Goal: Task Accomplishment & Management: Manage account settings

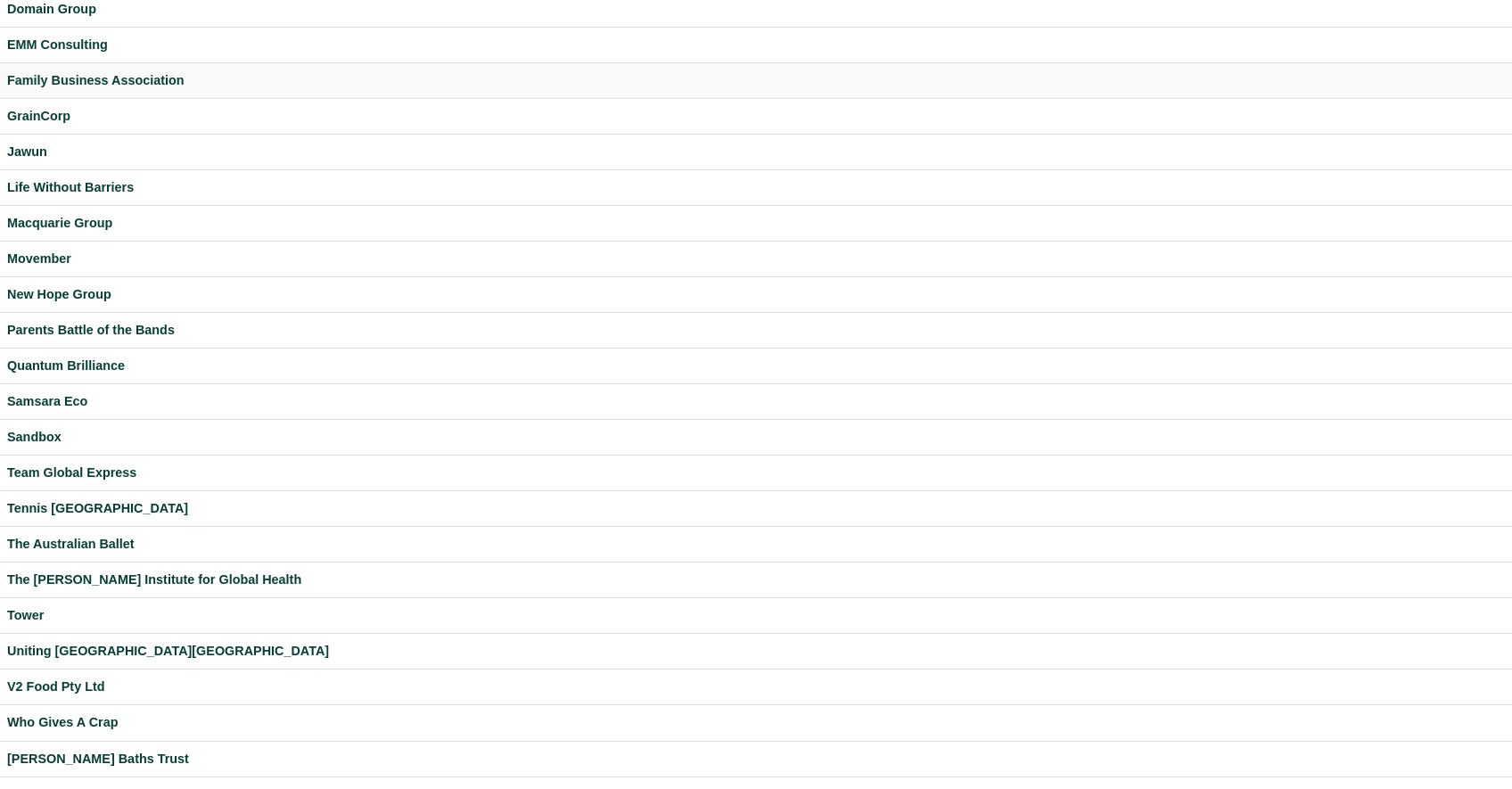
scroll to position [384, 0]
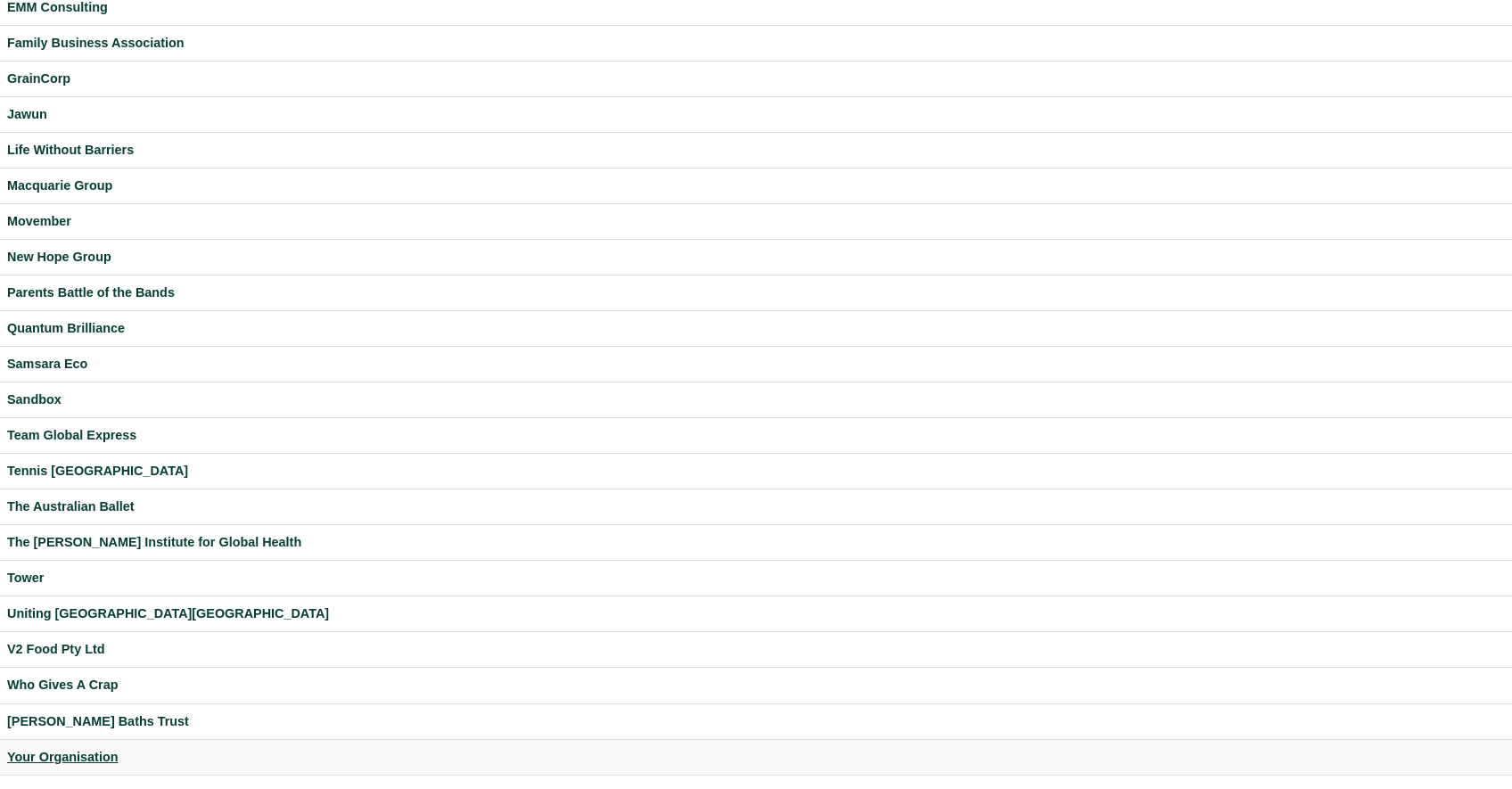
click at [70, 751] on div "Your Organisation" at bounding box center [756, 757] width 1498 height 20
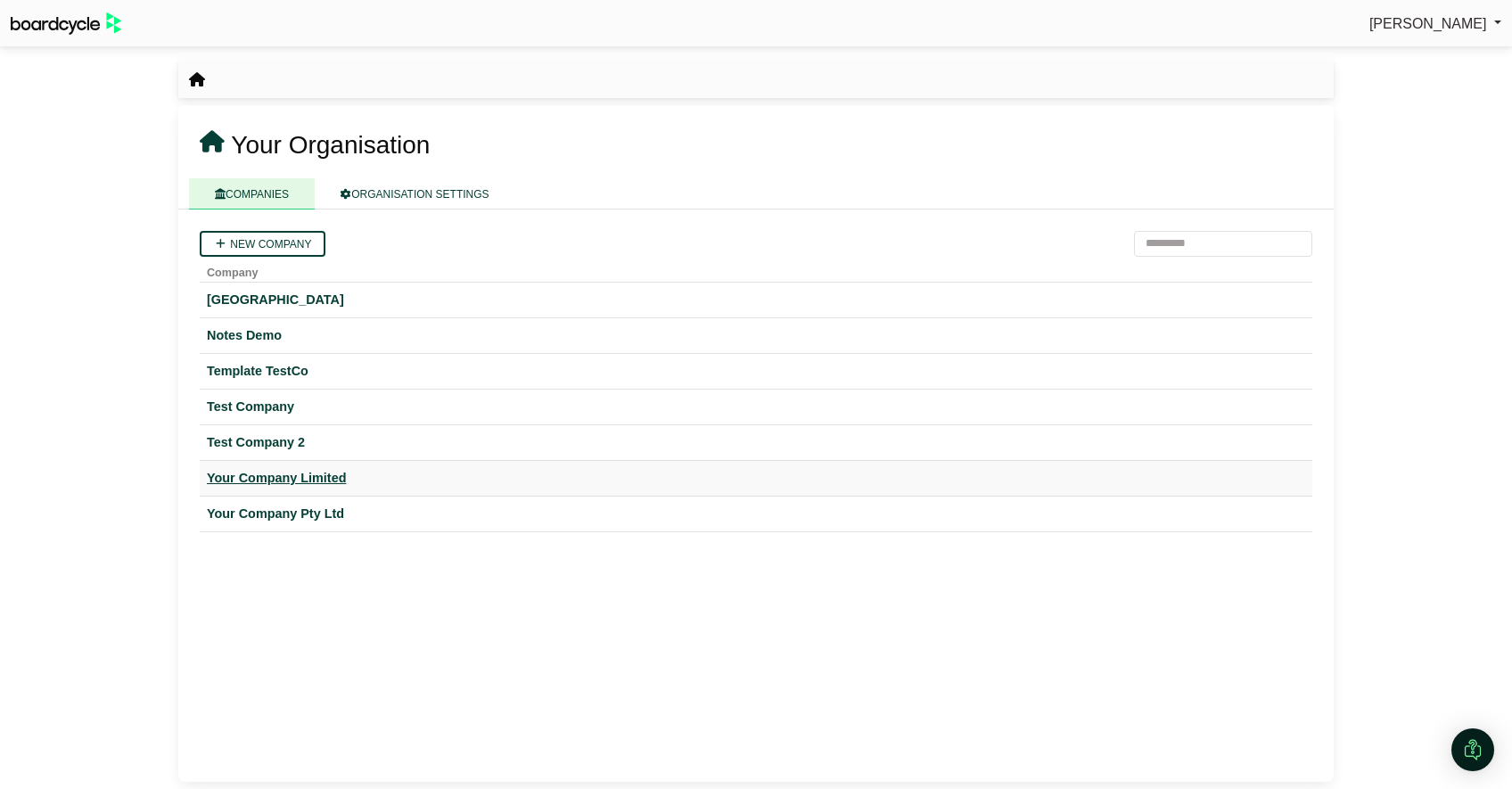
click at [293, 475] on div "Your Company Limited" at bounding box center [756, 478] width 1098 height 20
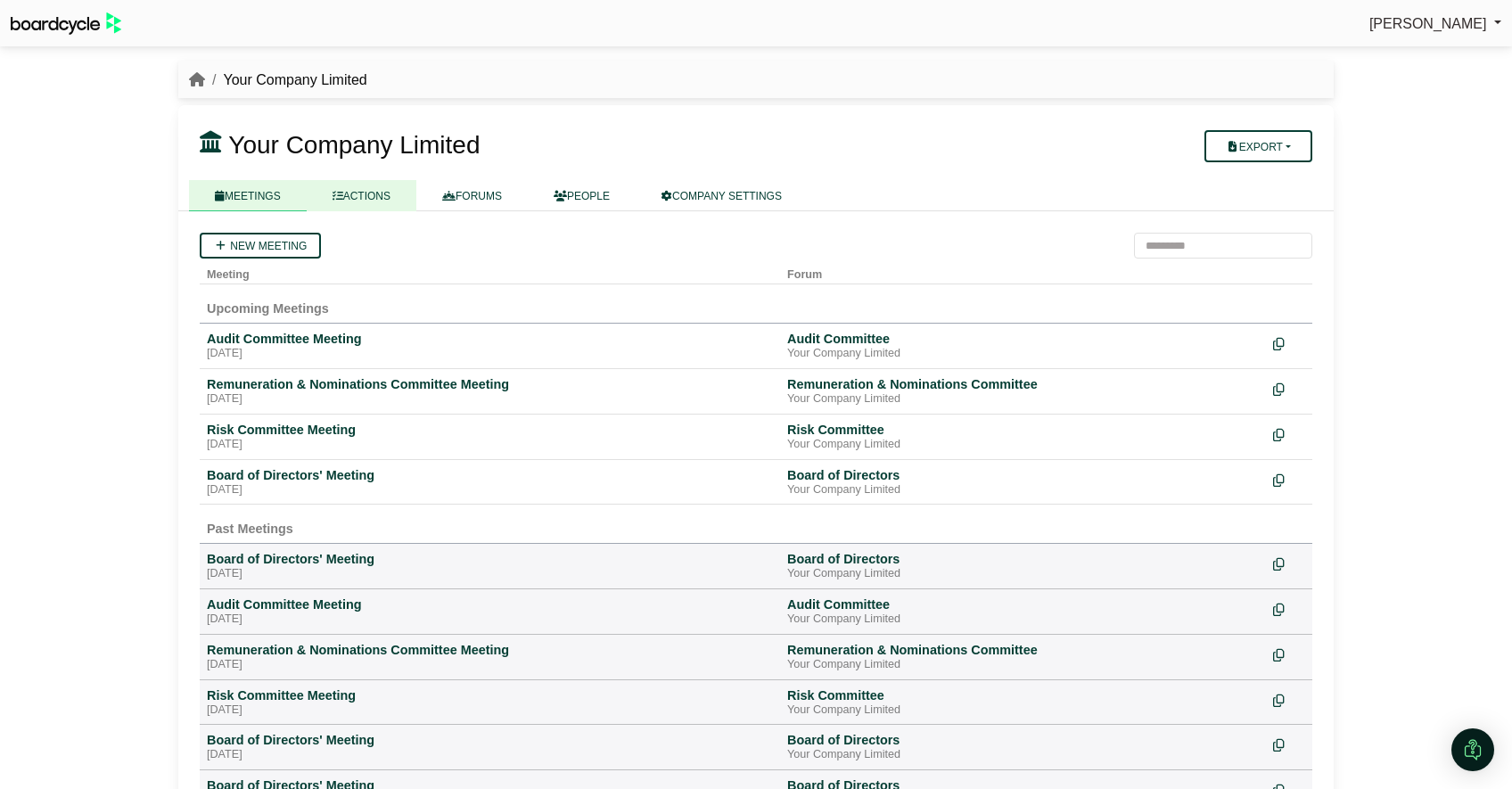
click at [383, 200] on link "ACTIONS" at bounding box center [361, 196] width 110 height 31
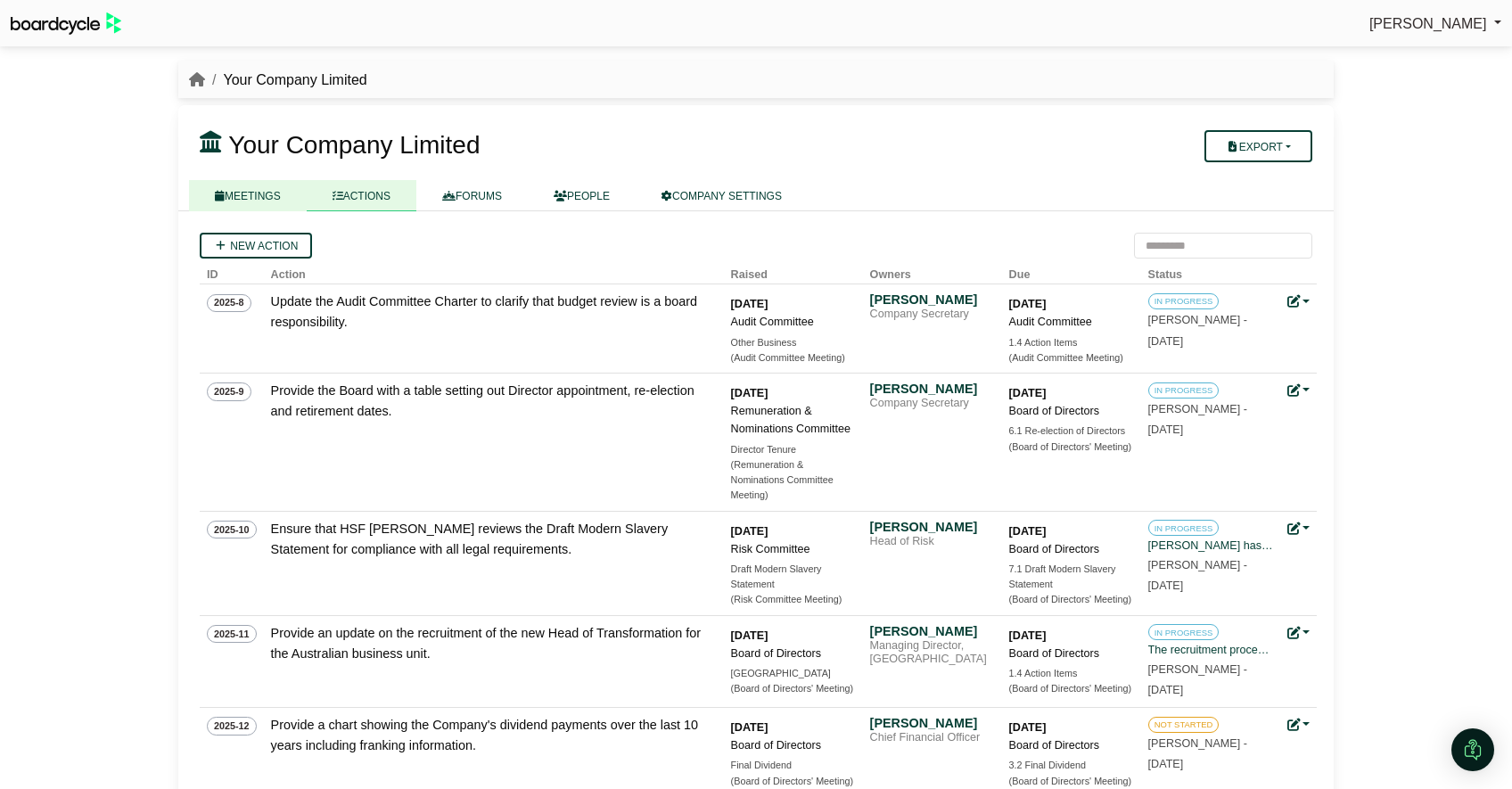
click at [277, 191] on link "MEETINGS" at bounding box center [247, 196] width 117 height 31
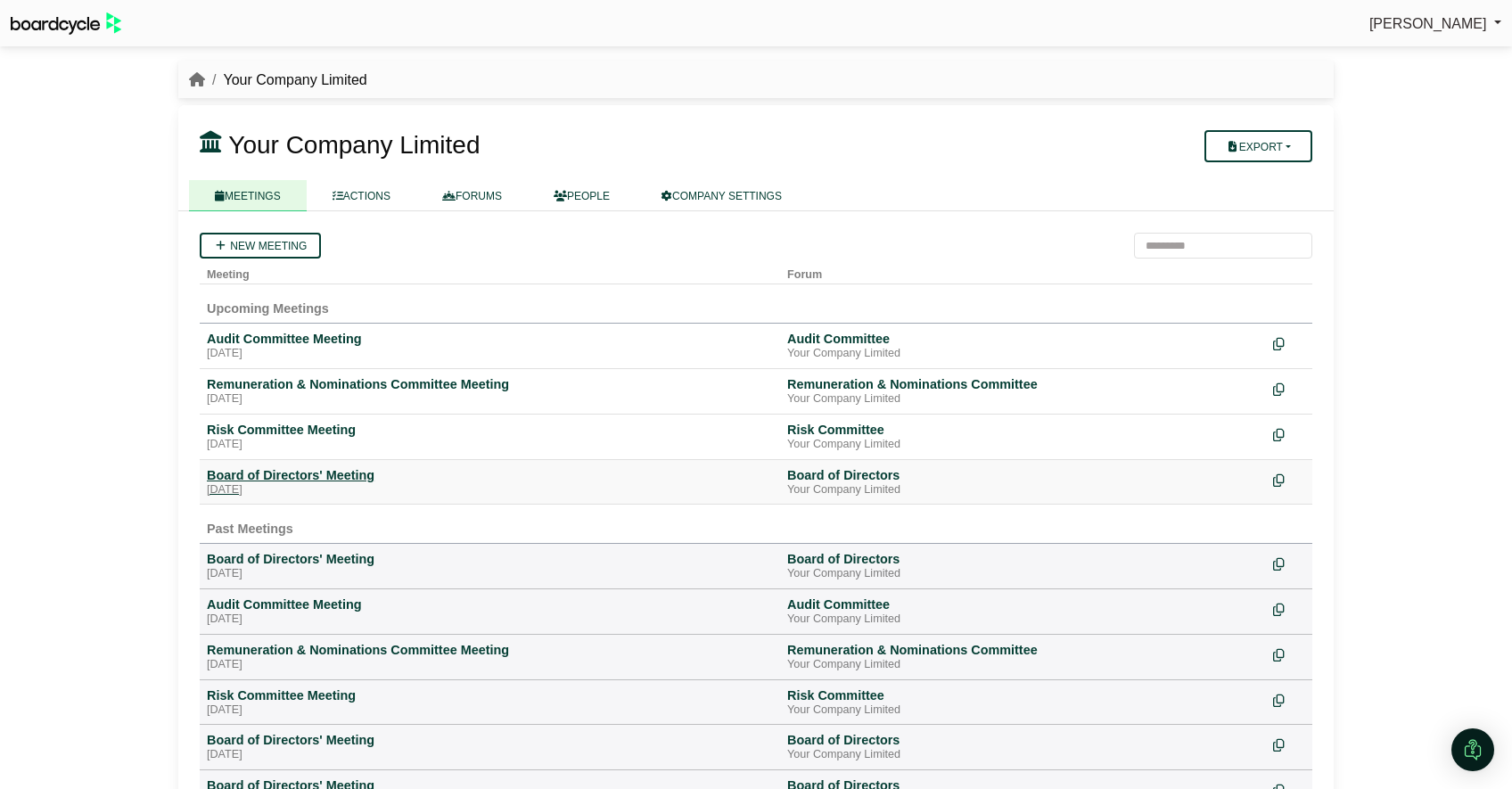
click at [306, 487] on div "[DATE]" at bounding box center [489, 490] width 566 height 14
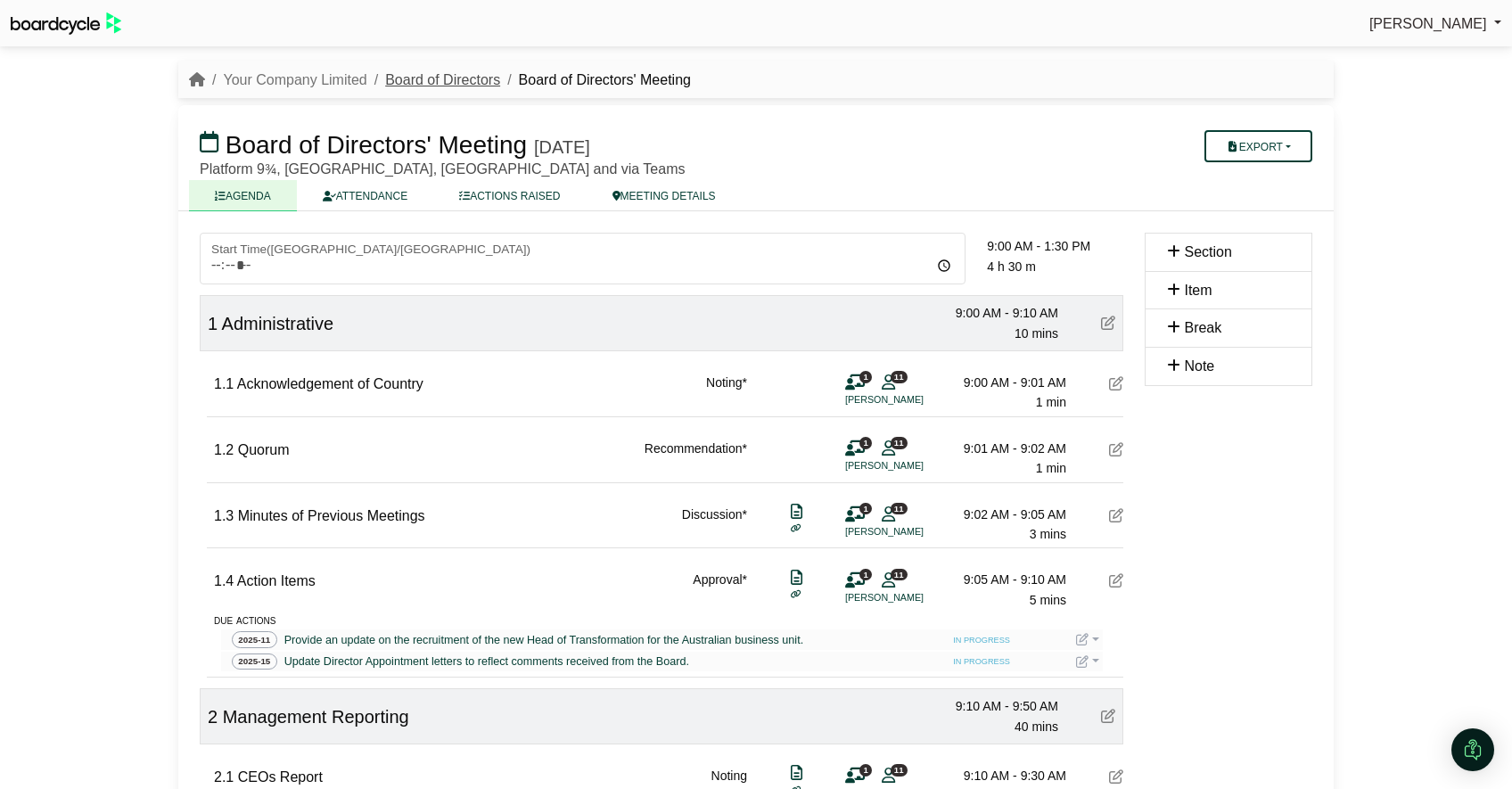
click at [423, 79] on link "Board of Directors" at bounding box center [443, 80] width 115 height 15
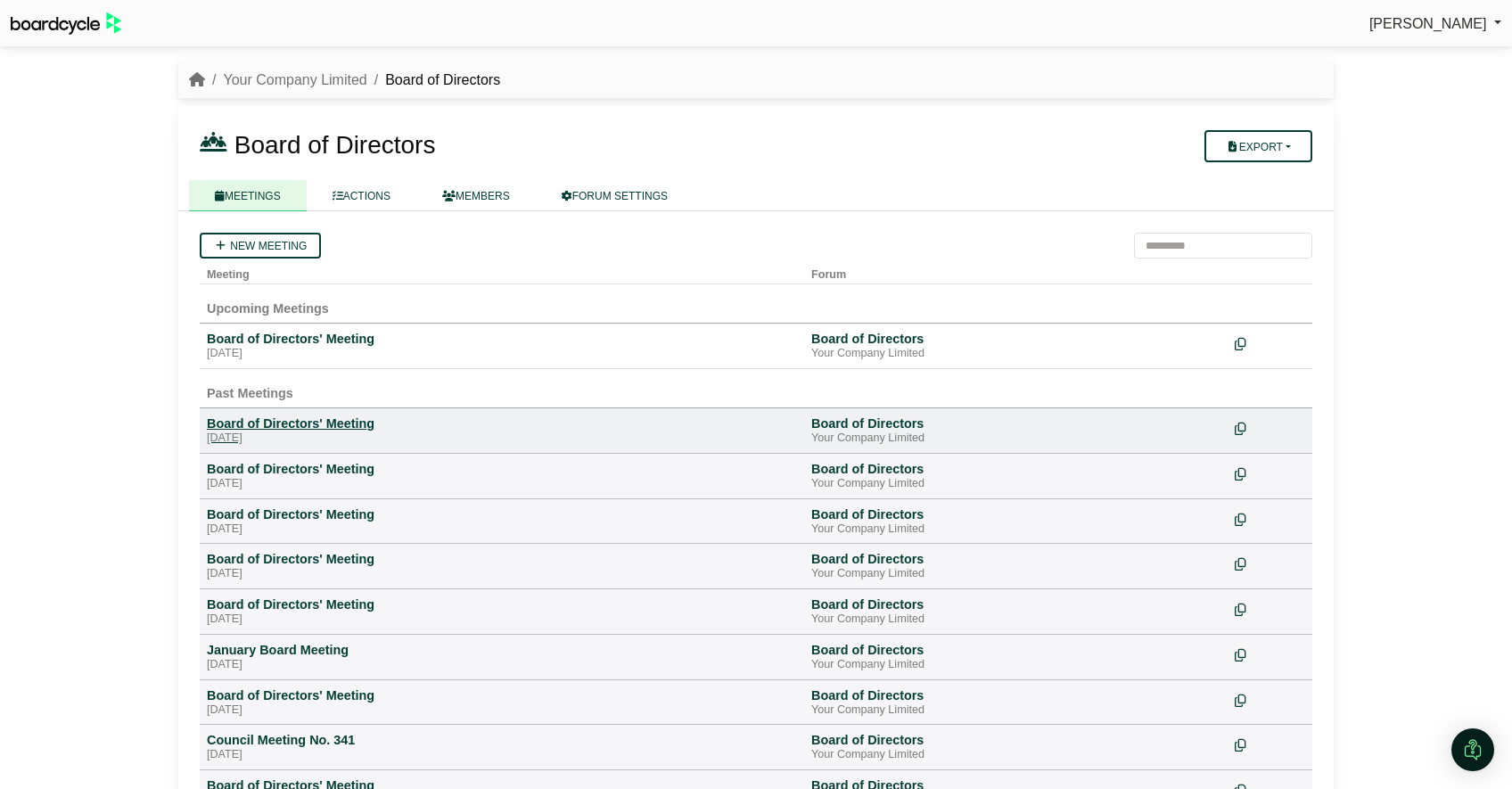
click at [318, 419] on div "Board of Directors' Meeting" at bounding box center [502, 424] width 590 height 16
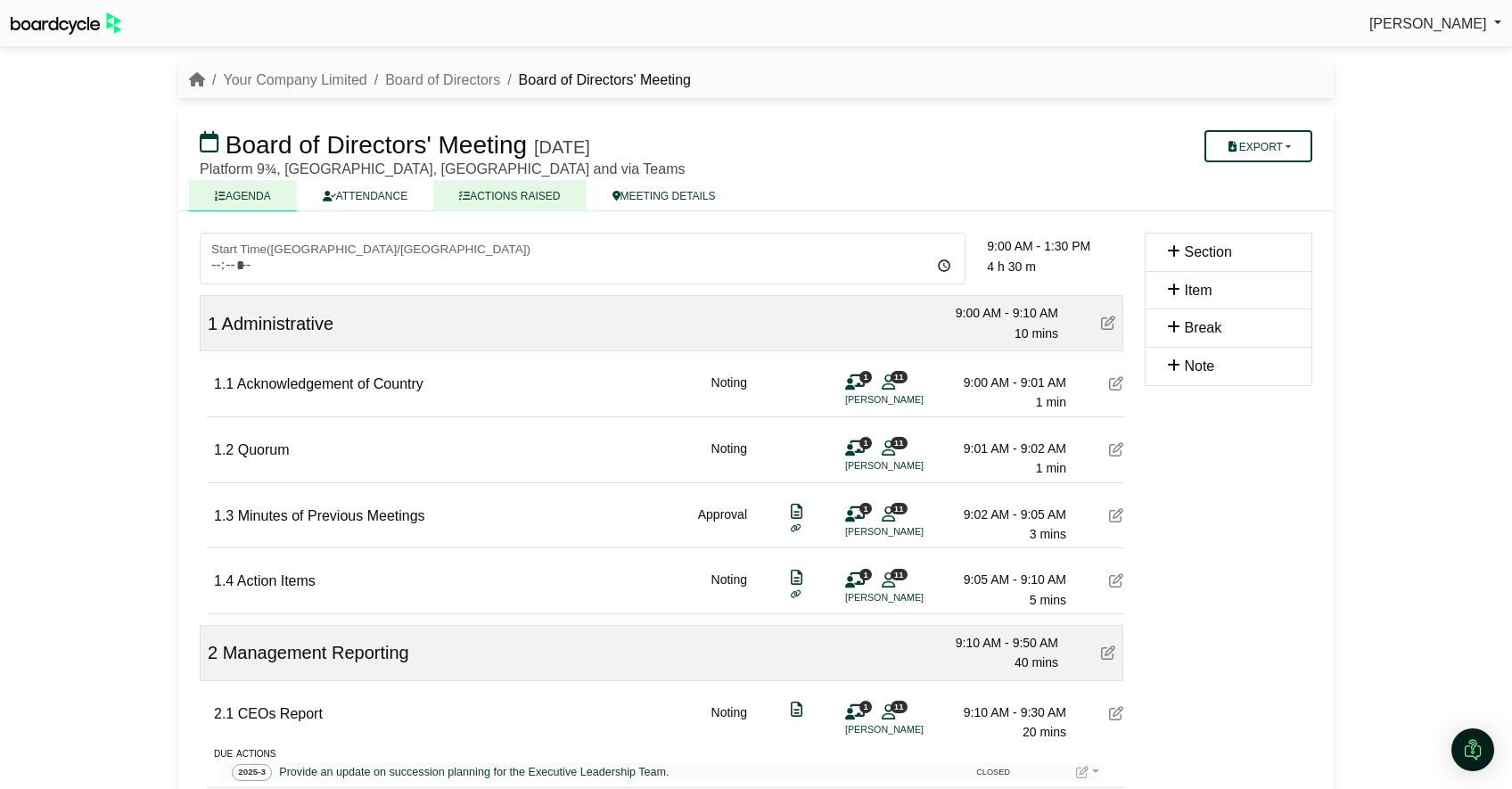
click at [524, 186] on link "ACTIONS RAISED" at bounding box center [509, 196] width 153 height 31
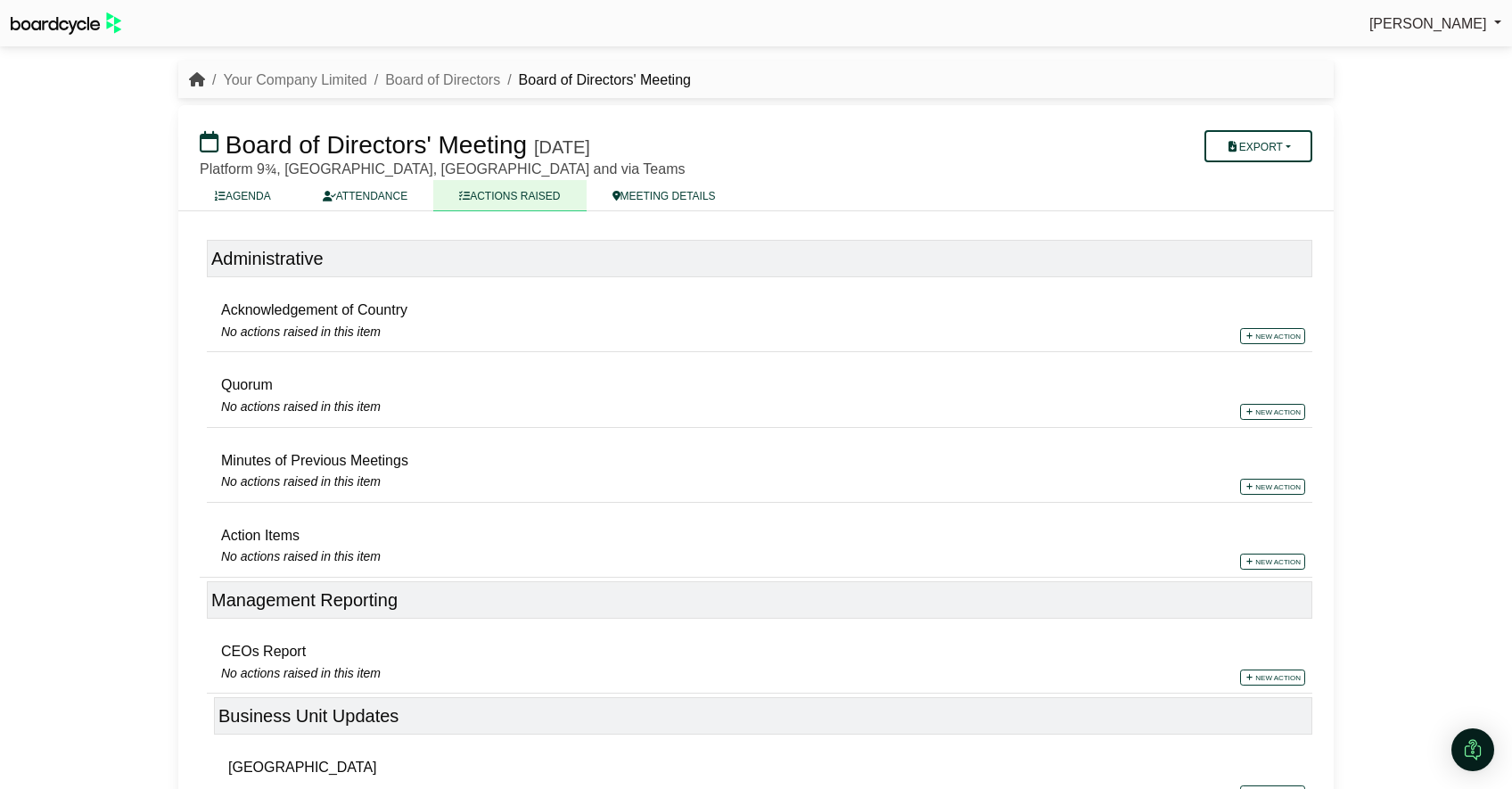
click at [202, 76] on icon "breadcrumb" at bounding box center [197, 79] width 16 height 14
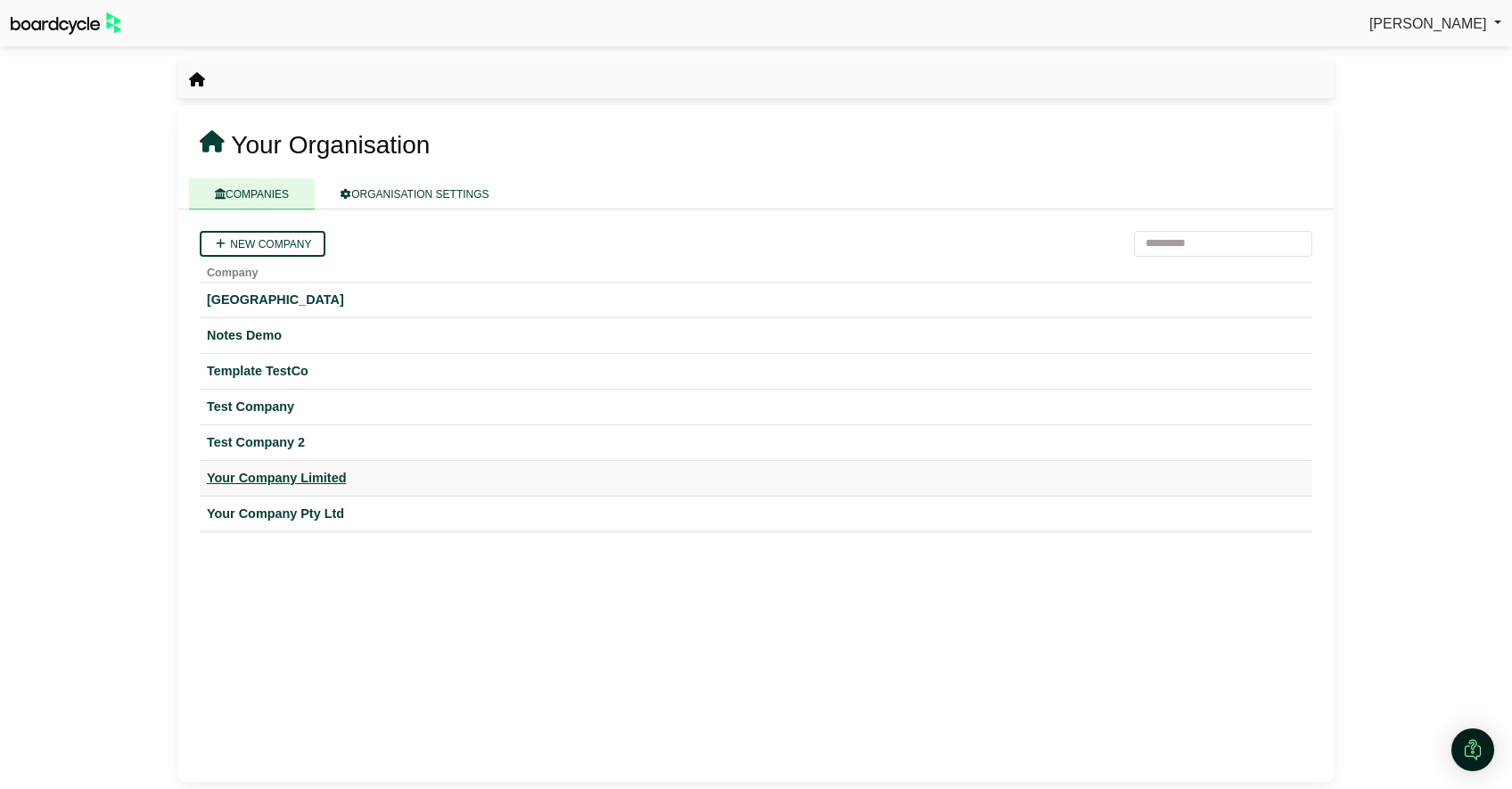
click at [291, 474] on div "Your Company Limited" at bounding box center [756, 478] width 1098 height 20
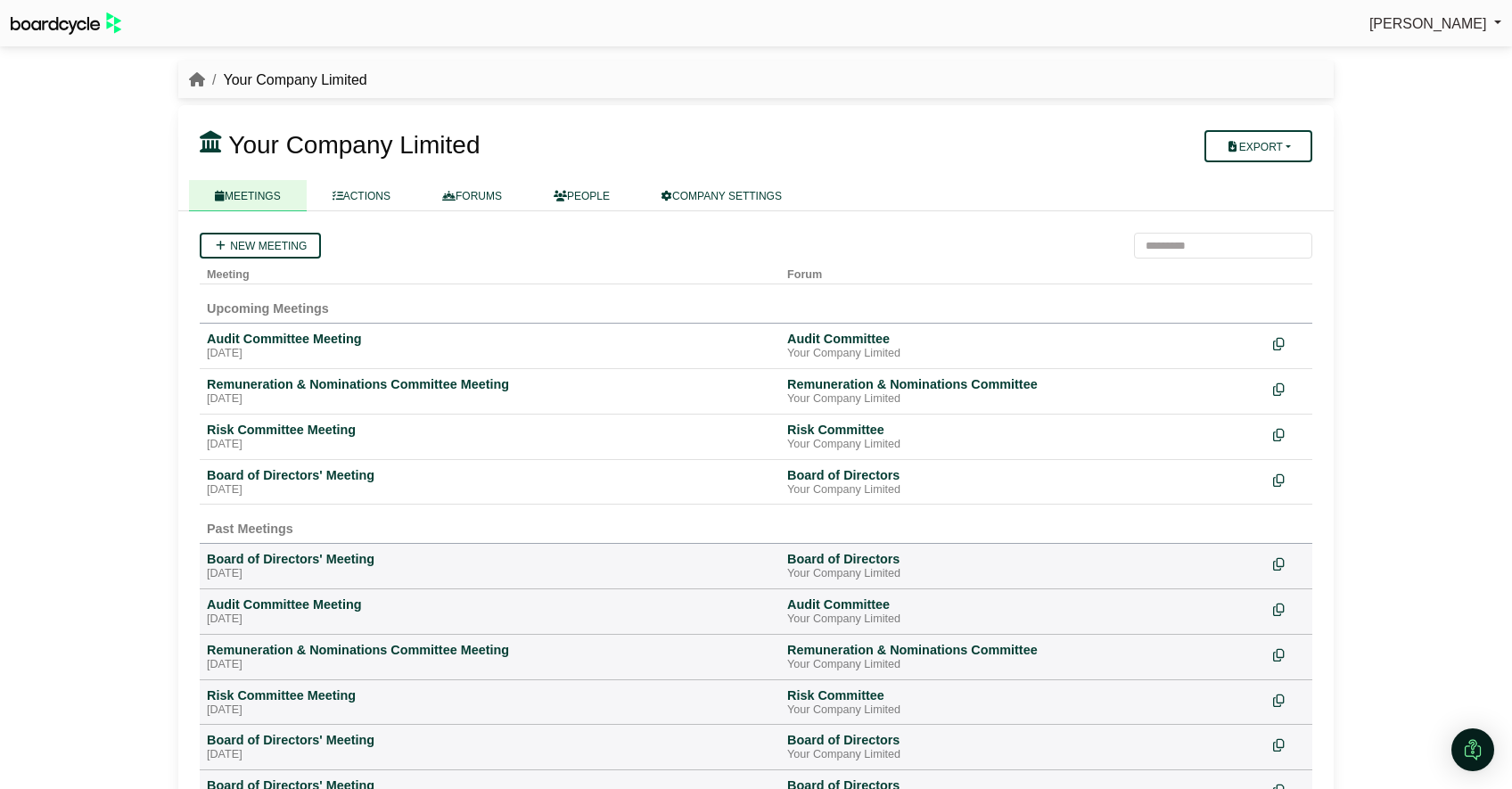
click at [1407, 143] on div "[PERSON_NAME] Sign Out Your Company Limited Your Company Limited" at bounding box center [756, 394] width 1512 height 789
click at [61, 412] on div "Richard Conway Sign Out Your Company Limited Your Company Limited" at bounding box center [760, 394] width 1521 height 789
click at [1452, 361] on div "Richard Conway Sign Out Your Company Limited Your Company Limited" at bounding box center [760, 394] width 1521 height 789
click at [1383, 341] on div "Richard Conway Sign Out Your Company Limited Your Company Limited" at bounding box center [760, 394] width 1521 height 789
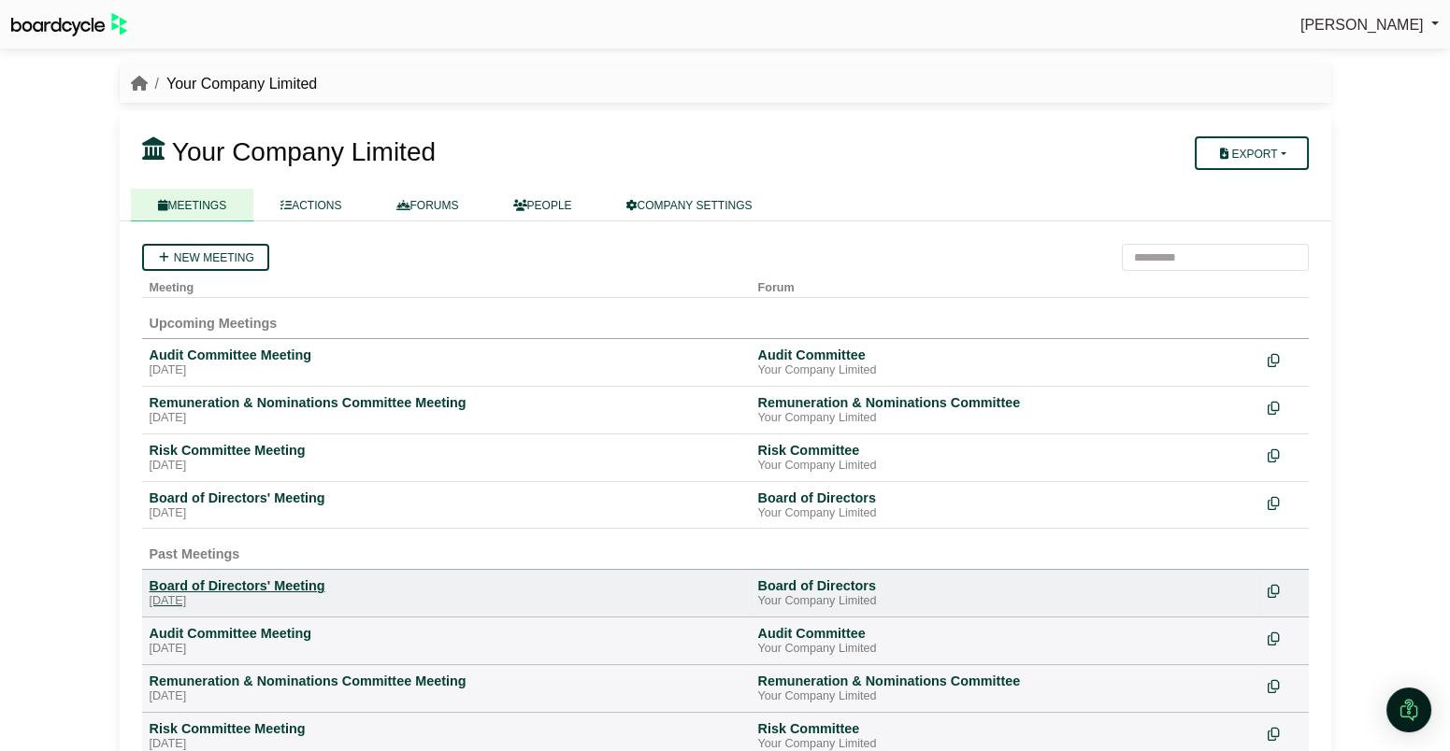
click at [250, 589] on div "Board of Directors' Meeting" at bounding box center [446, 586] width 593 height 17
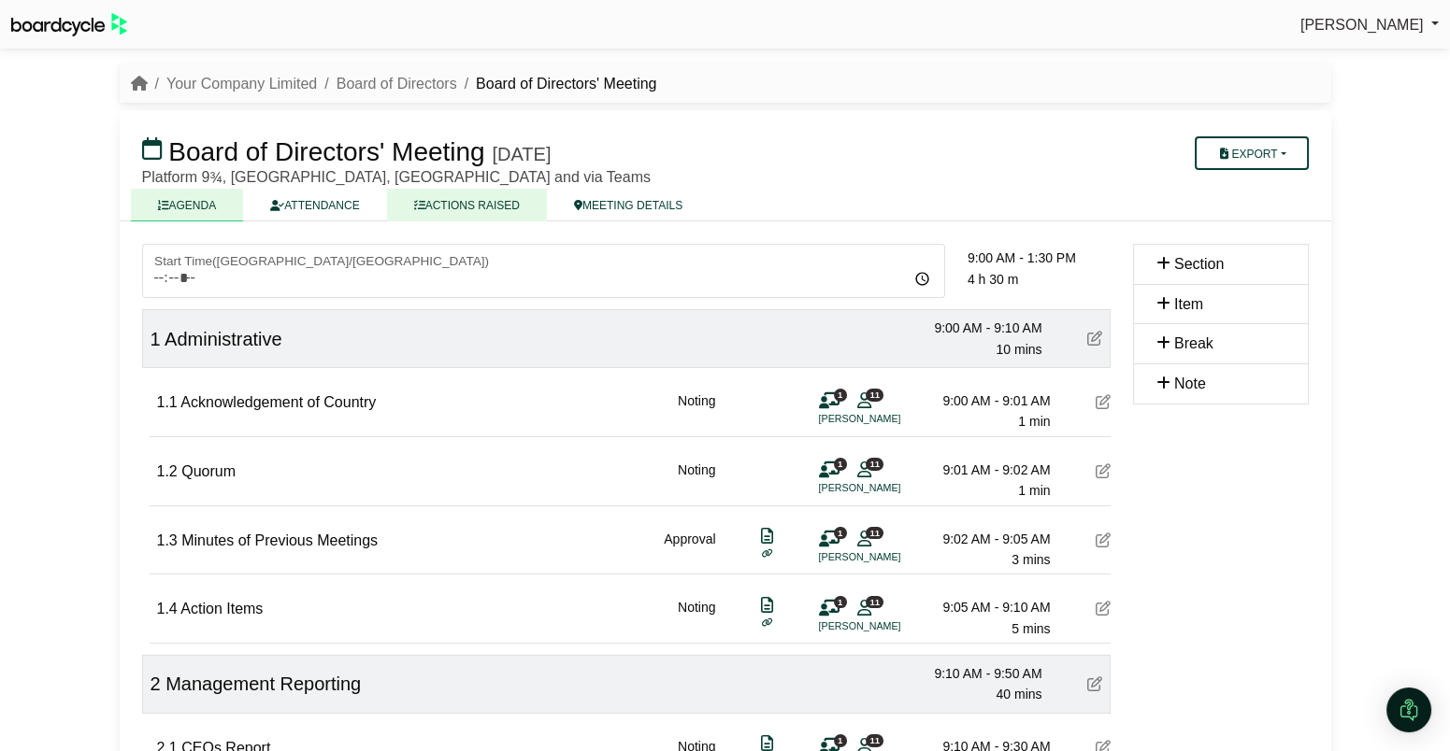
click at [455, 207] on link "ACTIONS RAISED" at bounding box center [467, 205] width 160 height 33
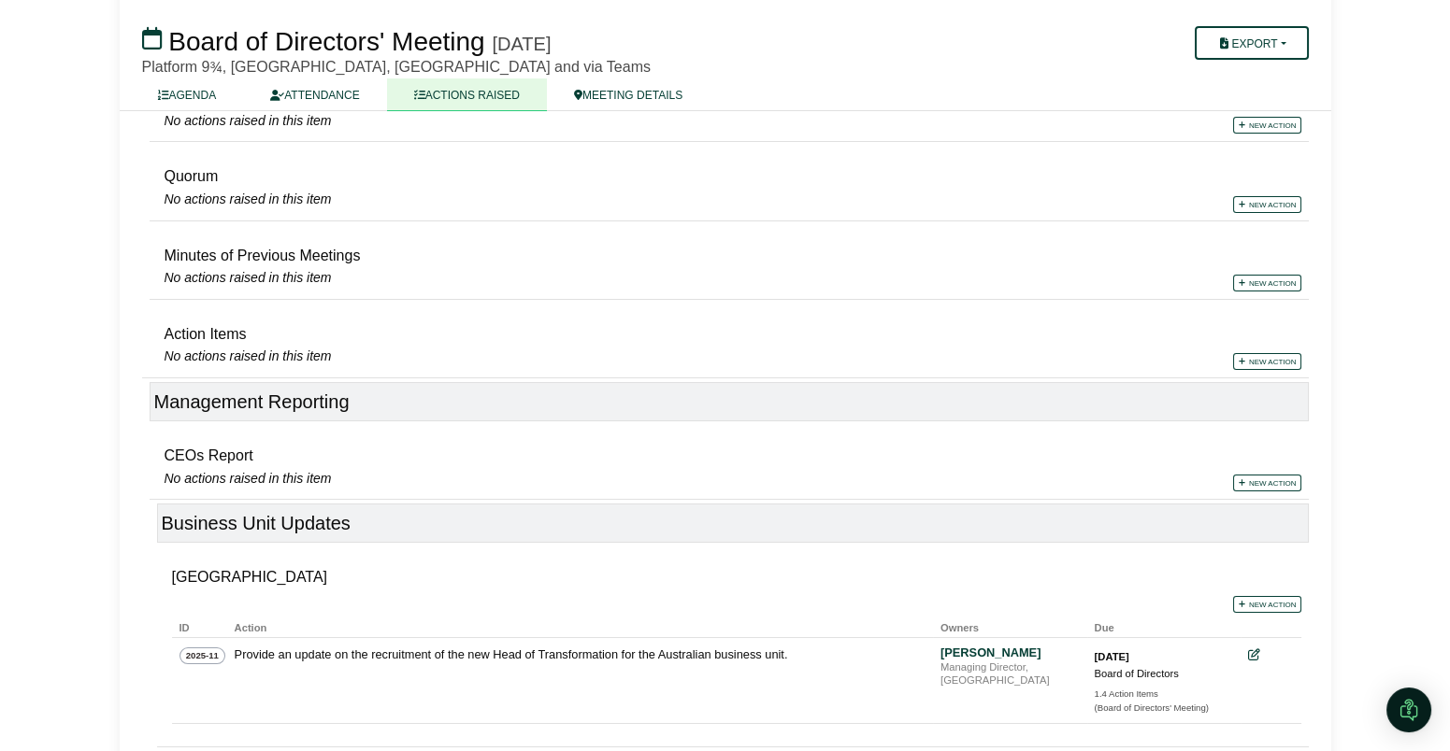
scroll to position [229, 0]
click at [1275, 480] on link "New action" at bounding box center [1267, 481] width 68 height 17
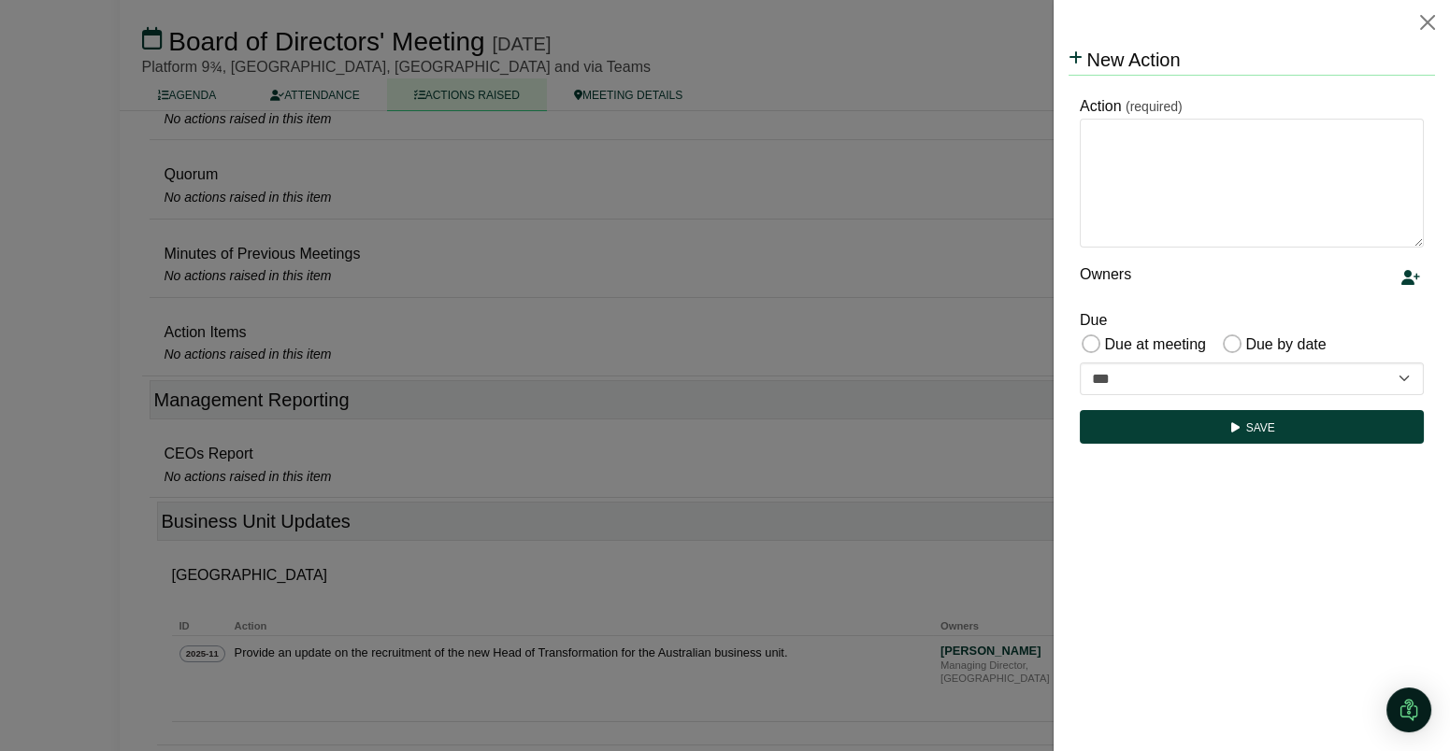
scroll to position [0, 0]
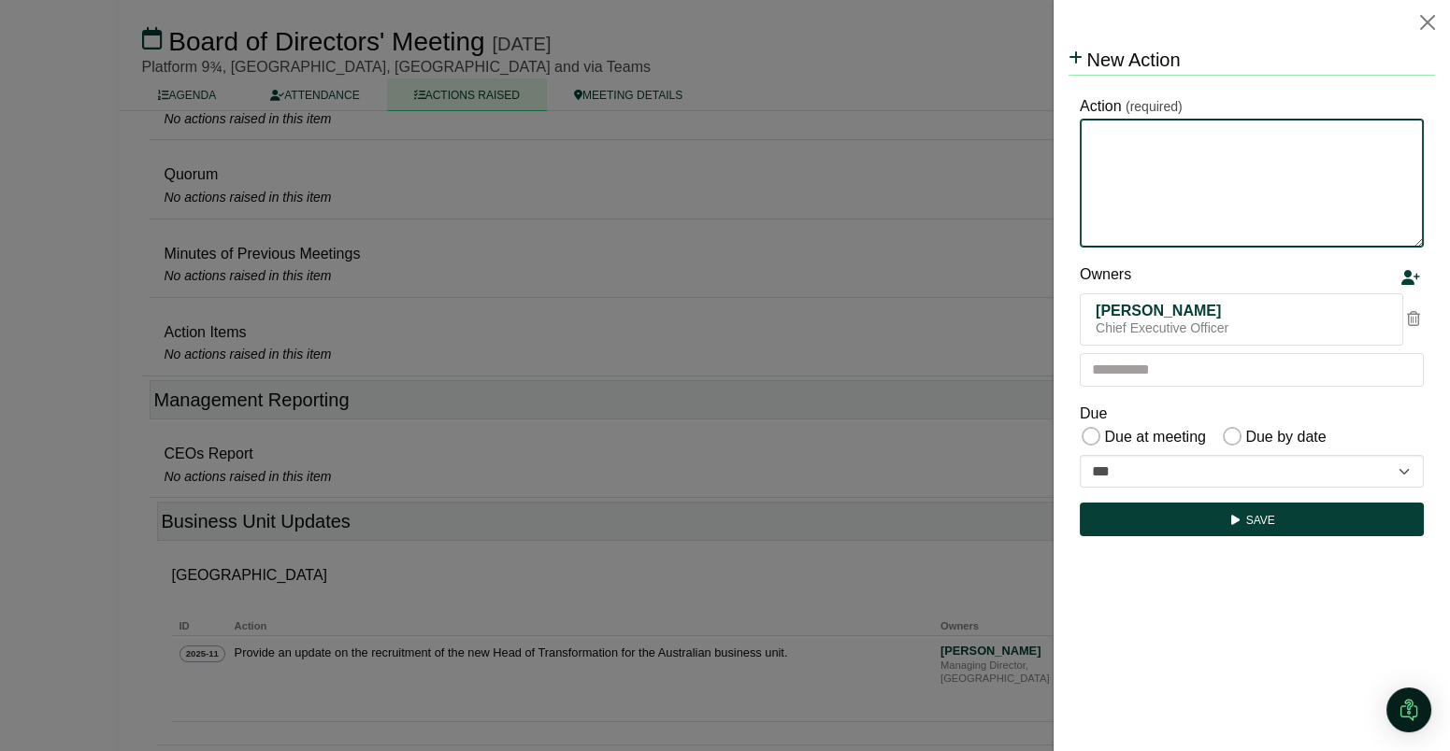
click at [1195, 134] on textarea "Action" at bounding box center [1251, 183] width 344 height 129
type textarea "**********"
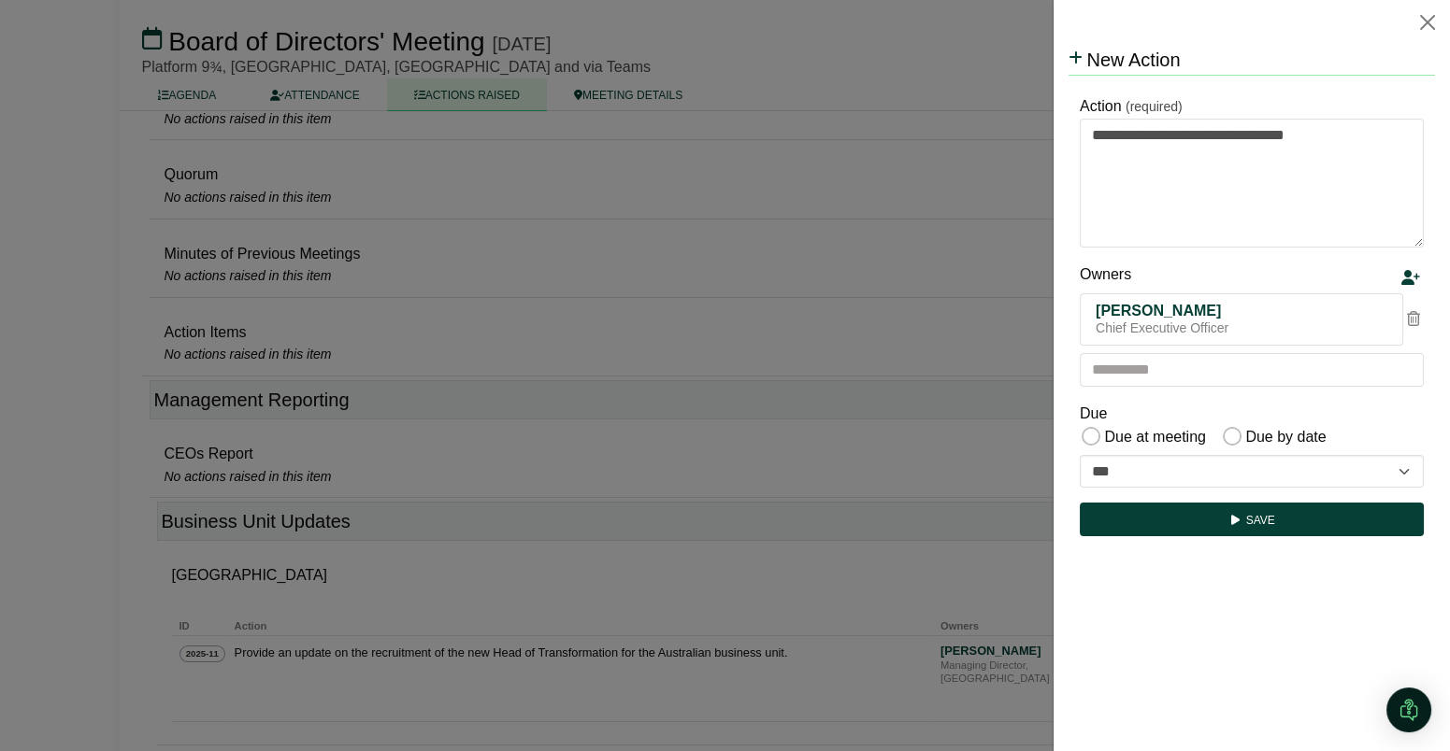
click at [1414, 321] on icon at bounding box center [1413, 318] width 13 height 15
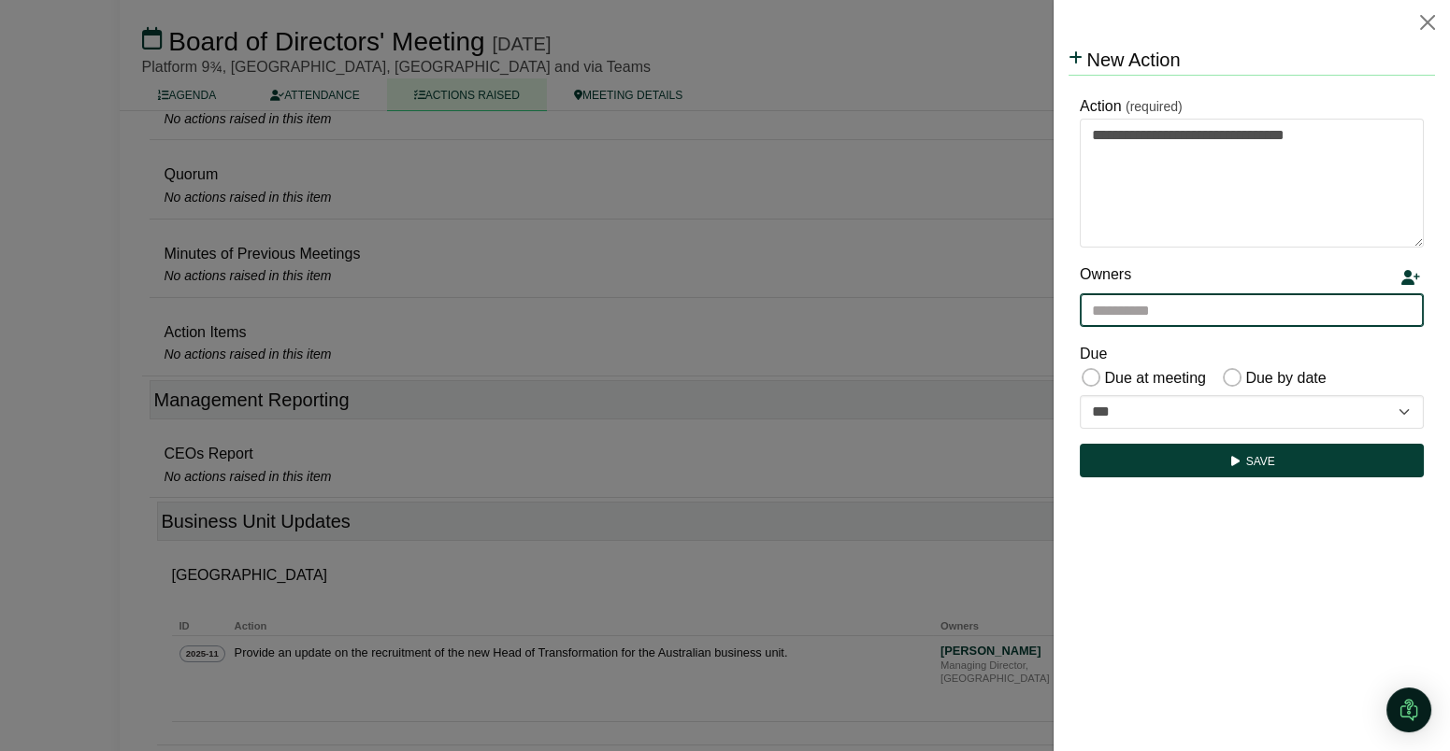
click at [1365, 318] on input "text" at bounding box center [1251, 310] width 344 height 34
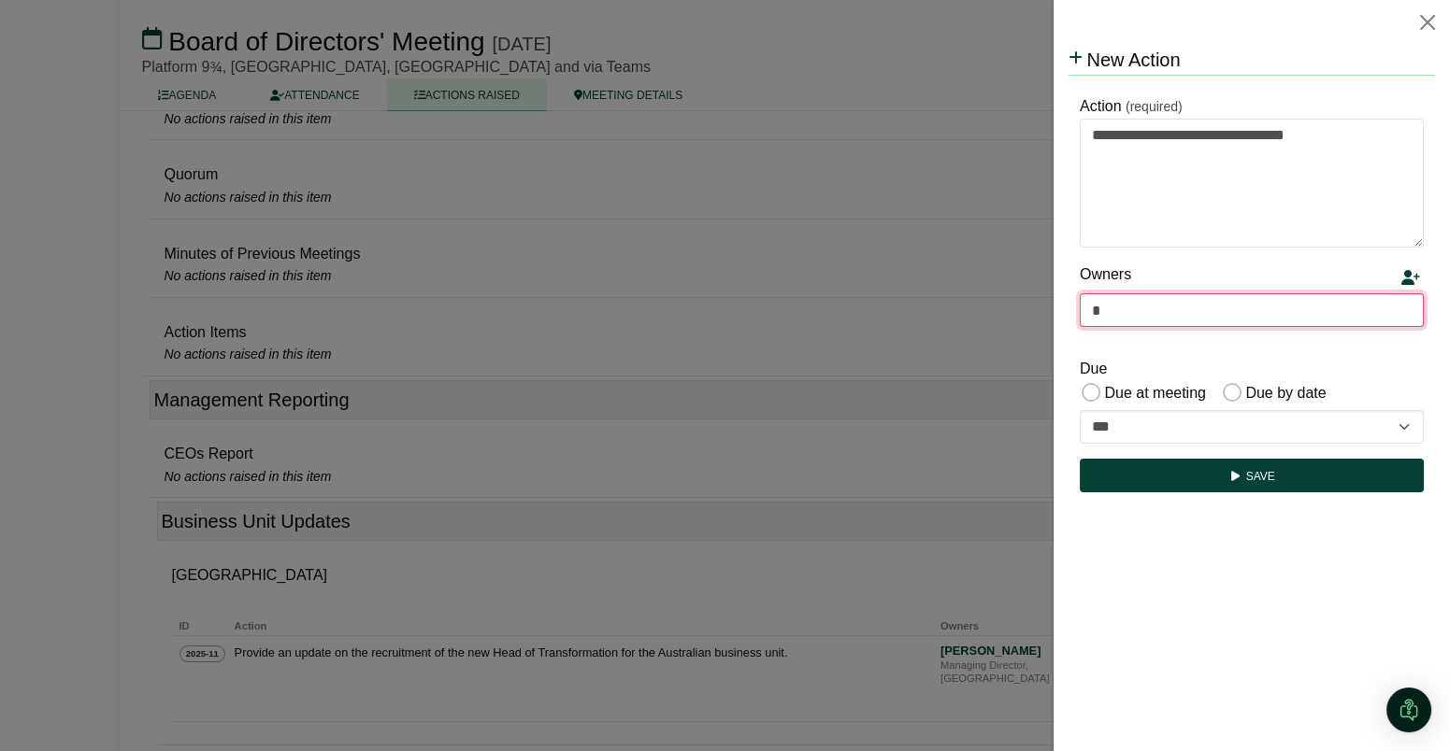
type input "**"
type input "**********"
type input "***"
type input "**********"
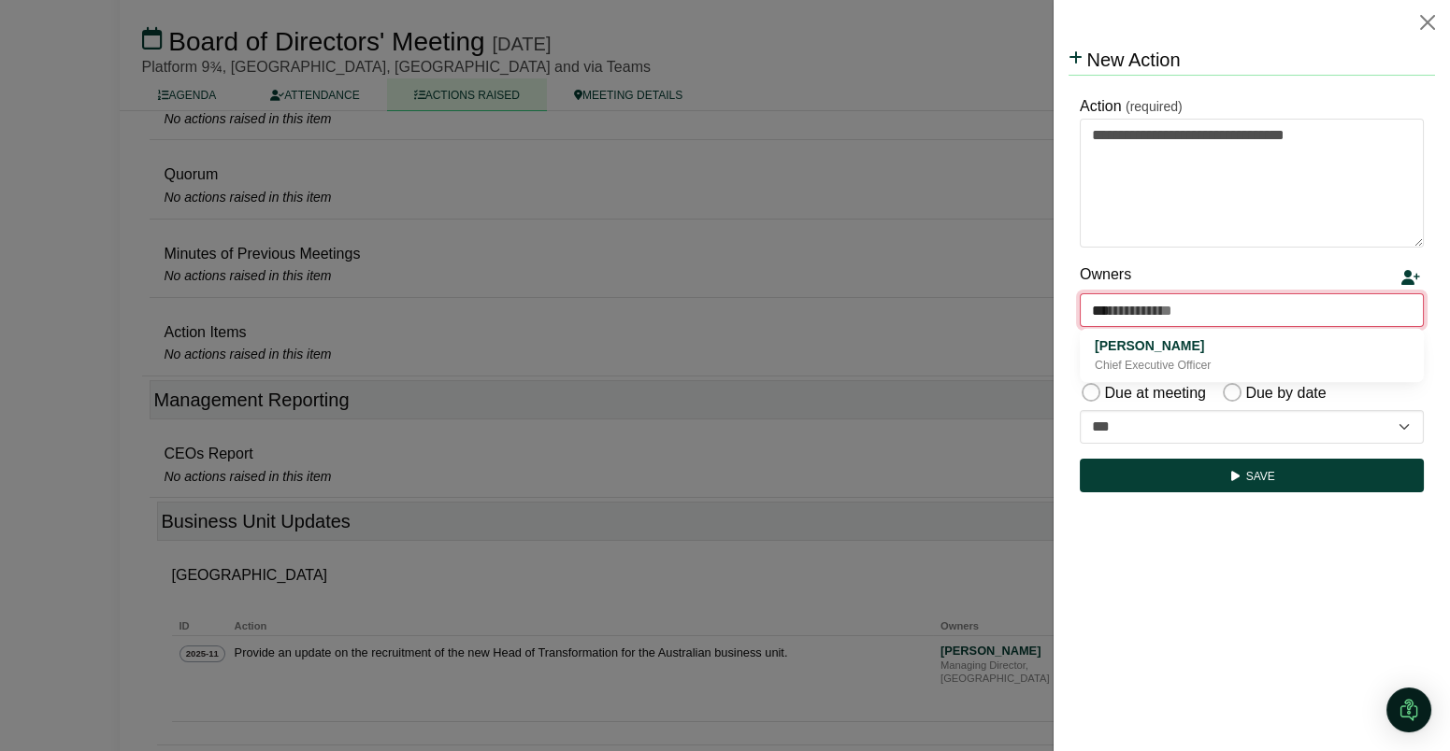
type input "****"
click at [1266, 346] on div "[PERSON_NAME]" at bounding box center [1251, 346] width 314 height 21
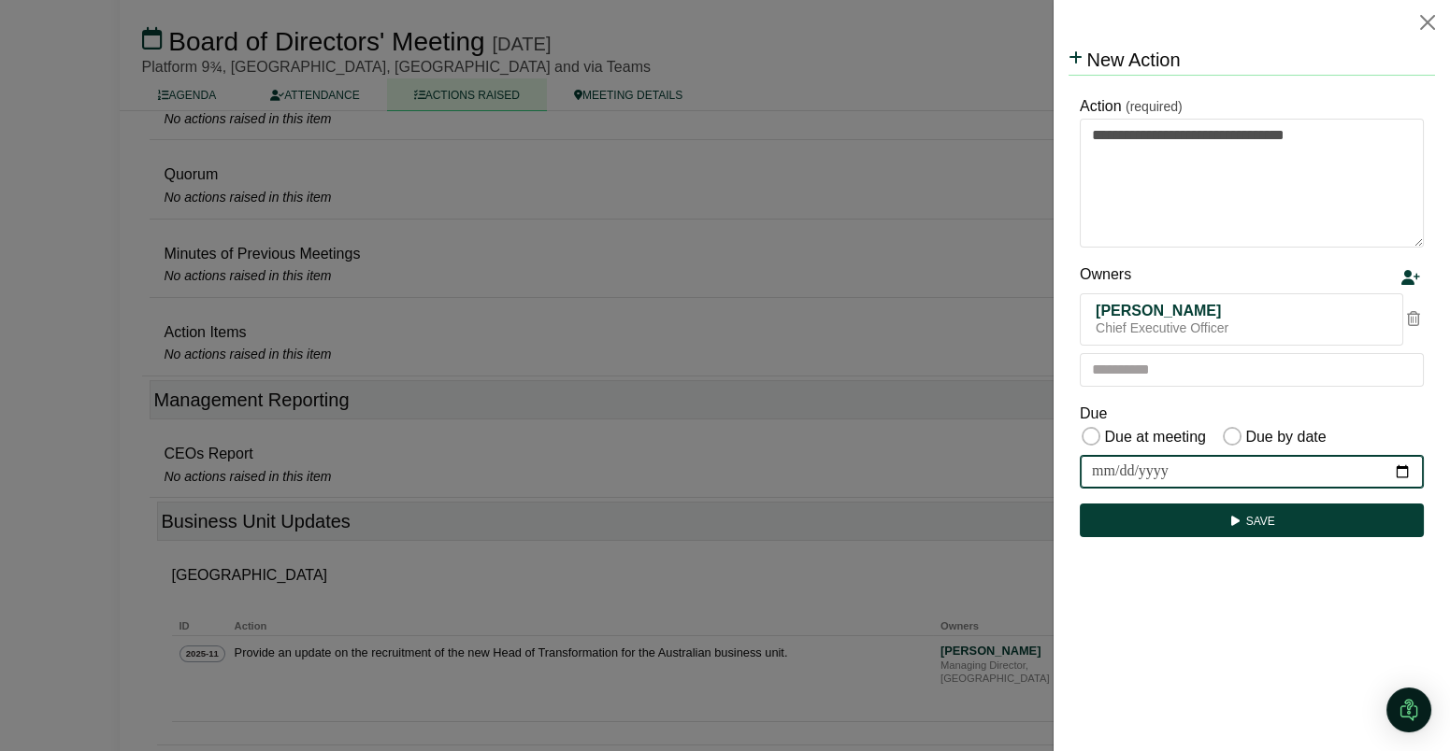
click at [1400, 472] on input "date" at bounding box center [1251, 472] width 344 height 34
click at [1339, 427] on div "Due at meeting Due by date" at bounding box center [1251, 438] width 344 height 26
click at [1181, 471] on select "**********" at bounding box center [1251, 472] width 344 height 34
select select "**********"
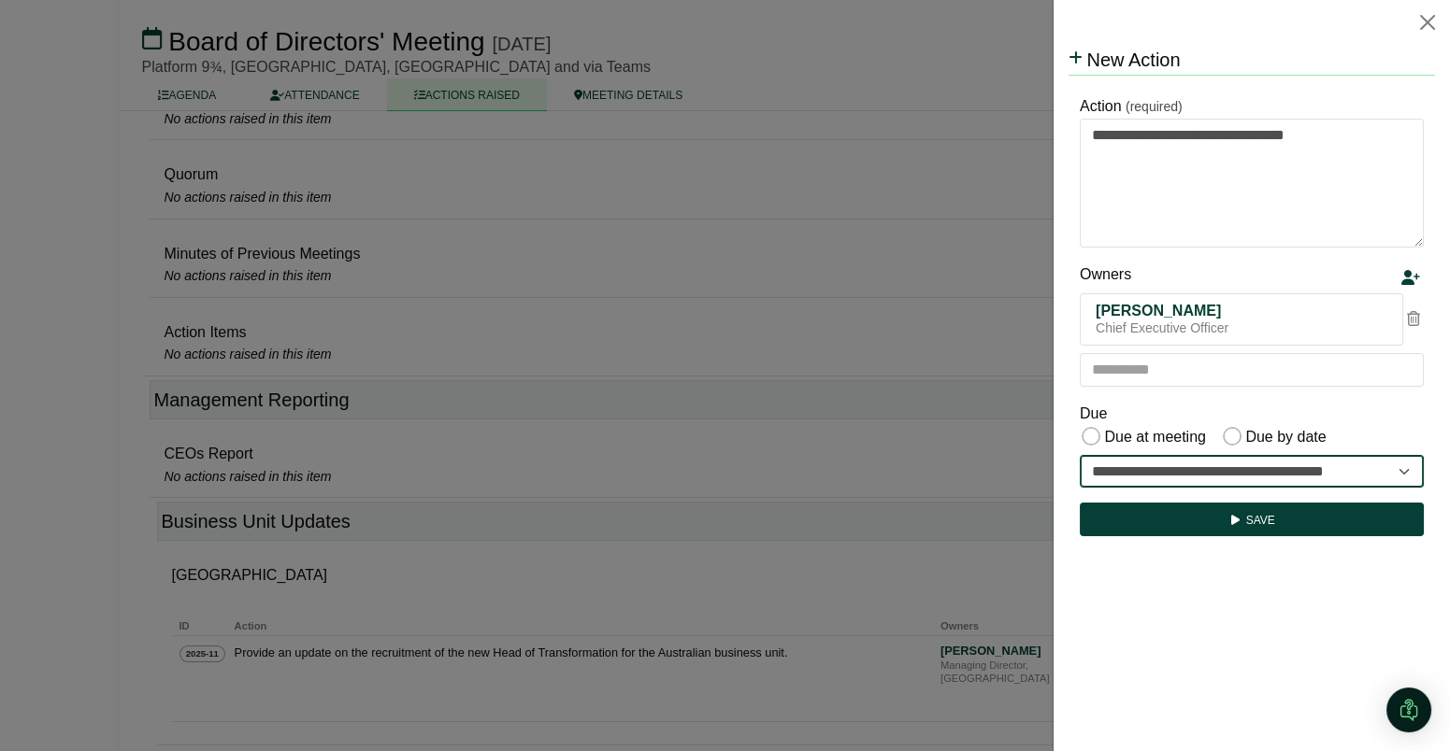
click at [1079, 455] on select "**********" at bounding box center [1251, 472] width 344 height 34
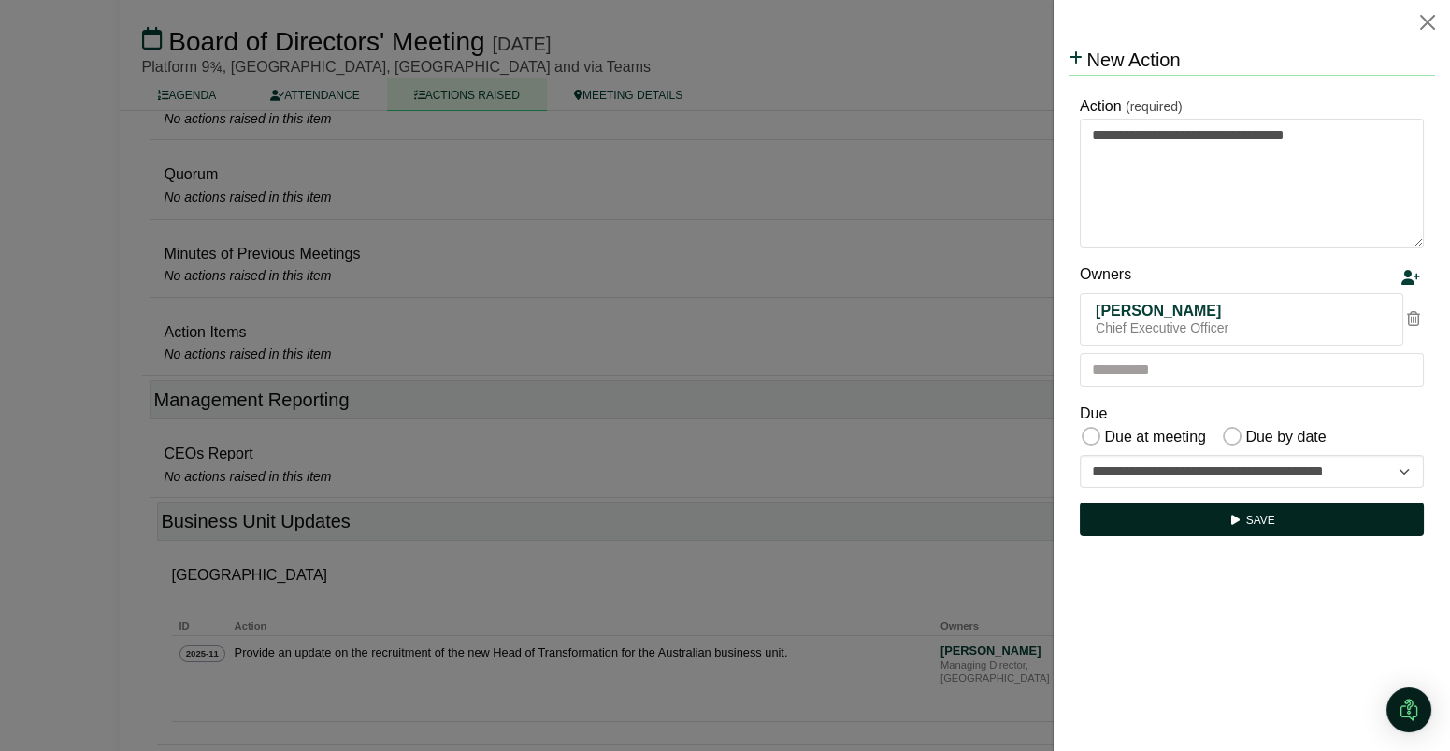
click at [1220, 525] on button "Save" at bounding box center [1251, 520] width 344 height 34
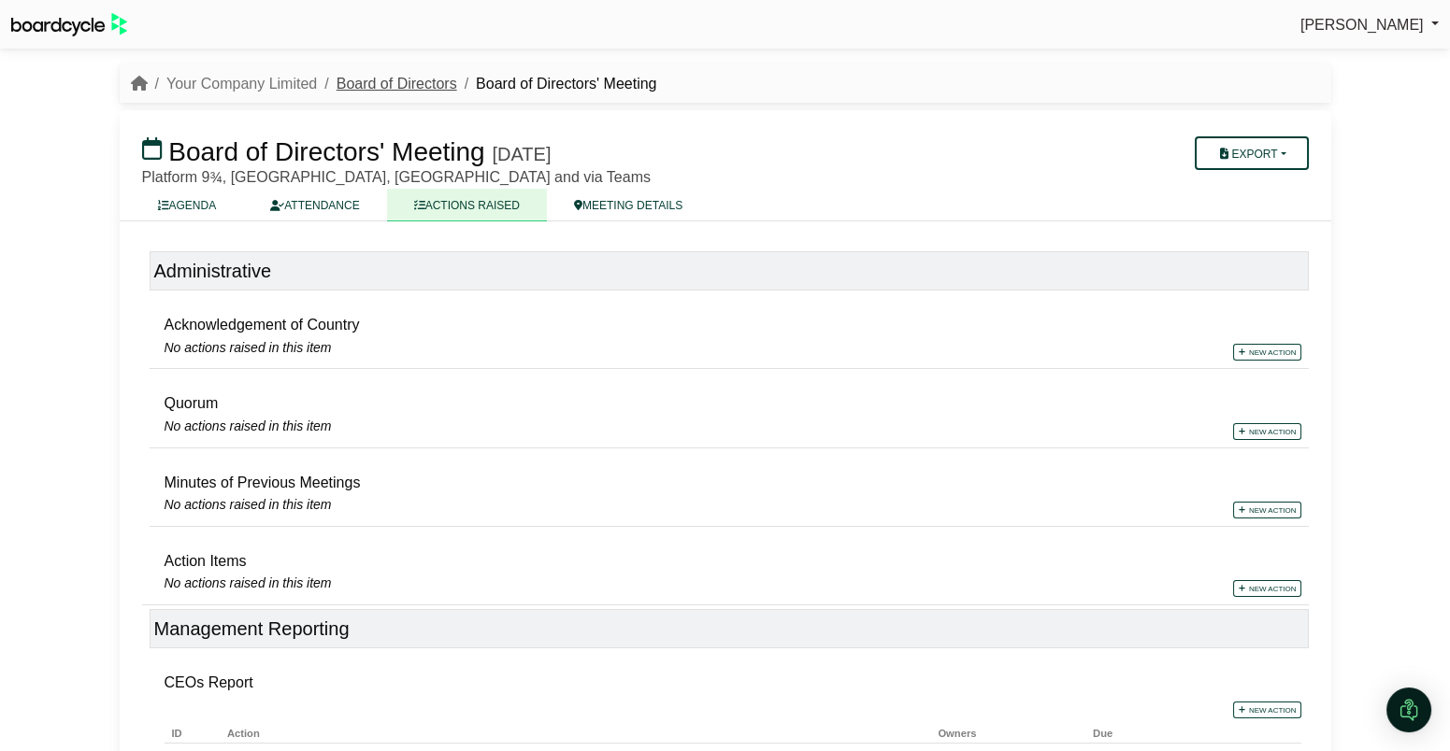
click at [380, 85] on link "Board of Directors" at bounding box center [396, 84] width 121 height 16
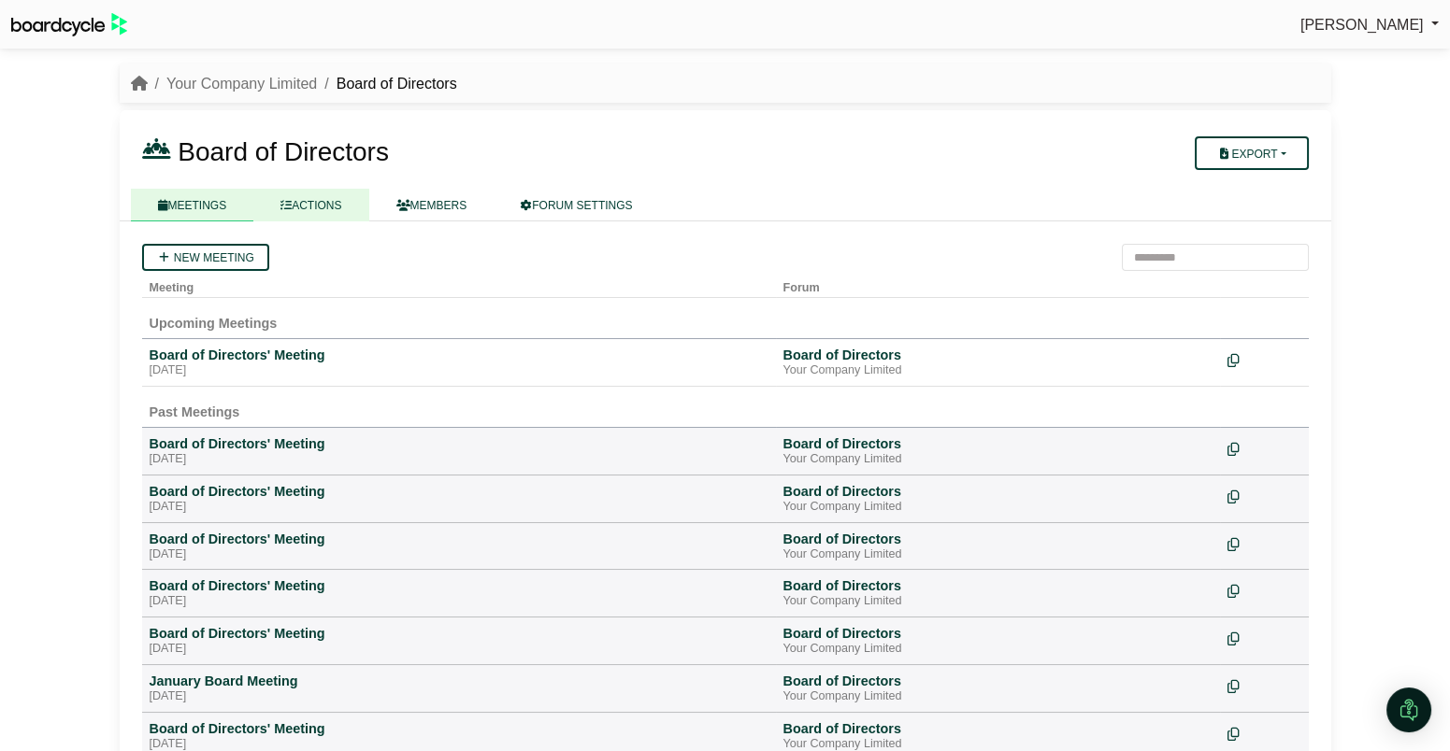
click at [324, 205] on link "ACTIONS" at bounding box center [310, 205] width 115 height 33
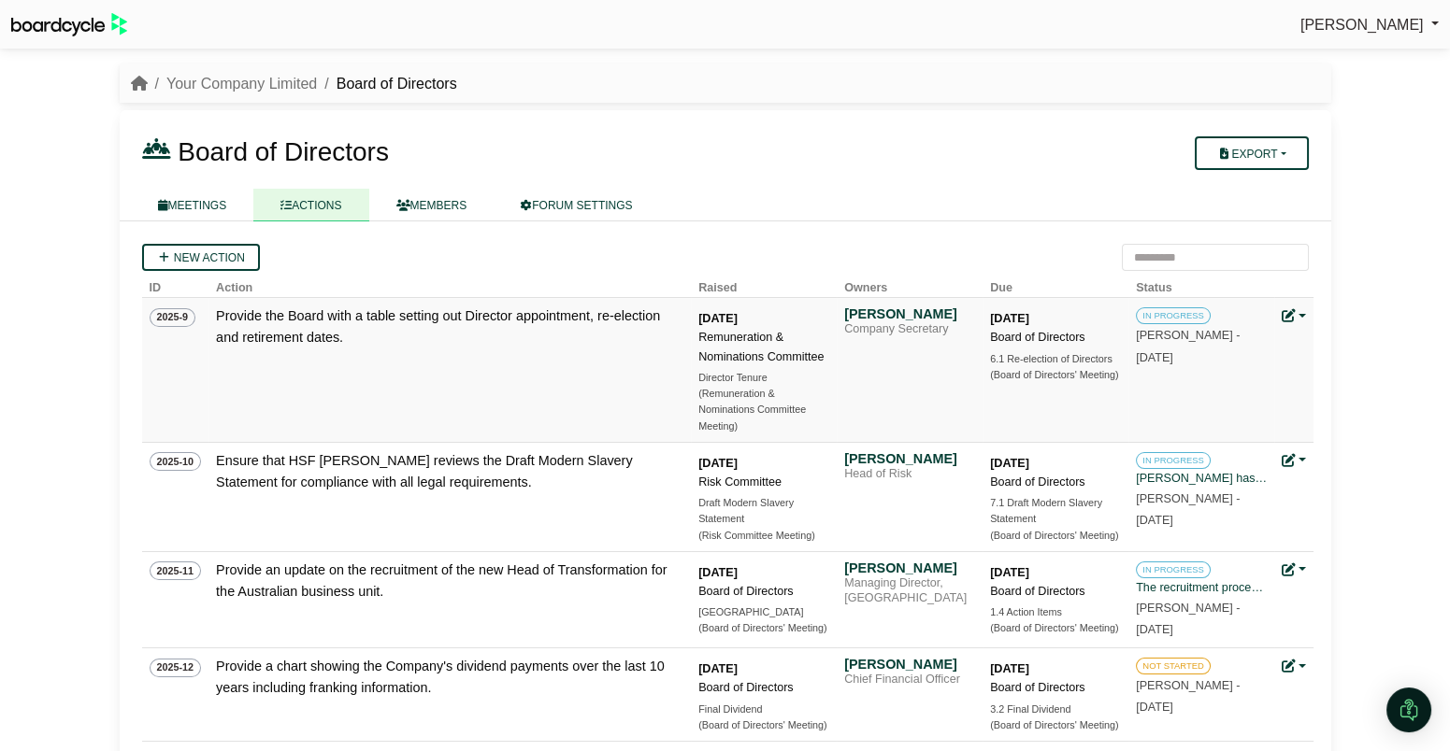
click at [1295, 317] on link at bounding box center [1293, 315] width 24 height 15
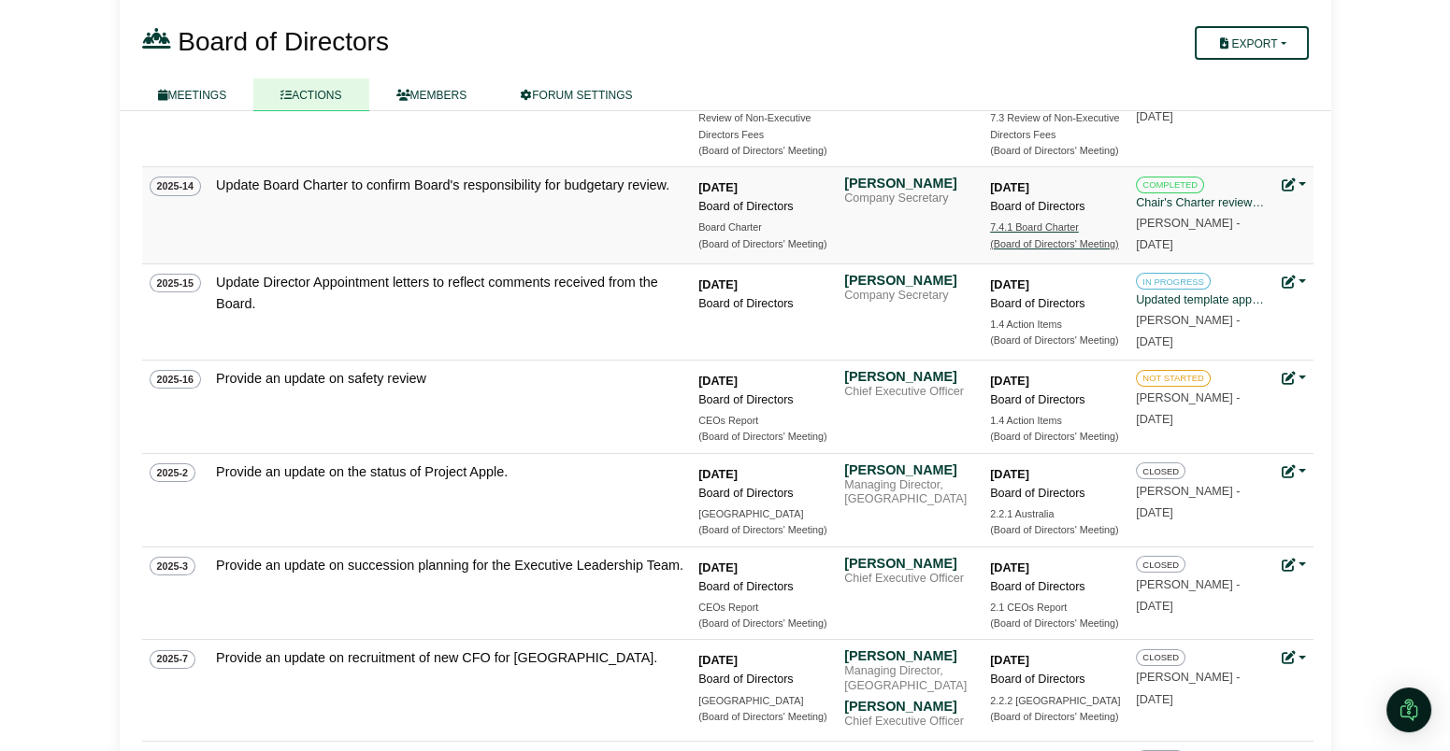
scroll to position [710, 0]
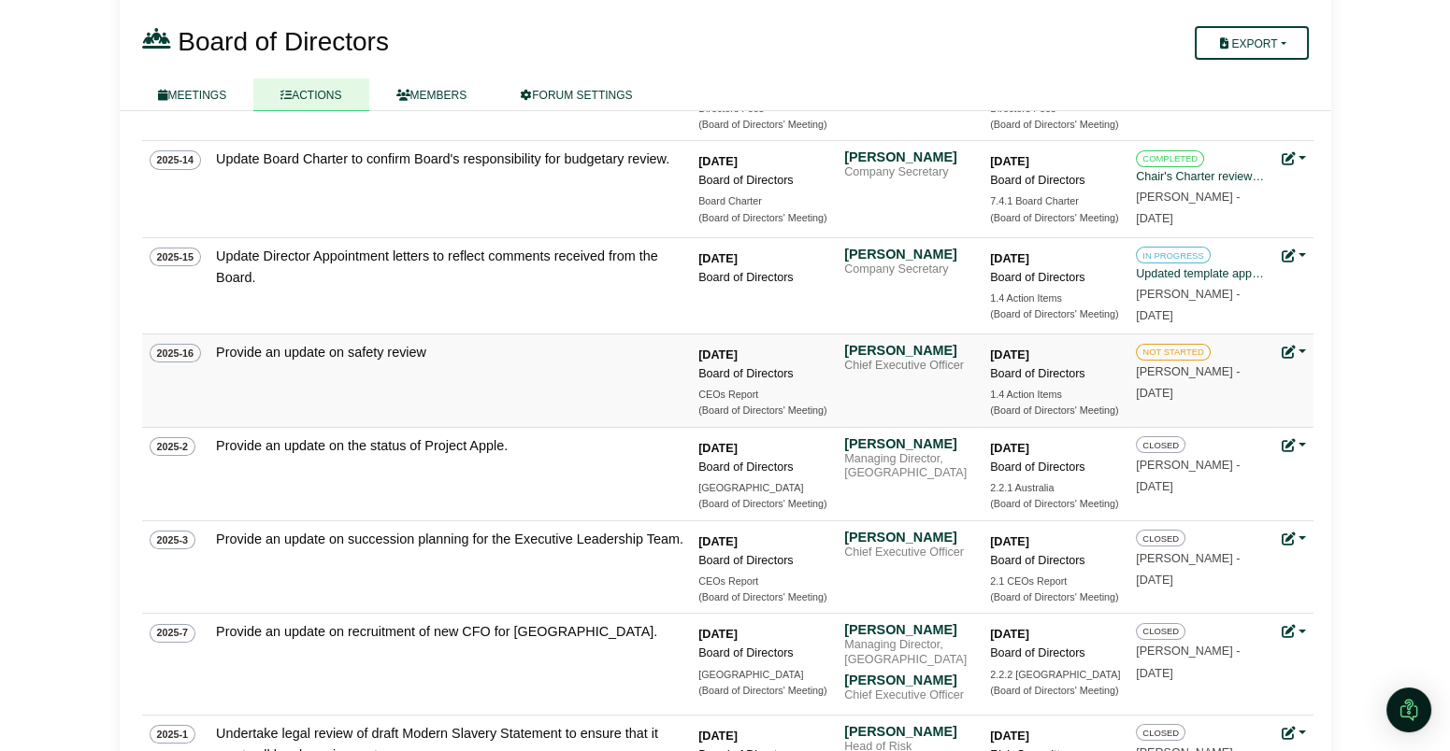
click at [1303, 349] on link at bounding box center [1293, 352] width 24 height 15
click at [1319, 376] on link "Update status" at bounding box center [1356, 380] width 150 height 36
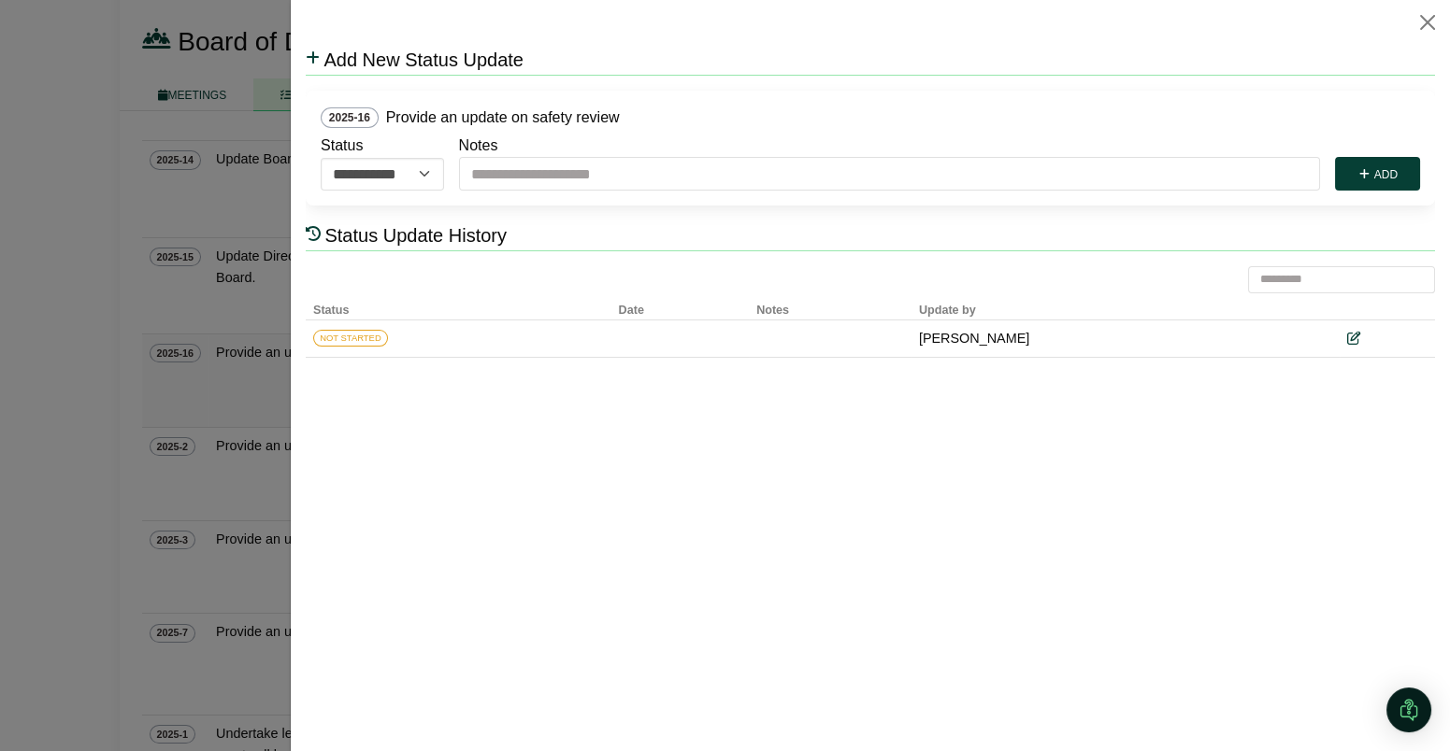
scroll to position [0, 0]
click at [426, 173] on select "**********" at bounding box center [382, 174] width 123 height 33
select select "**********"
click at [321, 158] on select "**********" at bounding box center [382, 174] width 123 height 33
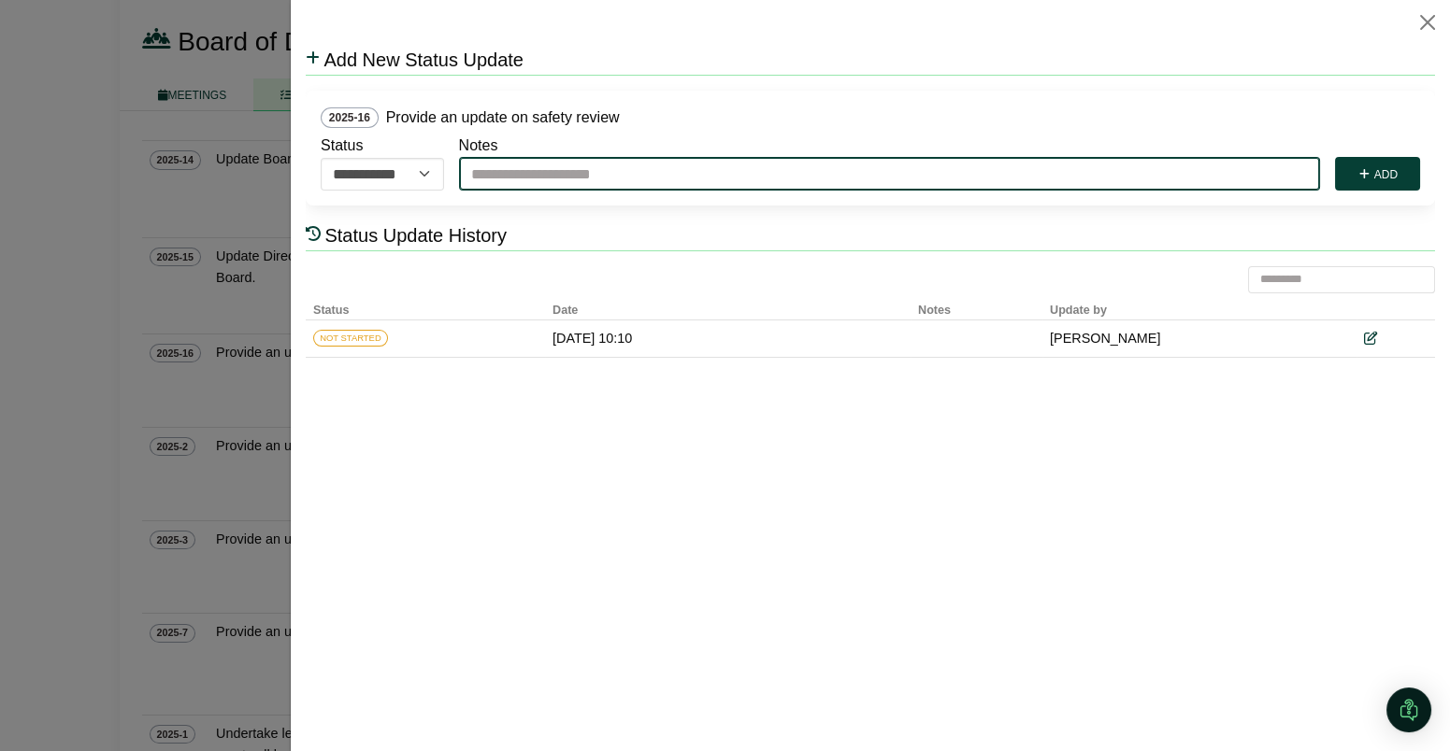
click at [509, 176] on input "Notes" at bounding box center [889, 174] width 861 height 34
type input "**********"
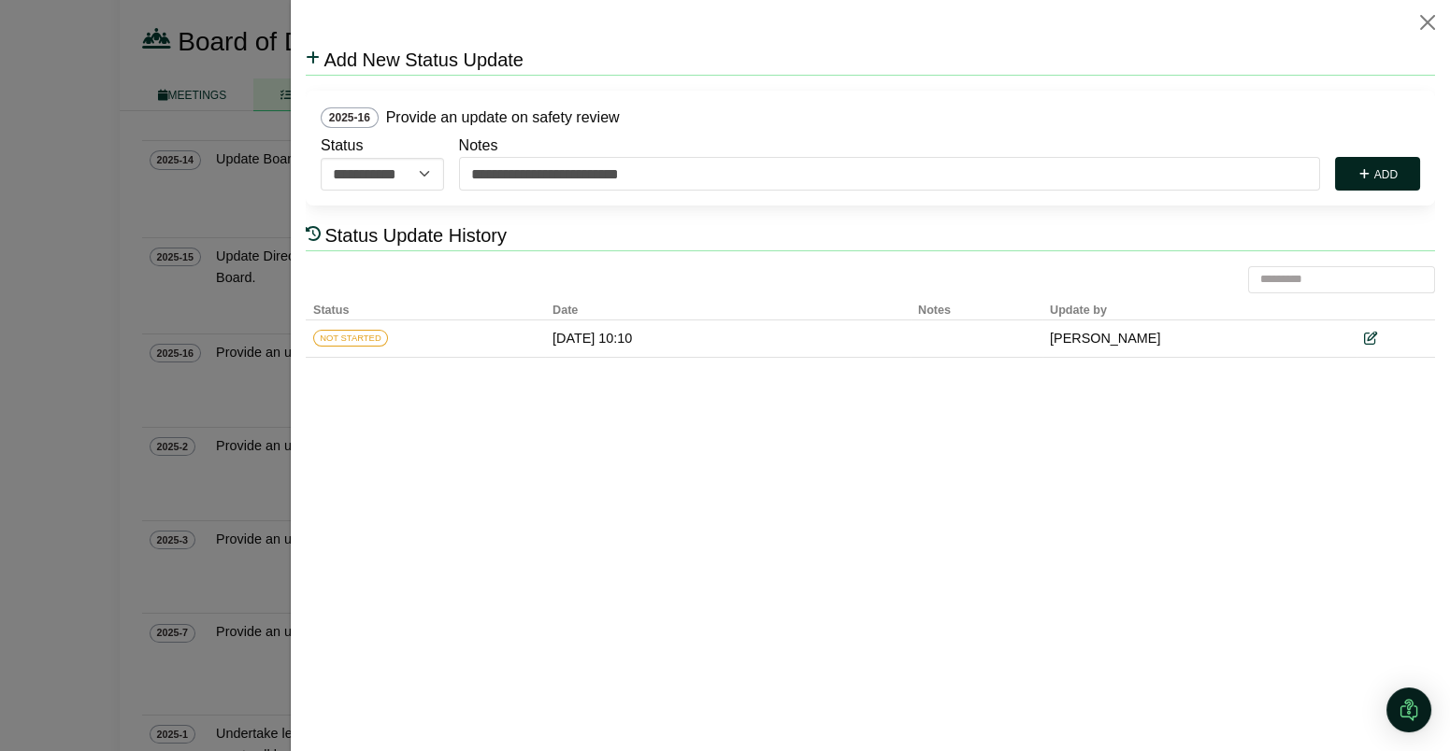
click at [1387, 166] on button "Add" at bounding box center [1377, 174] width 85 height 34
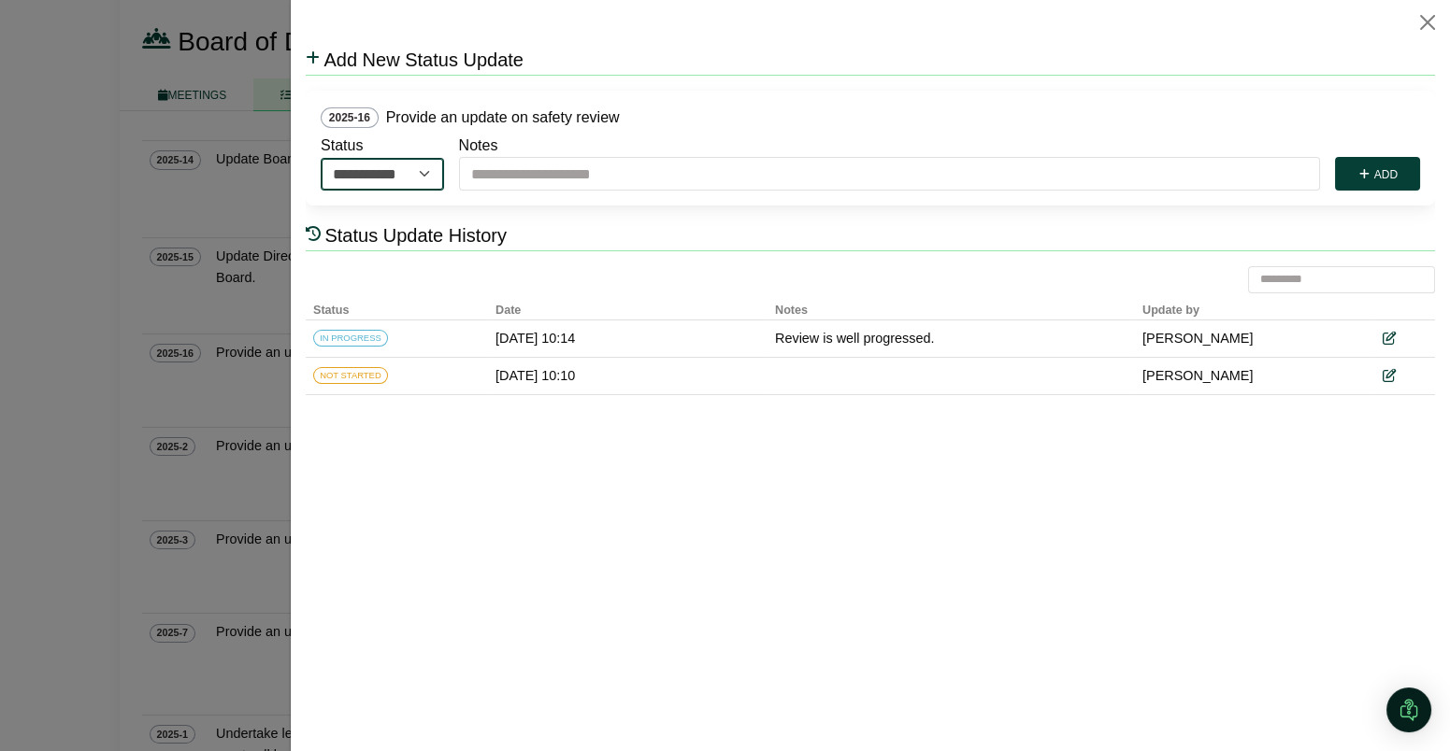
click at [418, 173] on select "**********" at bounding box center [382, 174] width 123 height 33
click at [263, 283] on div at bounding box center [725, 375] width 1450 height 751
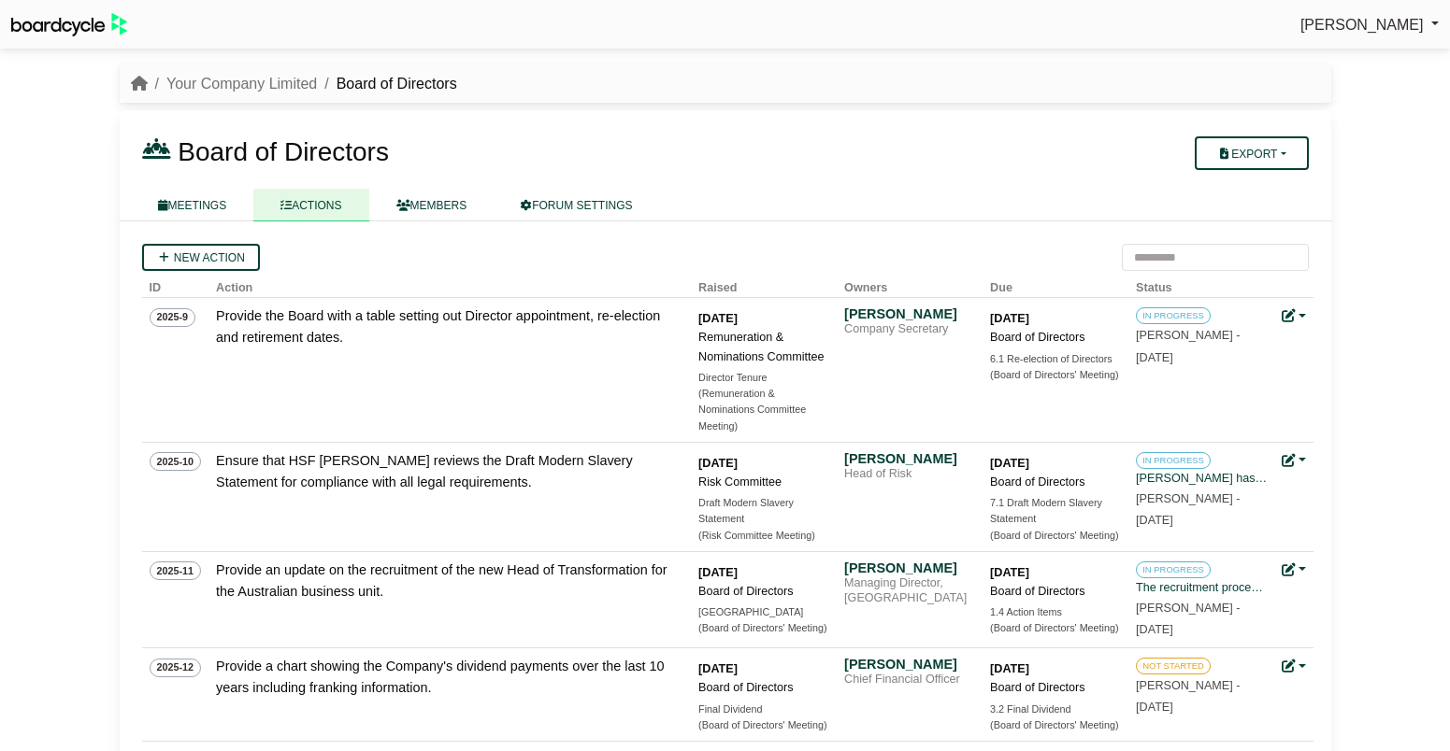
scroll to position [710, 0]
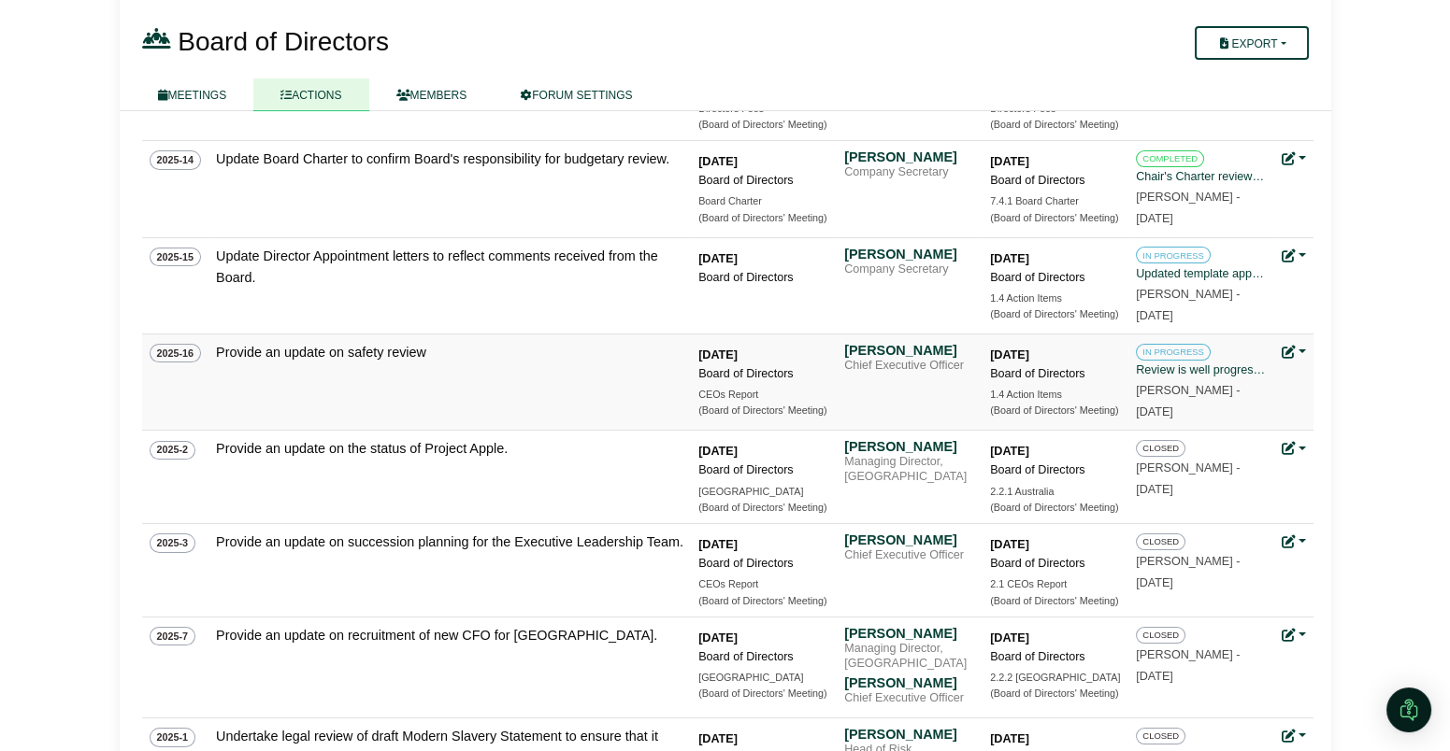
click at [1301, 352] on link at bounding box center [1293, 352] width 24 height 15
click at [1328, 408] on link "Edit action" at bounding box center [1356, 416] width 150 height 36
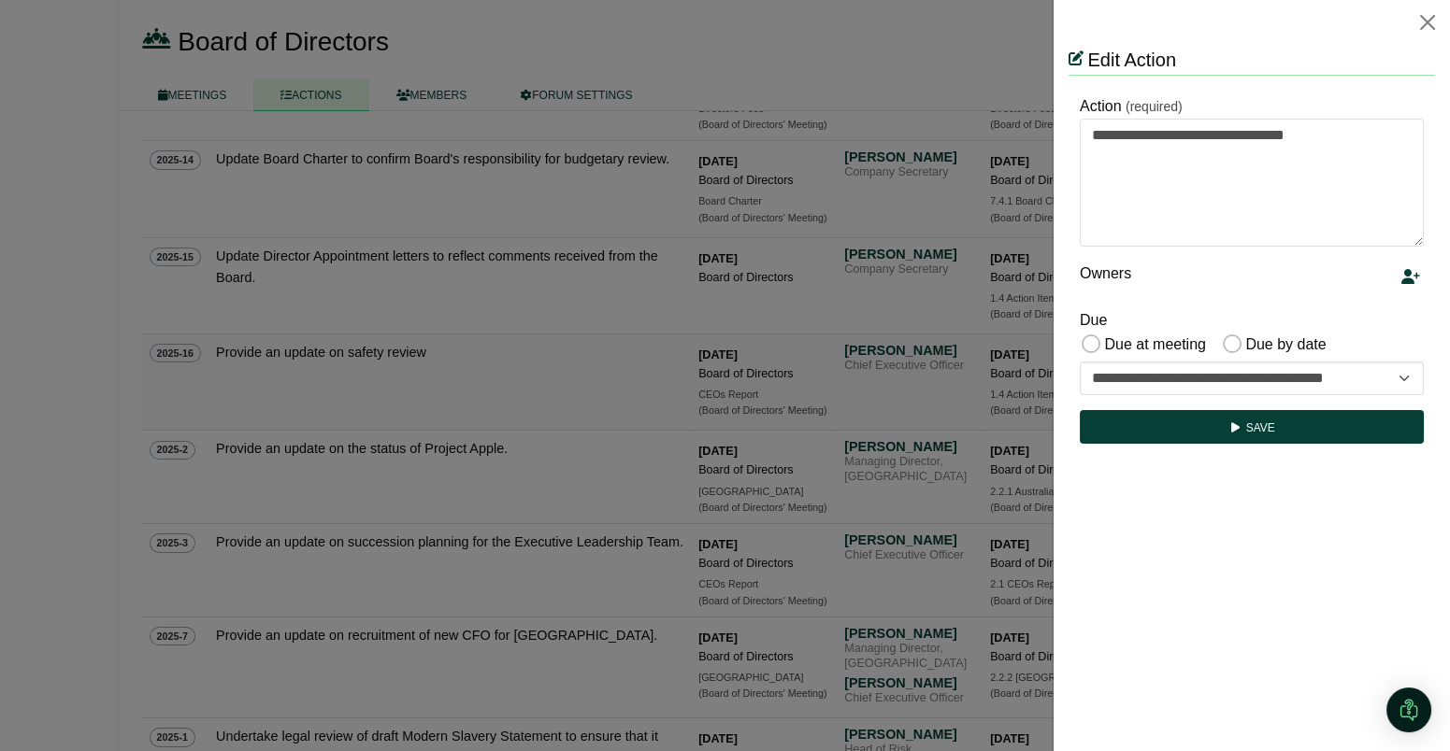
scroll to position [0, 0]
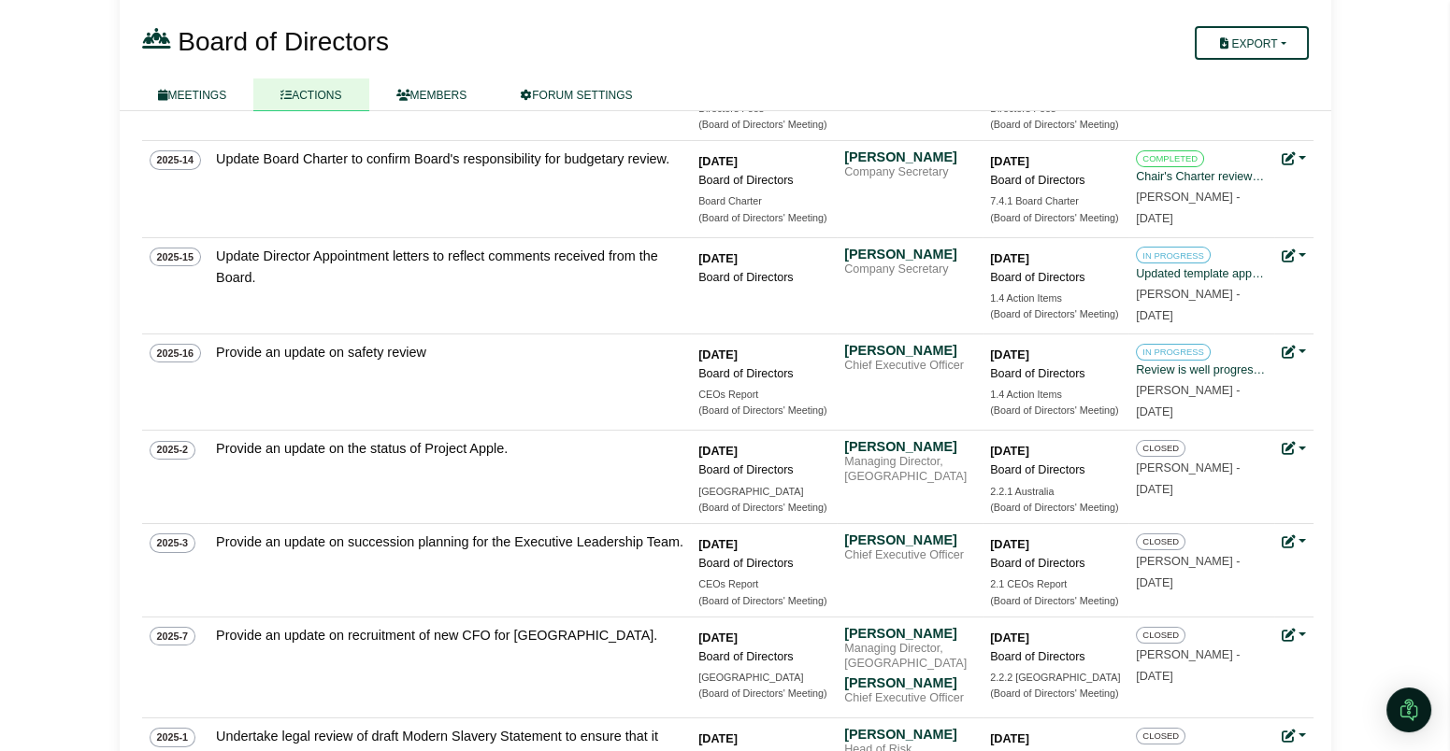
click at [1025, 464] on div at bounding box center [725, 375] width 1450 height 751
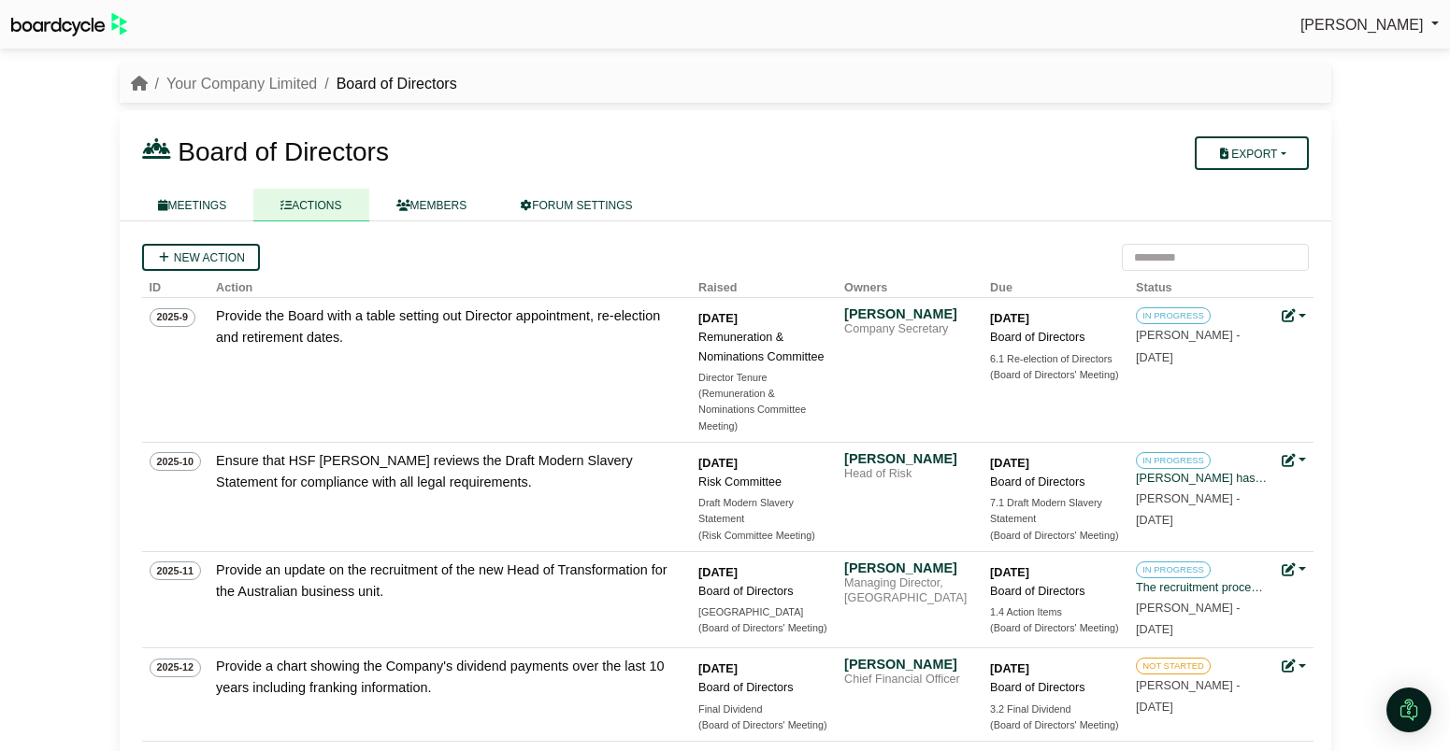
scroll to position [710, 0]
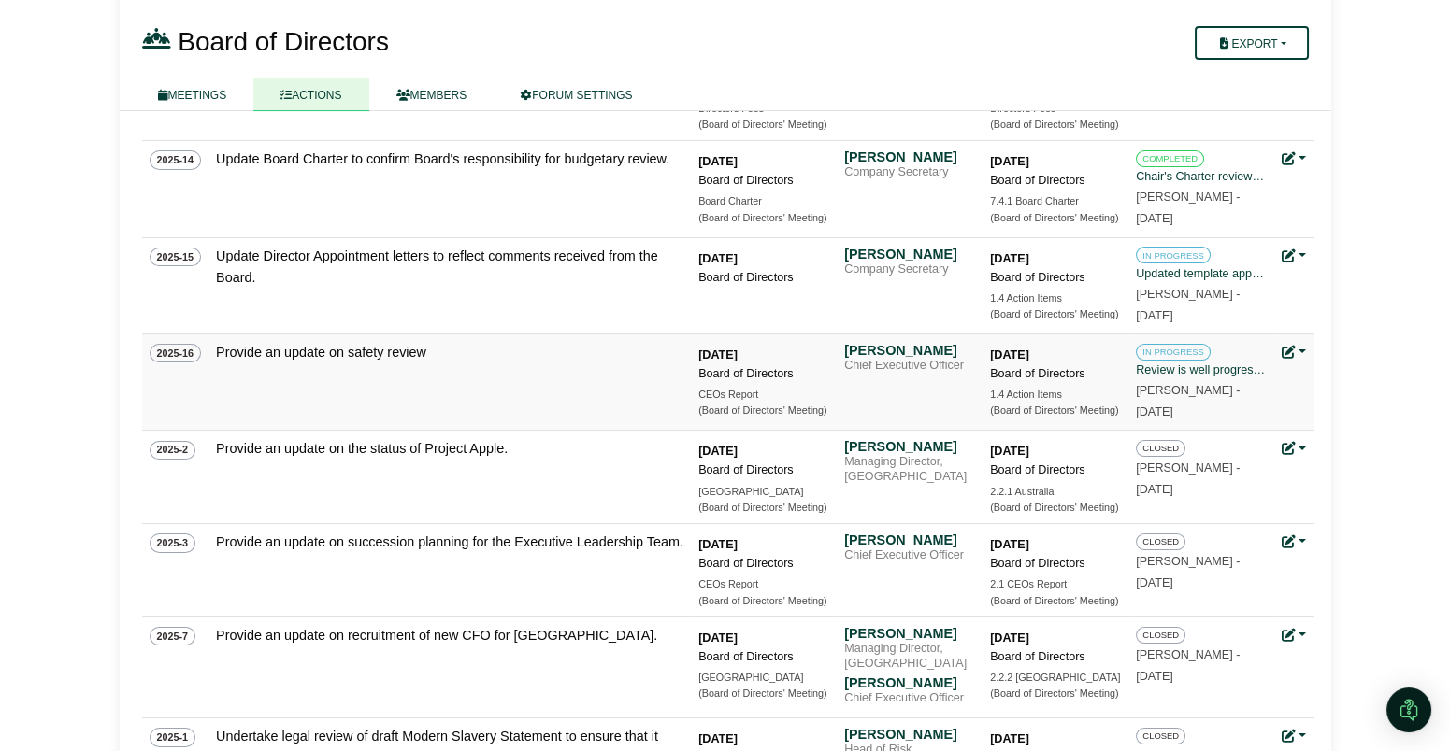
click at [1292, 347] on icon at bounding box center [1287, 352] width 13 height 13
click at [1338, 450] on button "Archive action" at bounding box center [1356, 452] width 150 height 36
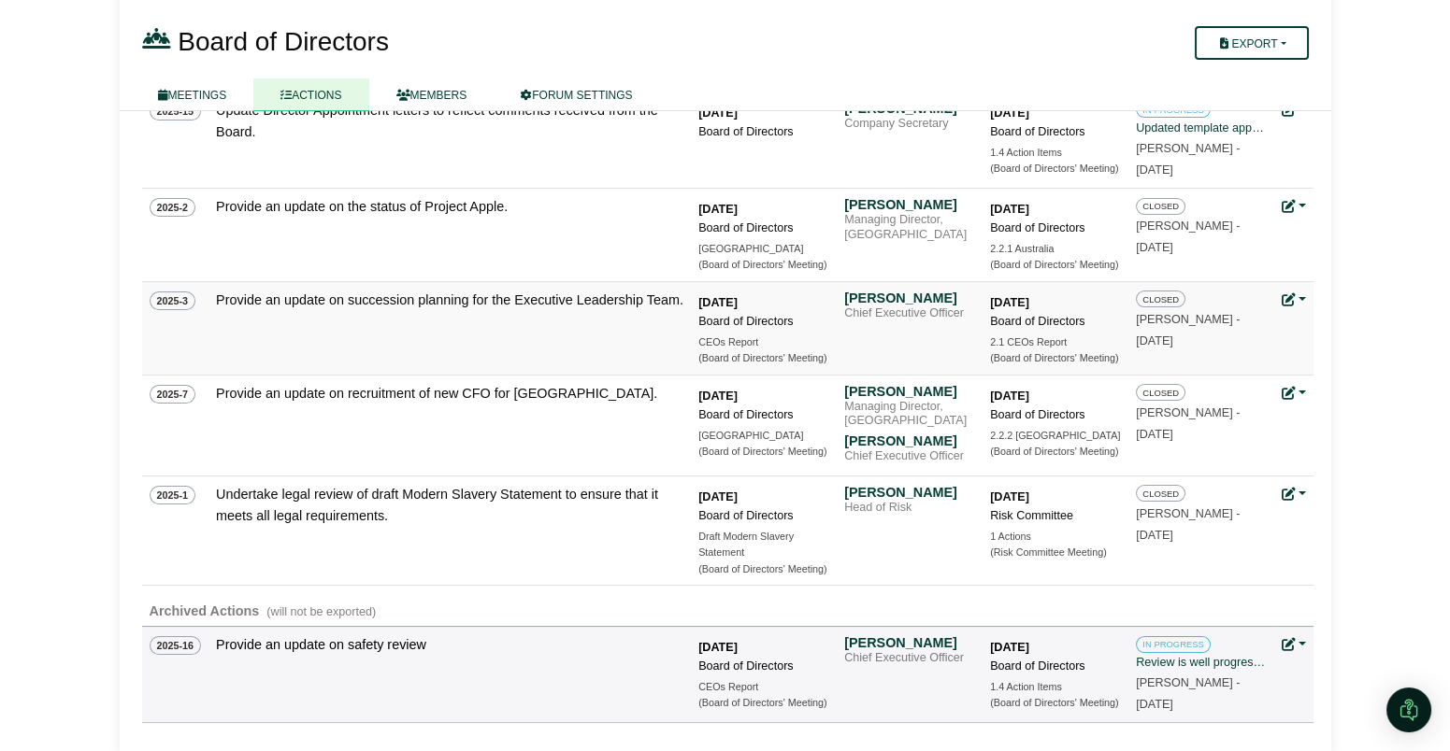
scroll to position [871, 0]
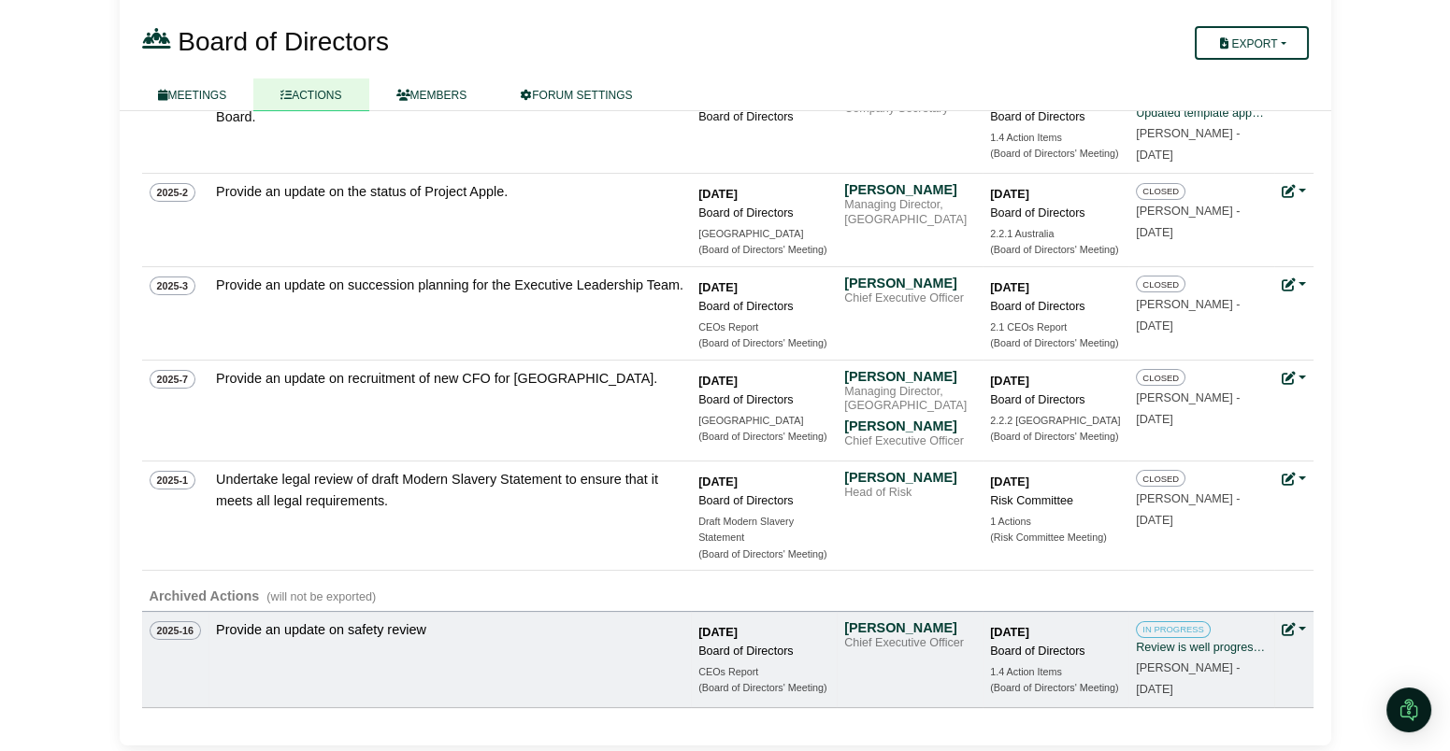
click at [1301, 625] on link at bounding box center [1293, 629] width 24 height 15
click at [1319, 650] on button "Unarchive action" at bounding box center [1356, 657] width 150 height 36
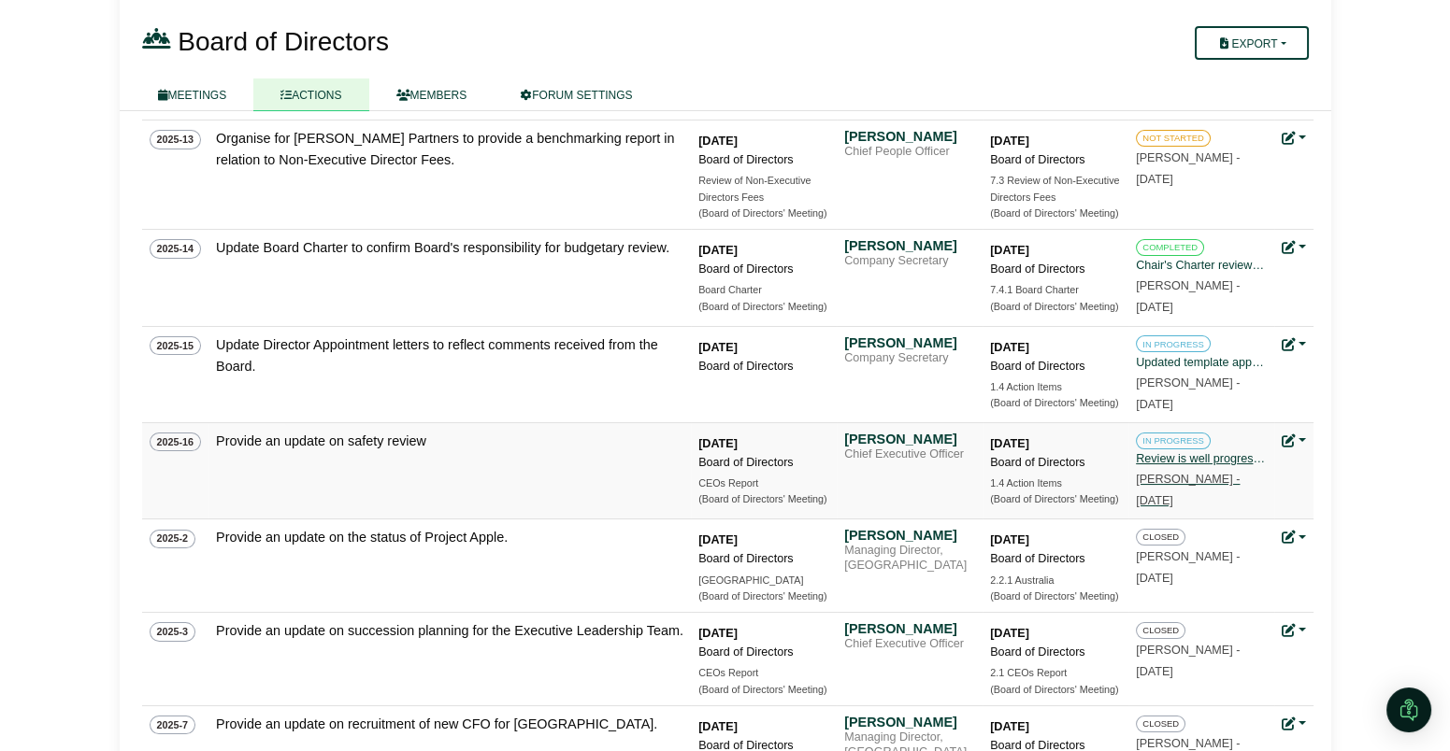
scroll to position [624, 0]
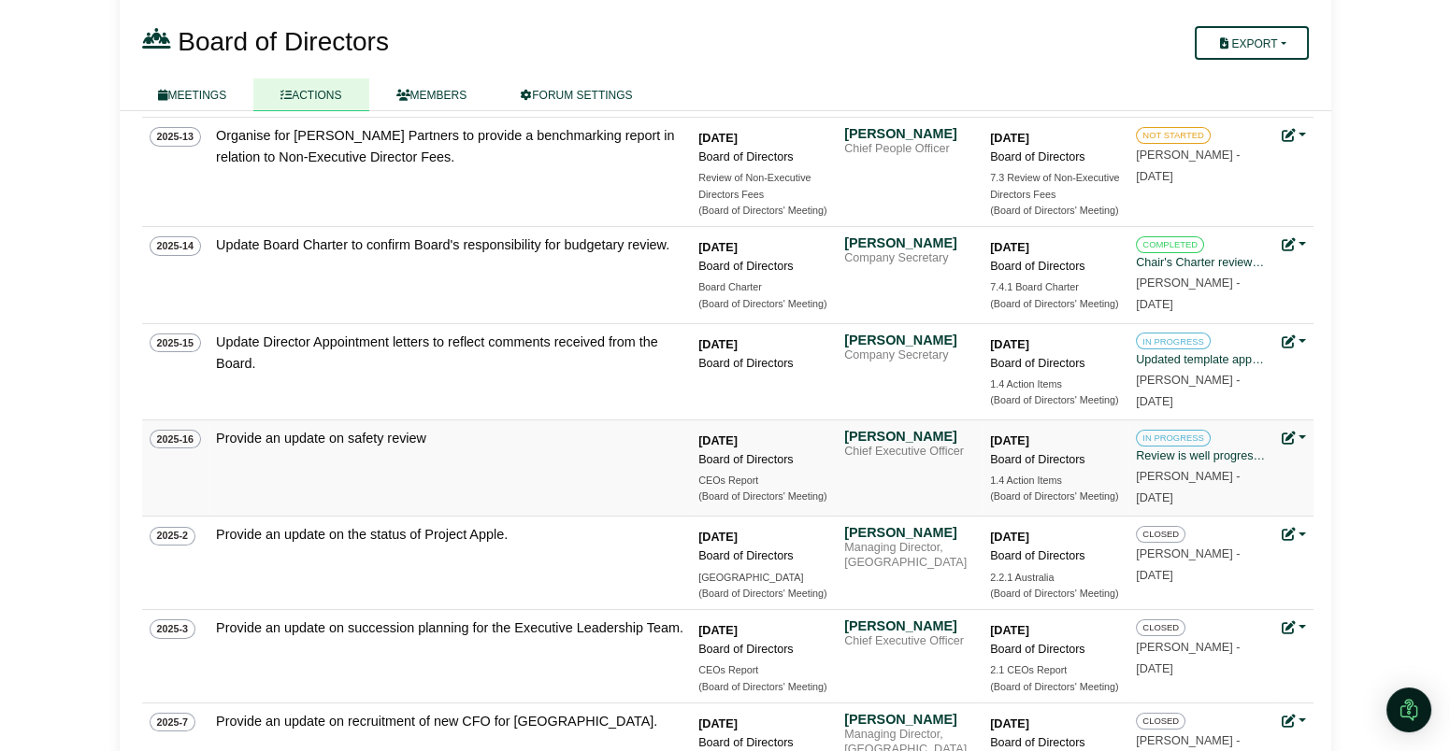
click at [1297, 437] on link at bounding box center [1293, 438] width 24 height 15
click at [1270, 45] on button "Export" at bounding box center [1250, 43] width 113 height 34
click at [1257, 74] on link "Forum Actions" at bounding box center [1264, 75] width 150 height 28
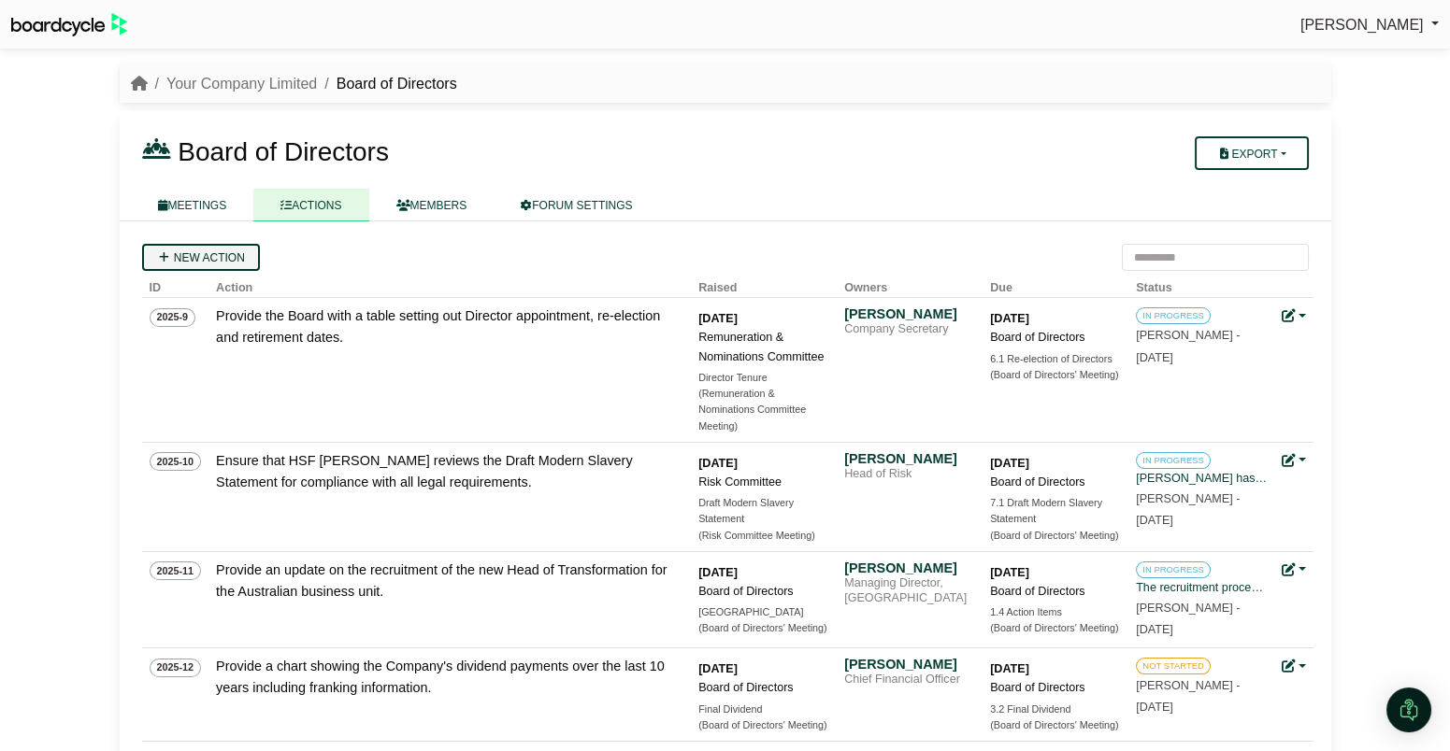
click at [210, 263] on link "New action" at bounding box center [201, 257] width 118 height 27
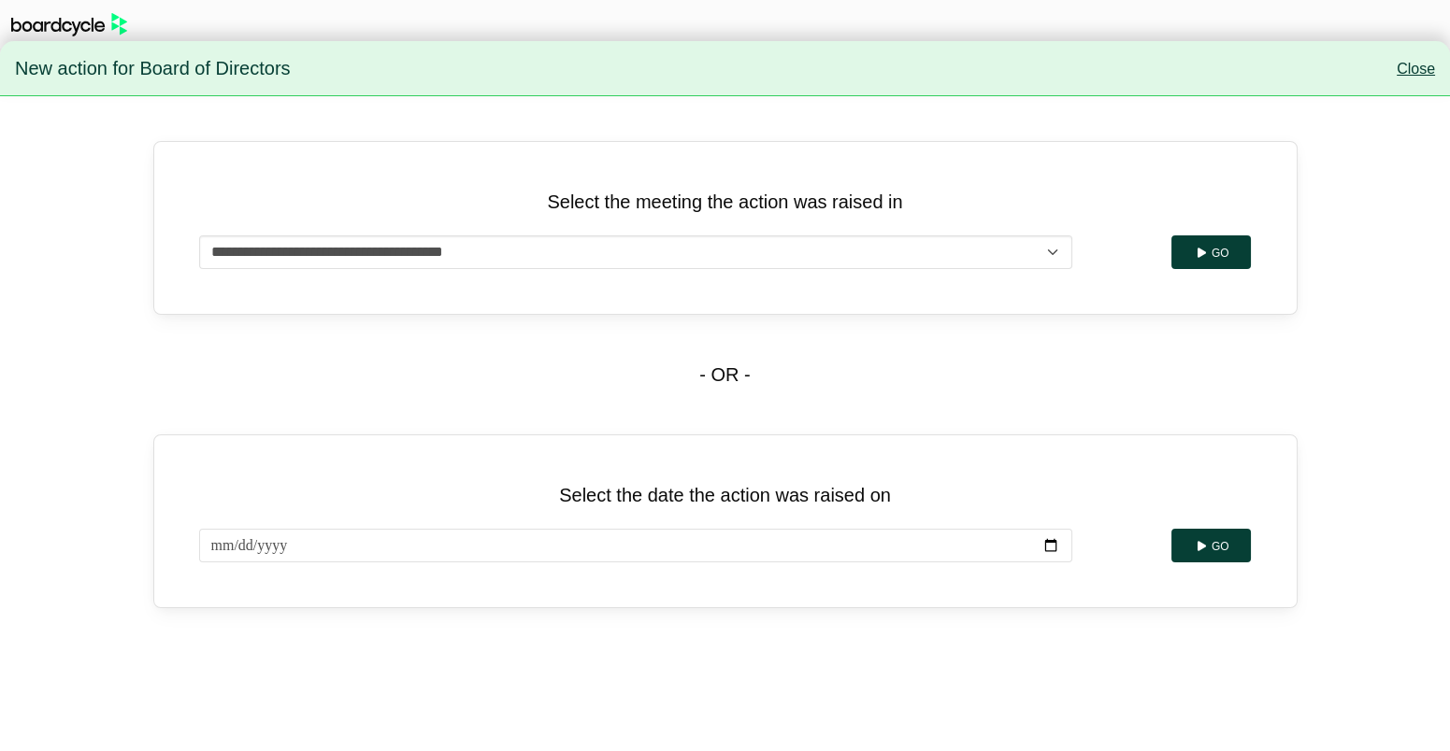
click at [1412, 70] on link "Close" at bounding box center [1415, 69] width 38 height 16
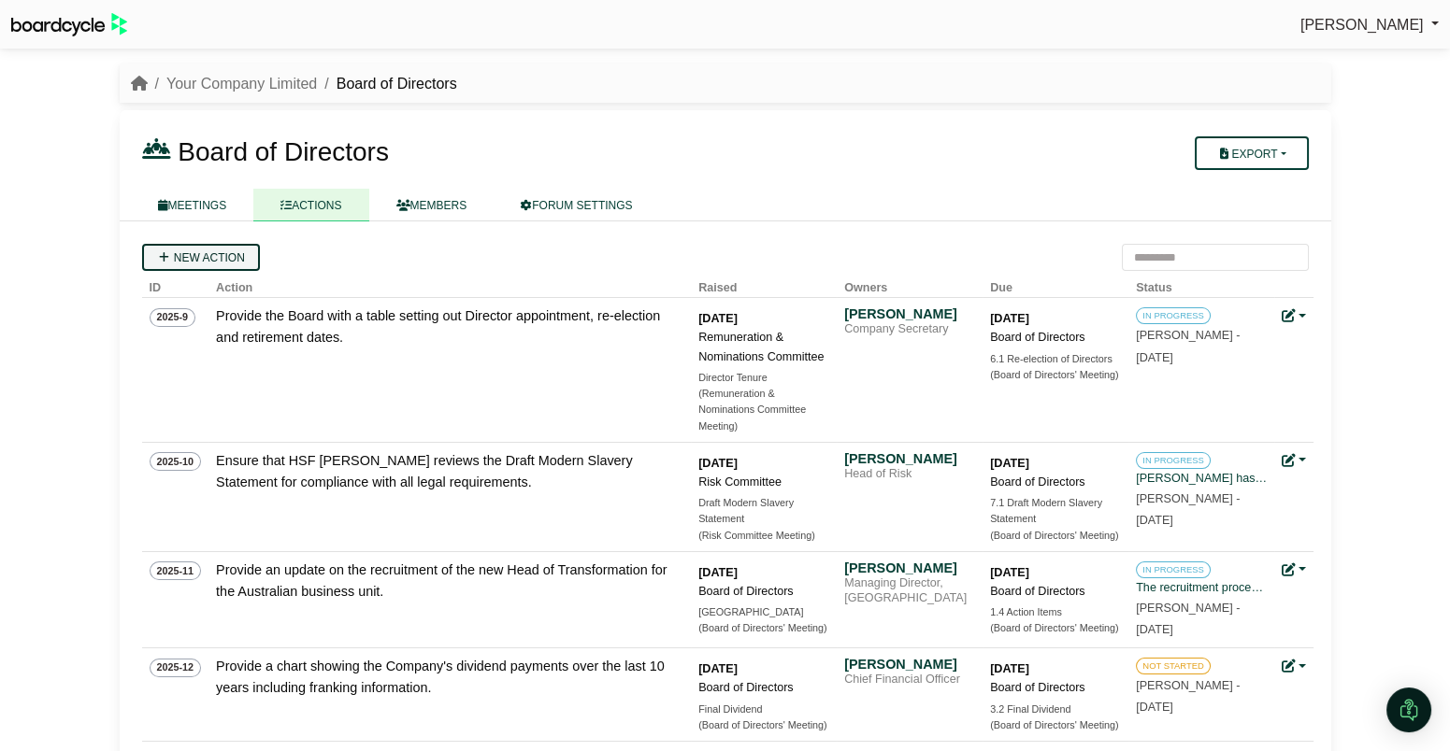
click at [233, 264] on link "New action" at bounding box center [201, 257] width 118 height 27
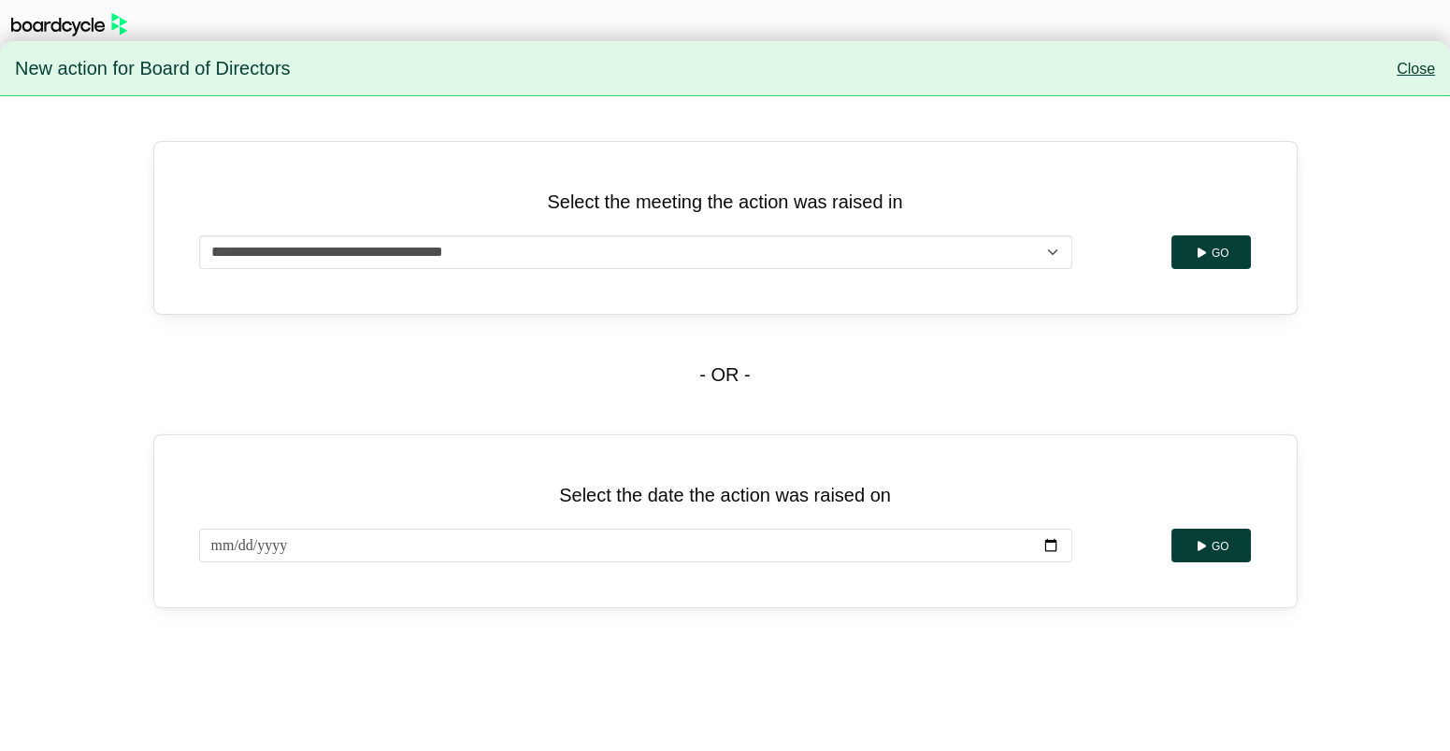
click at [1407, 66] on link "Close" at bounding box center [1415, 69] width 38 height 16
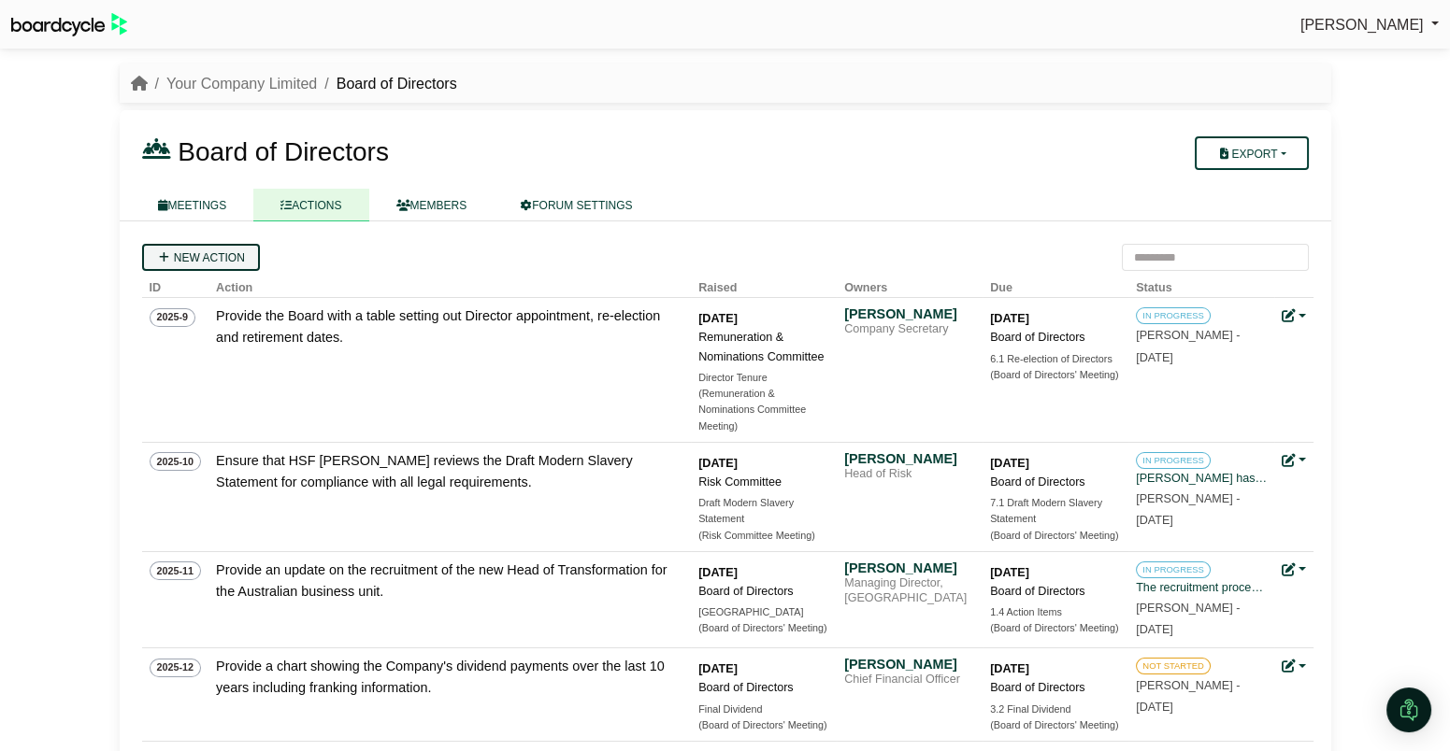
click at [204, 260] on link "New action" at bounding box center [201, 257] width 118 height 27
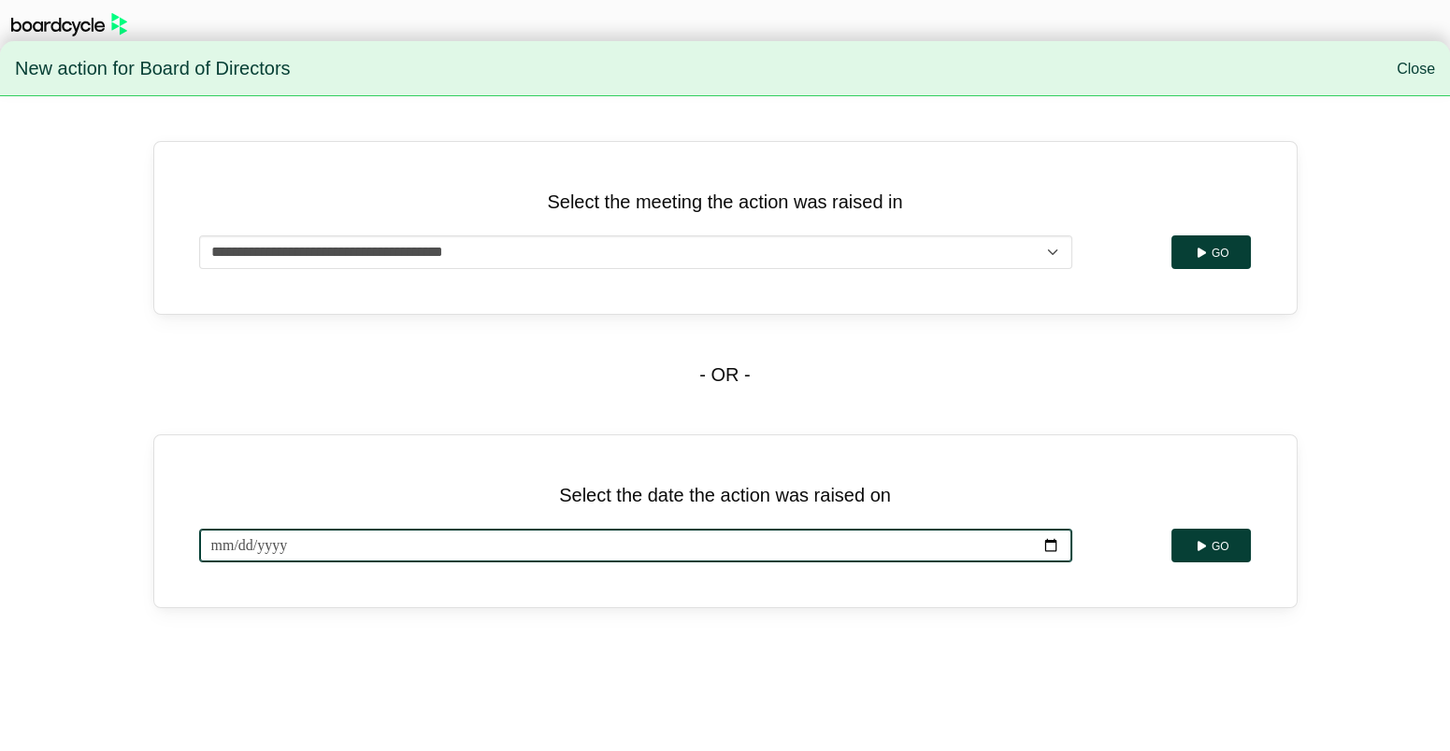
click at [515, 551] on input "**********" at bounding box center [635, 546] width 873 height 34
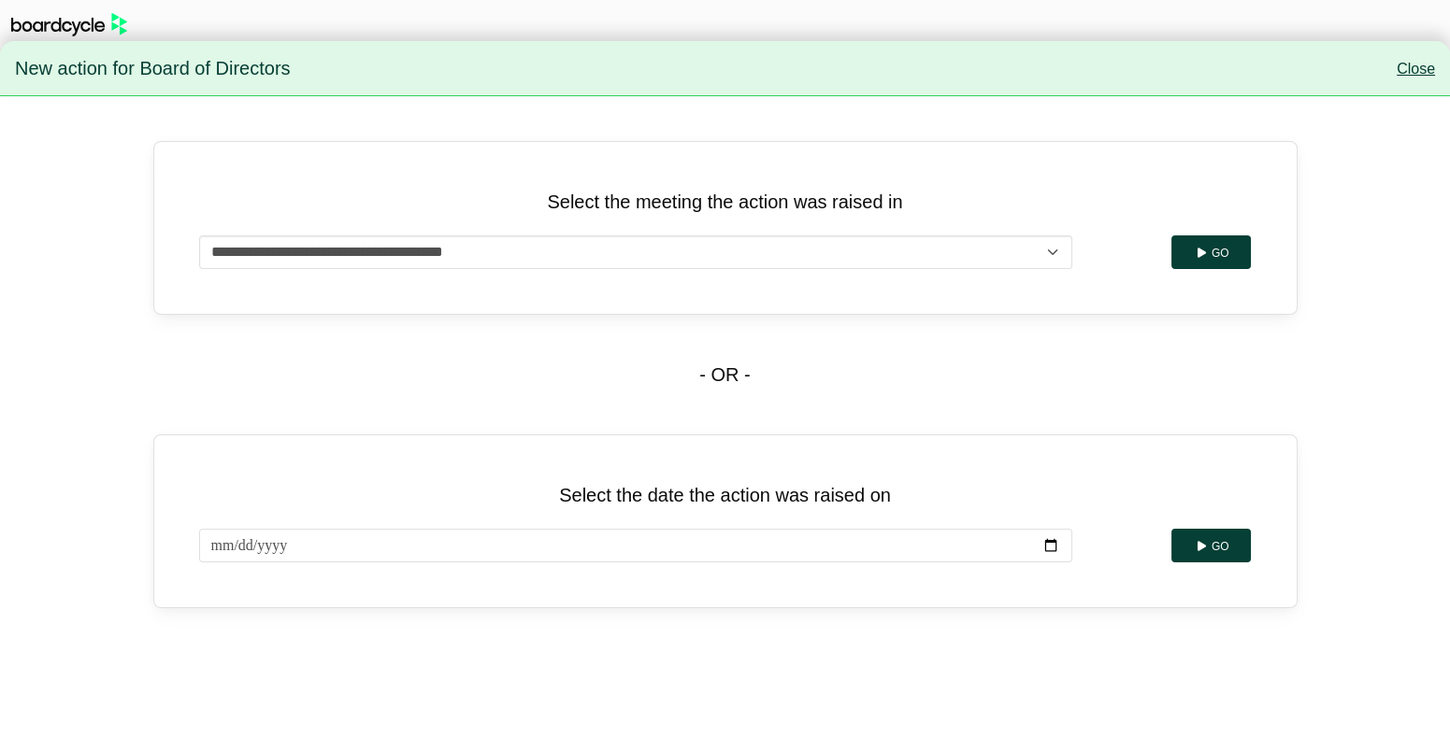
click at [1417, 71] on link "Close" at bounding box center [1415, 69] width 38 height 16
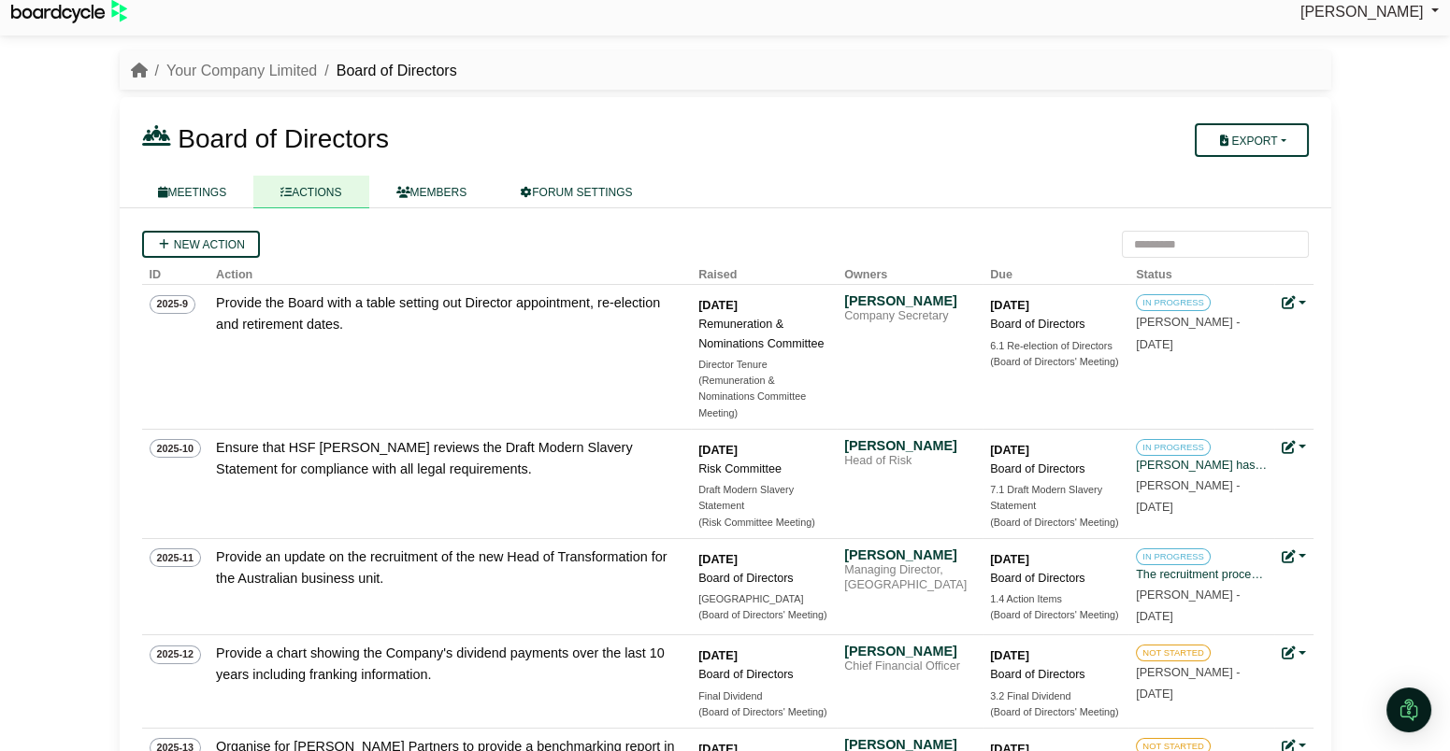
scroll to position [11, 0]
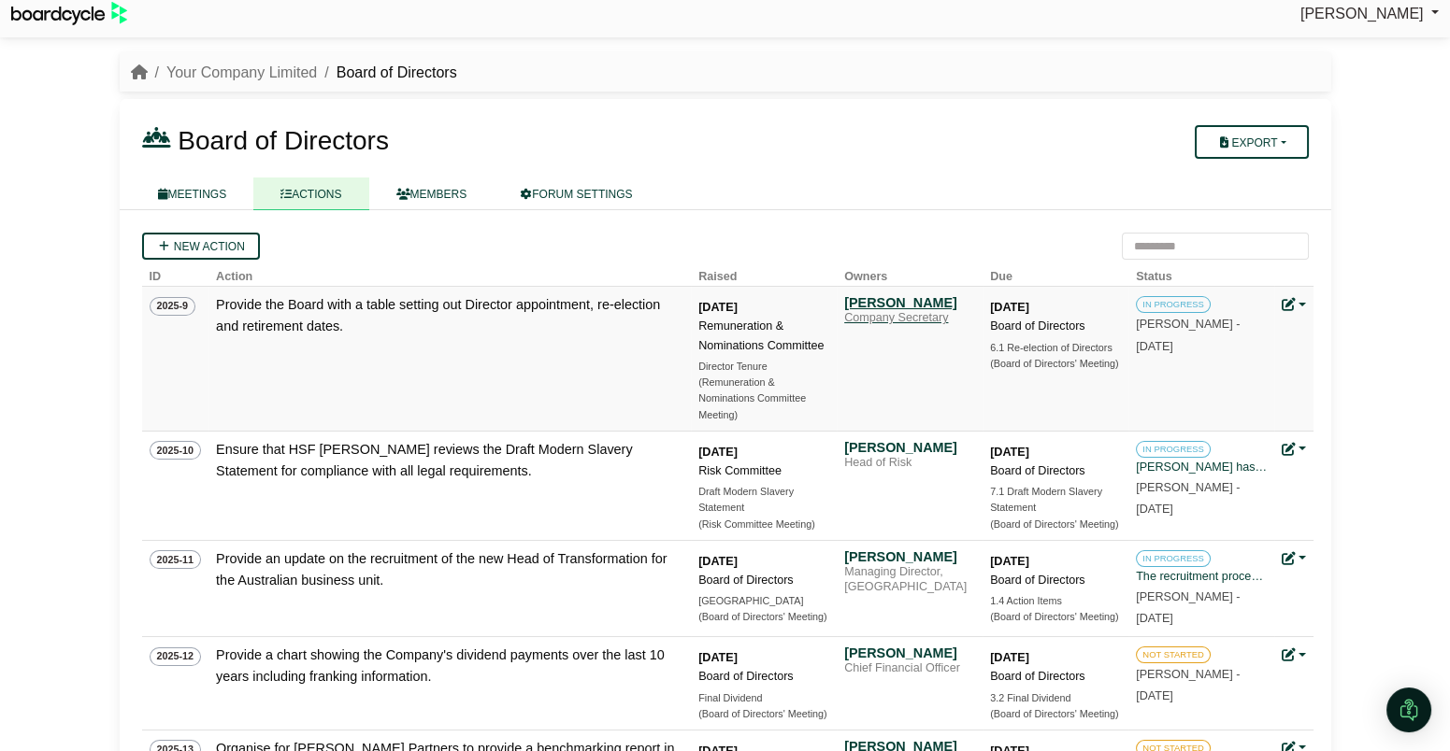
click at [869, 300] on div "[PERSON_NAME]" at bounding box center [909, 302] width 131 height 17
click at [248, 66] on link "Your Company Limited" at bounding box center [241, 72] width 150 height 16
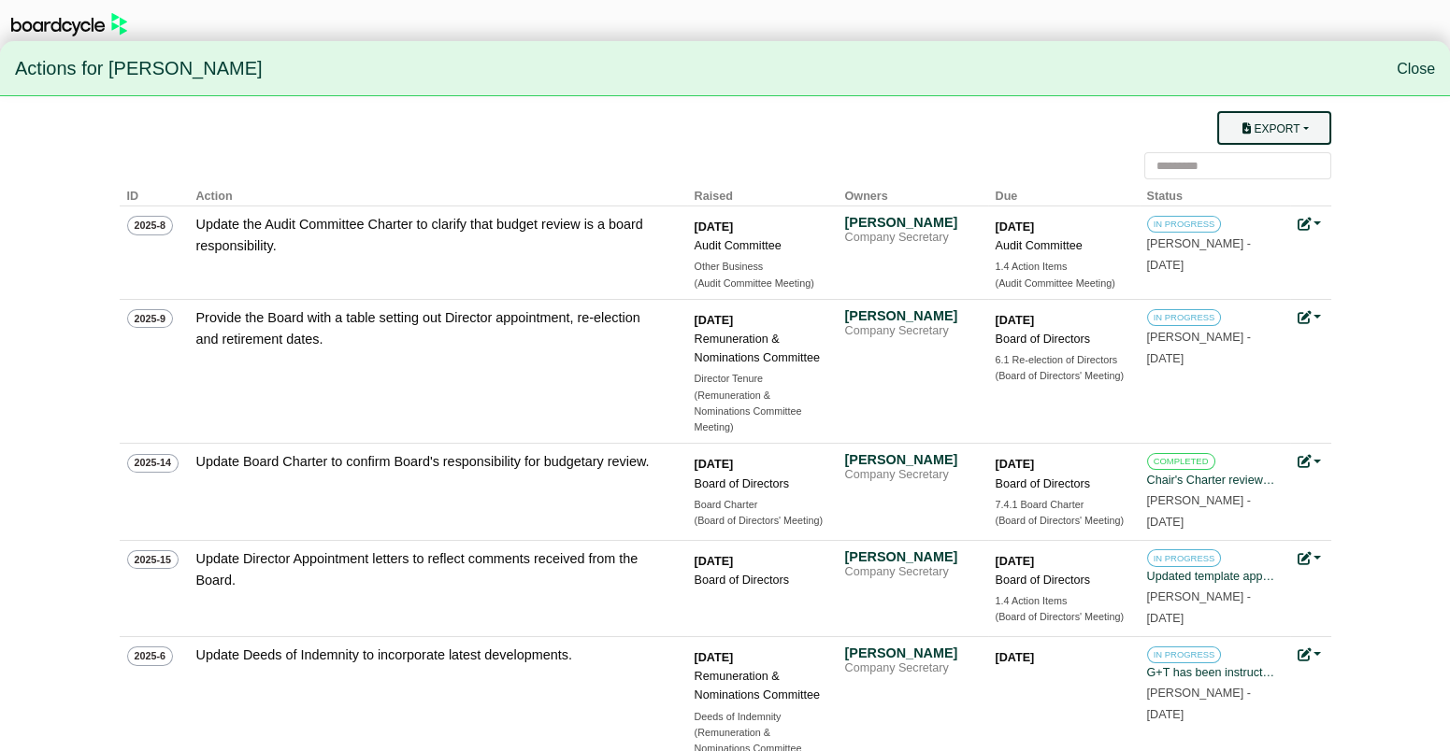
click at [1280, 132] on button "Export" at bounding box center [1273, 128] width 113 height 34
click at [1286, 164] on link "Owner Actions" at bounding box center [1286, 165] width 150 height 36
click at [1410, 69] on link "Close" at bounding box center [1415, 69] width 38 height 16
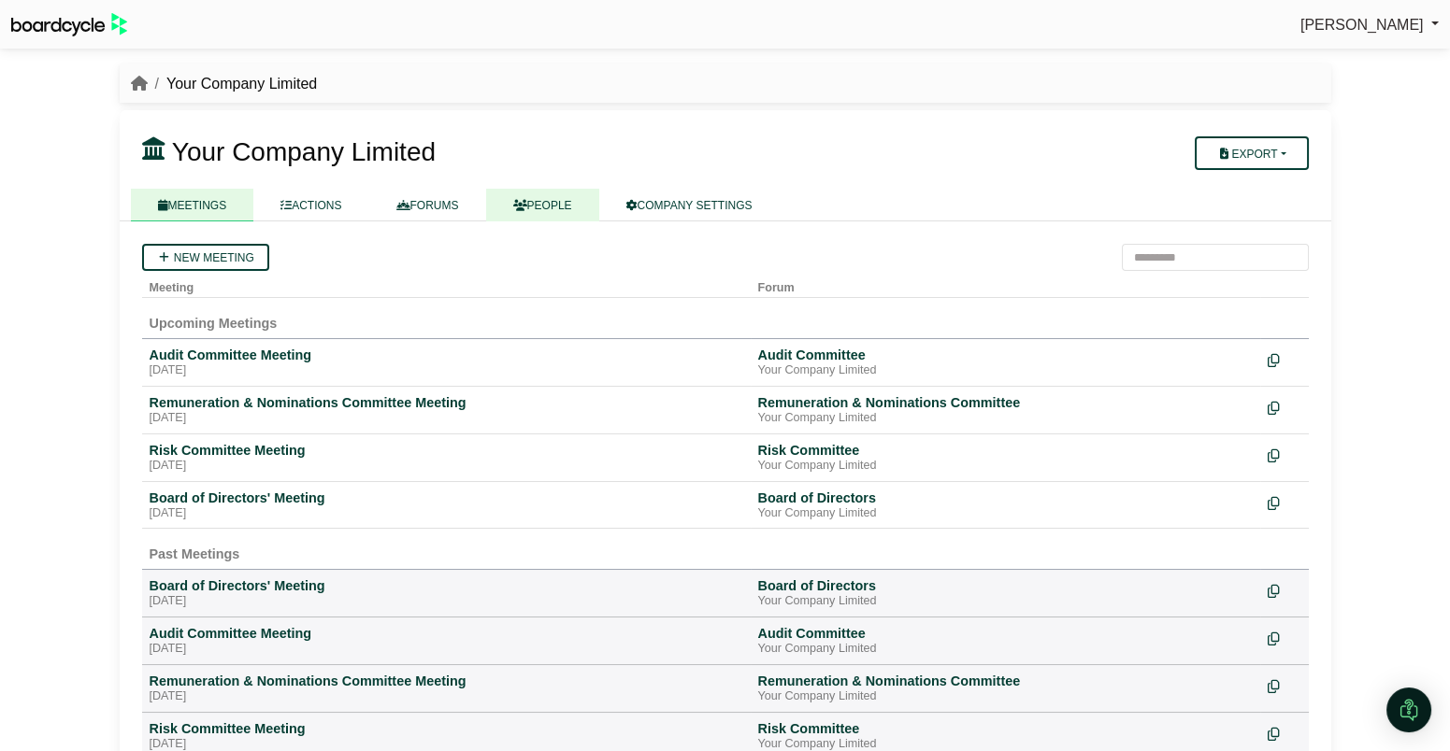
click at [550, 210] on link "PEOPLE" at bounding box center [542, 205] width 113 height 33
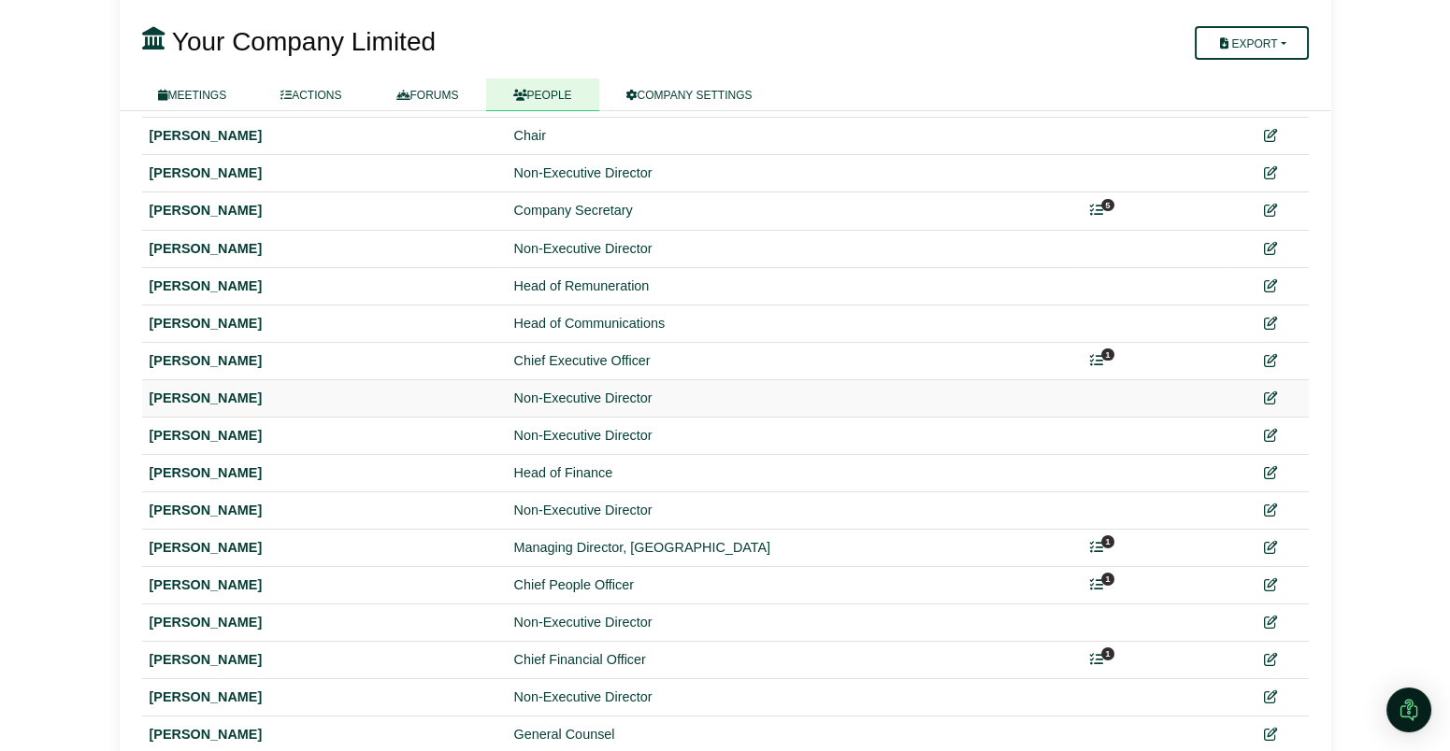
scroll to position [224, 0]
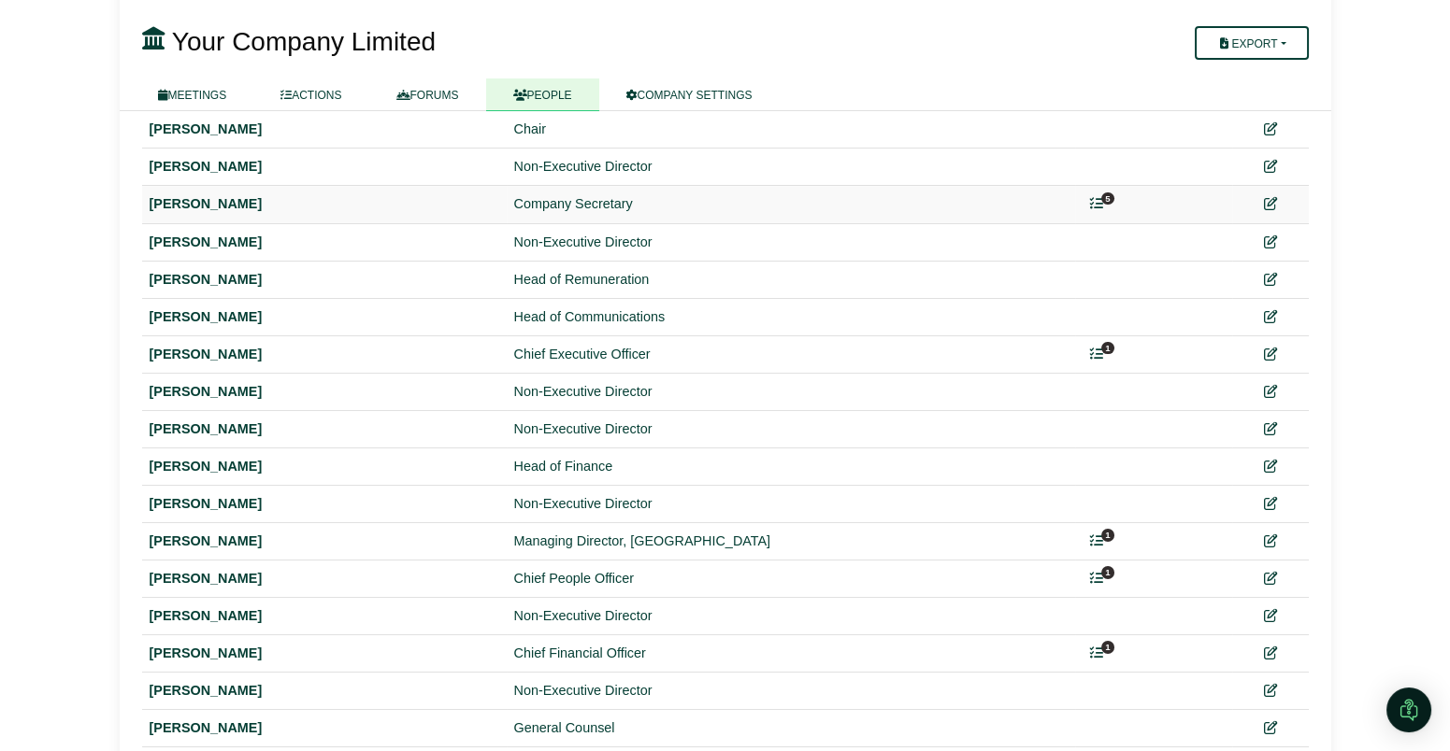
click at [1098, 208] on icon at bounding box center [1096, 203] width 13 height 13
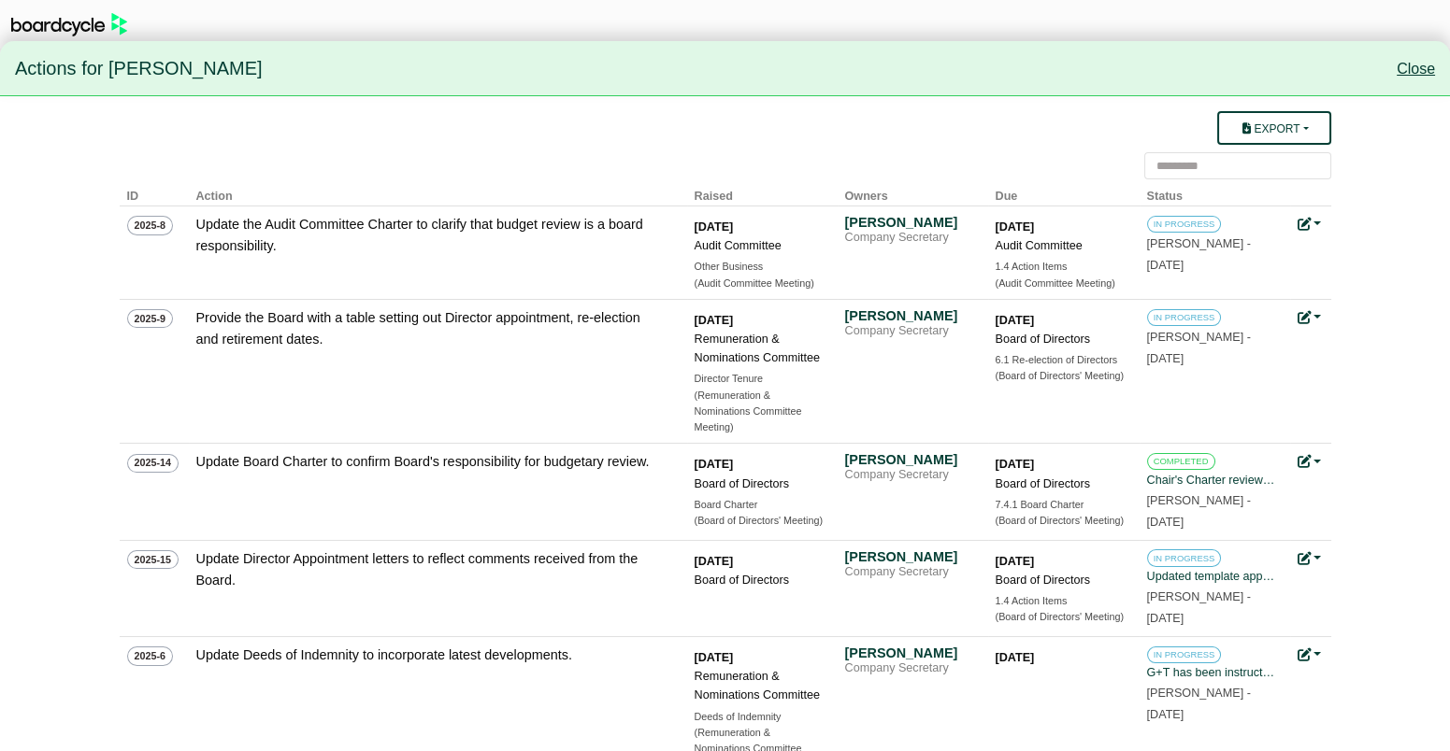
click at [1425, 63] on link "Close" at bounding box center [1415, 69] width 38 height 16
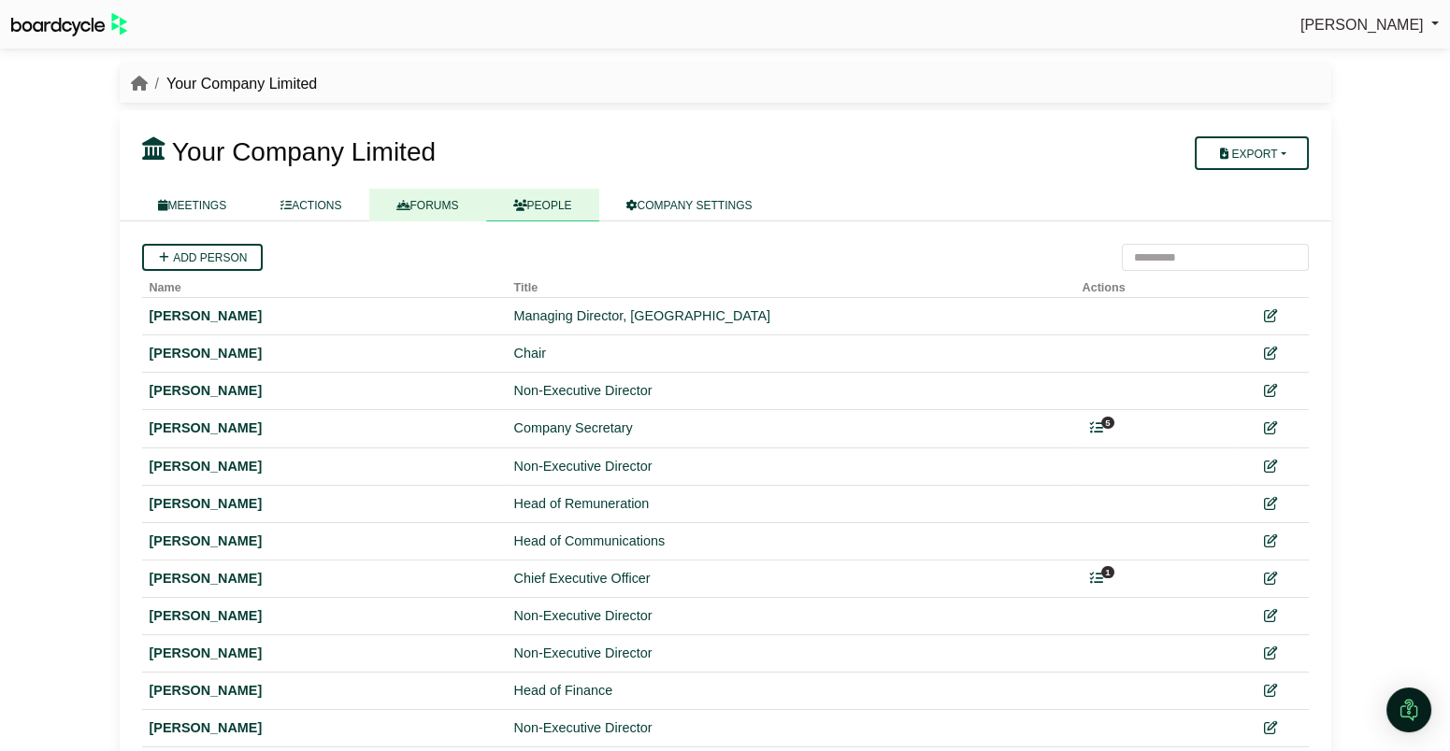
drag, startPoint x: 416, startPoint y: 209, endPoint x: 401, endPoint y: 214, distance: 15.7
click at [415, 209] on link "FORUMS" at bounding box center [427, 205] width 117 height 33
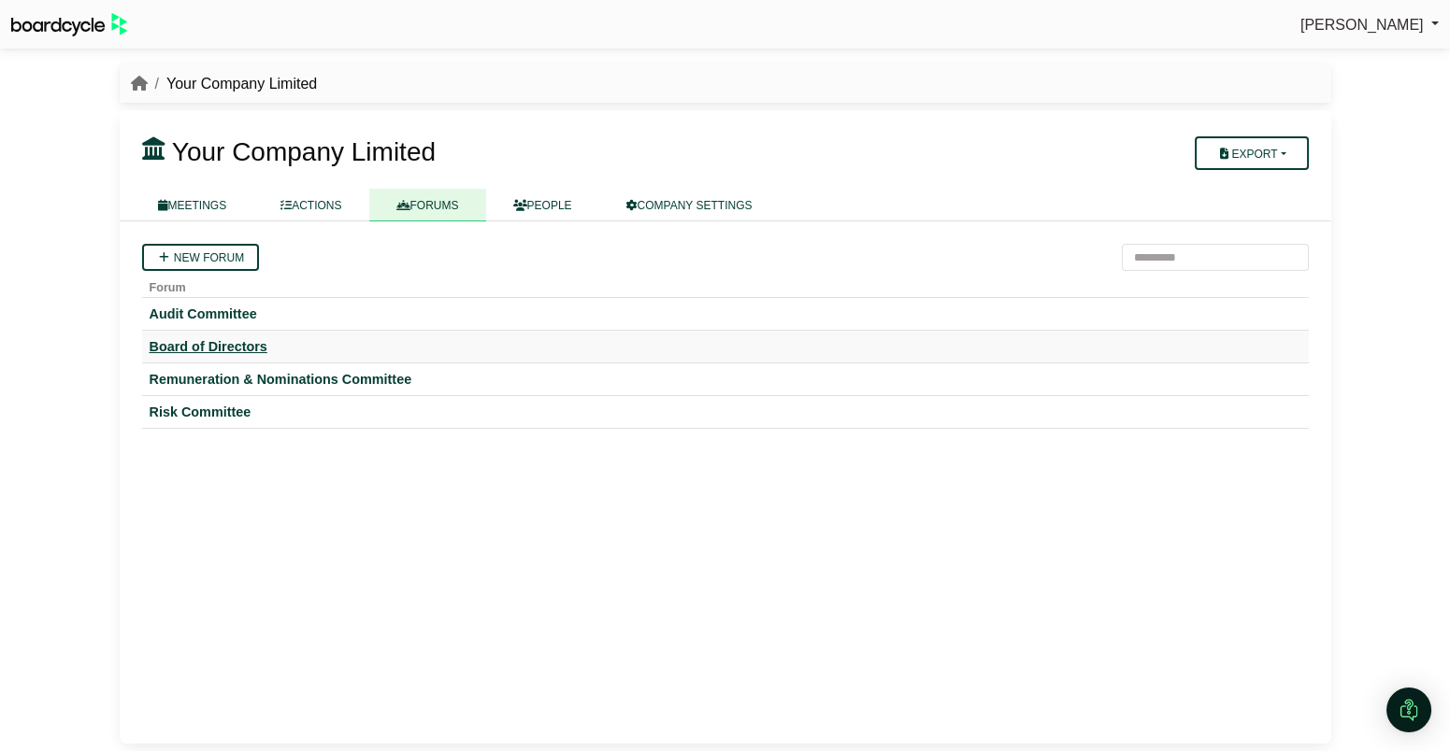
click at [227, 351] on div "Board of Directors" at bounding box center [725, 346] width 1151 height 17
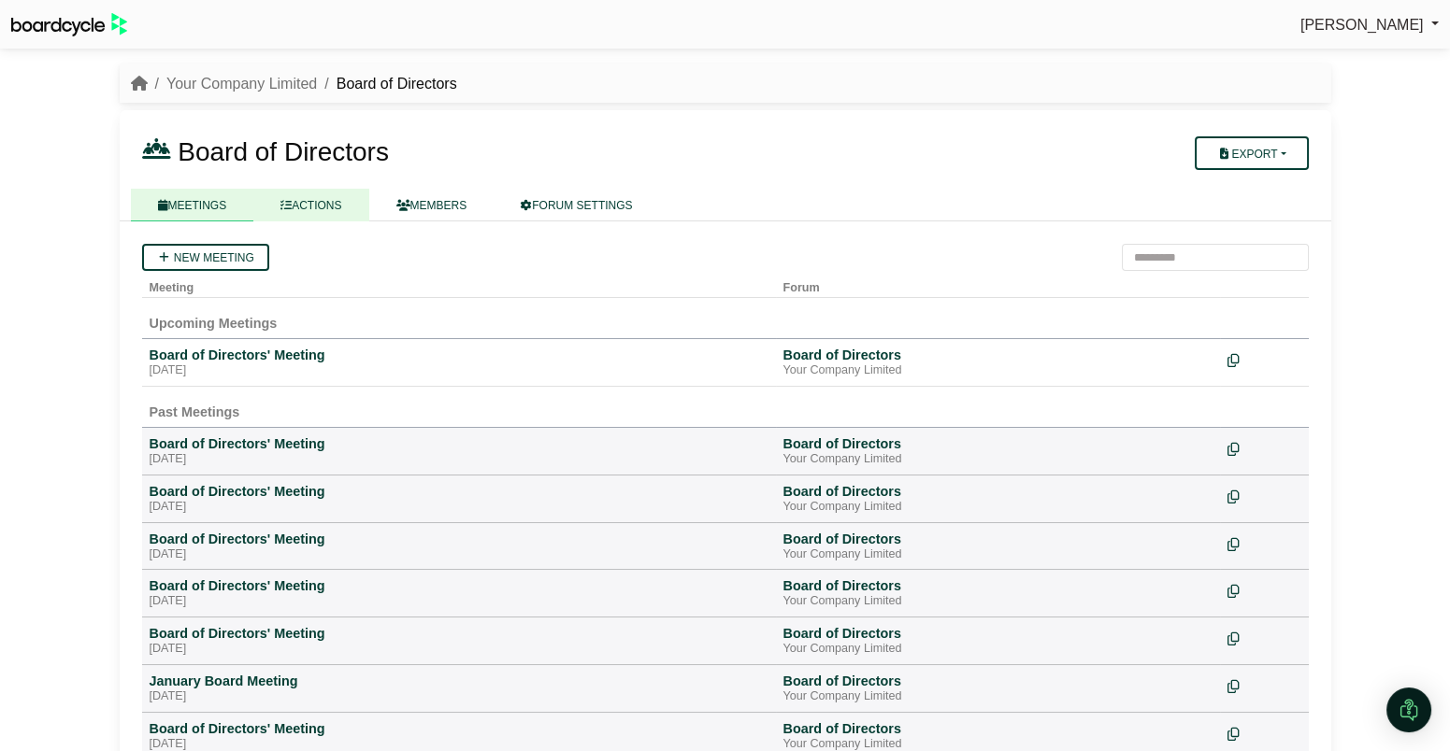
click at [332, 207] on link "ACTIONS" at bounding box center [310, 205] width 115 height 33
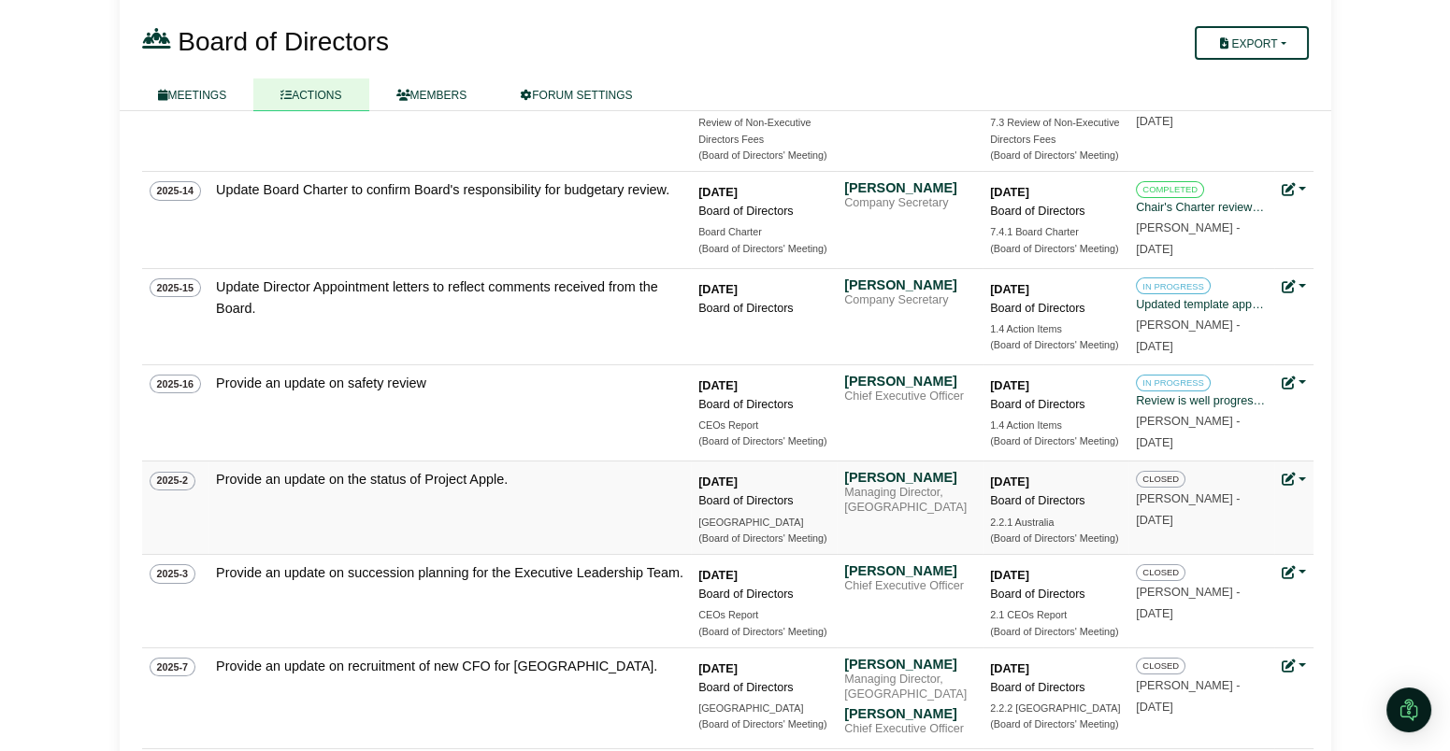
scroll to position [681, 0]
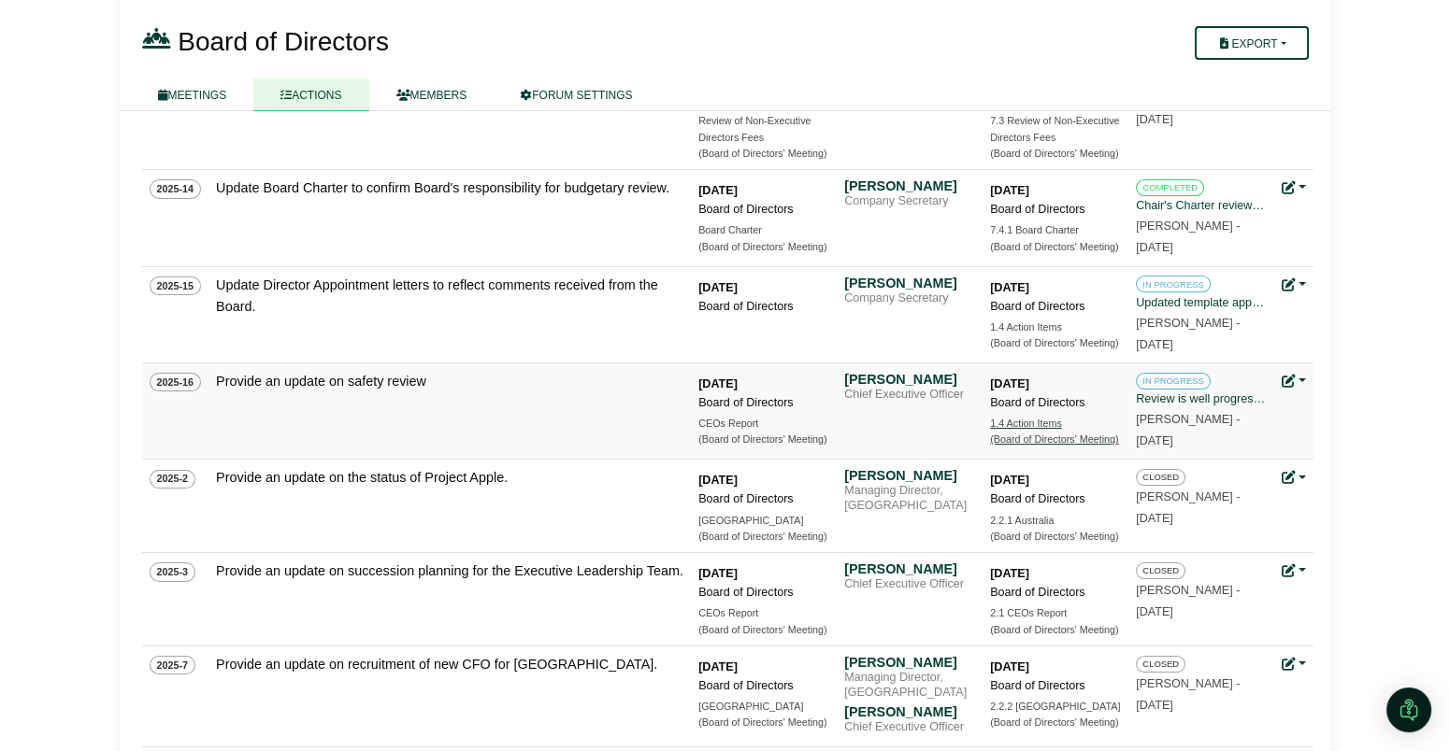
click at [1036, 431] on div "1.4 Action Items" at bounding box center [1055, 424] width 131 height 16
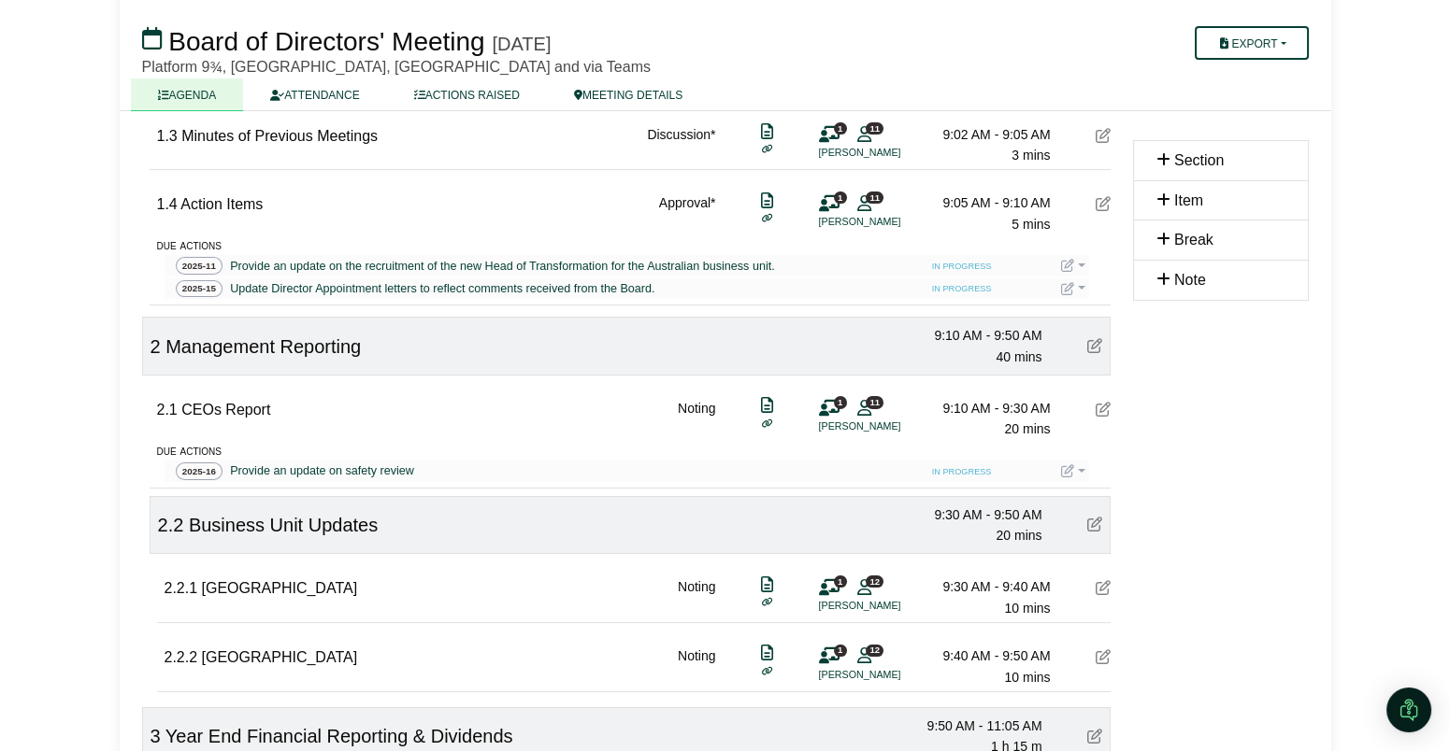
scroll to position [406, 0]
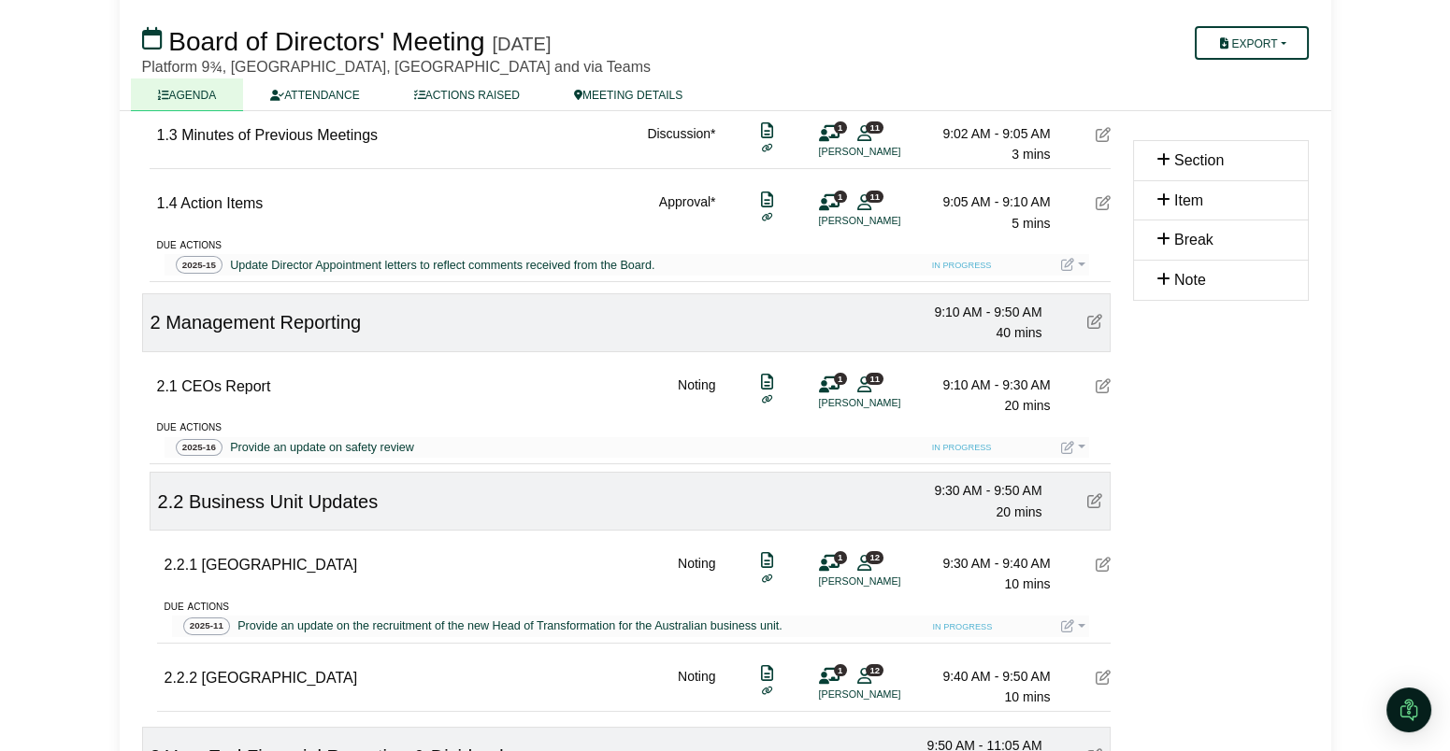
click at [1067, 445] on icon at bounding box center [1067, 447] width 13 height 13
click at [1119, 483] on button "Update status" at bounding box center [1136, 475] width 150 height 36
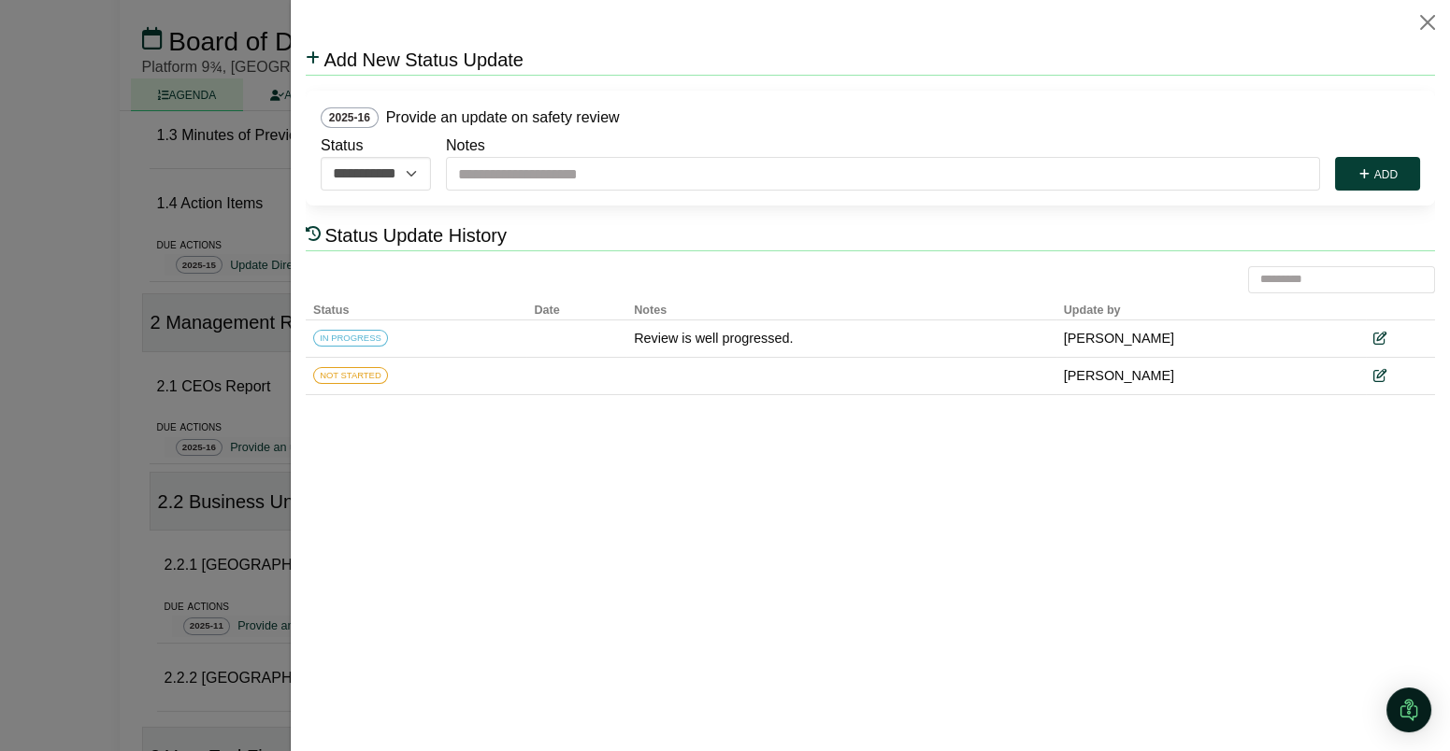
scroll to position [0, 0]
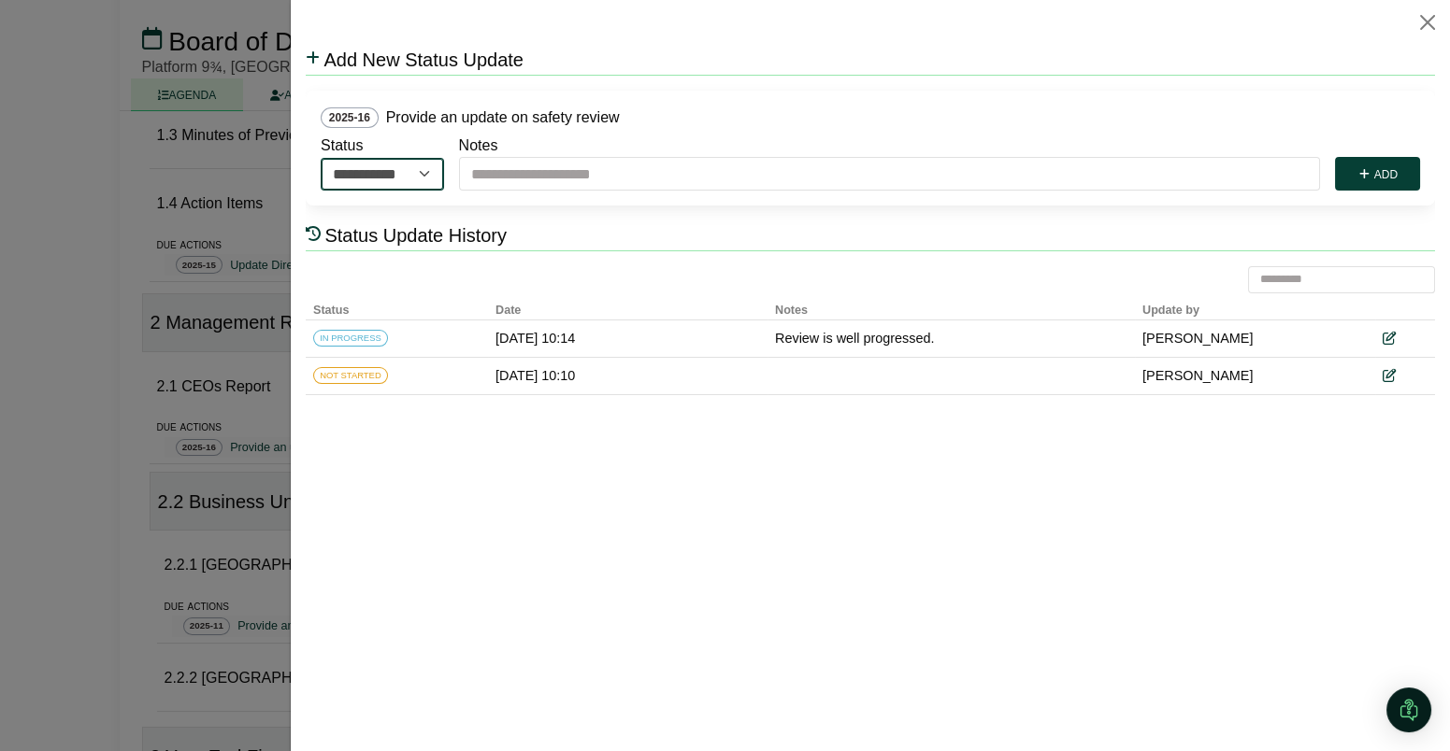
click at [429, 170] on select "**********" at bounding box center [382, 174] width 123 height 33
select select "*********"
click at [321, 158] on select "**********" at bounding box center [382, 174] width 123 height 33
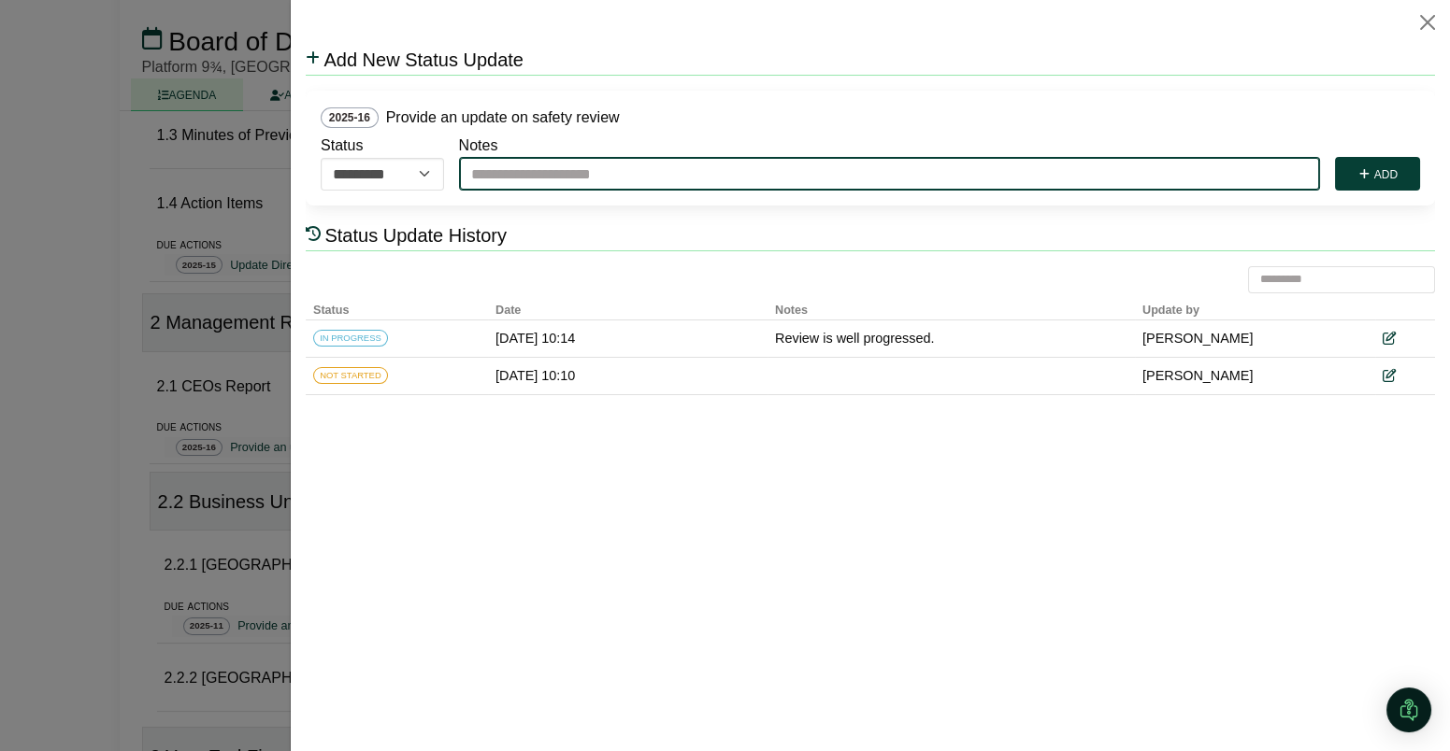
click at [546, 177] on input "Notes" at bounding box center [889, 174] width 861 height 34
type input "**********"
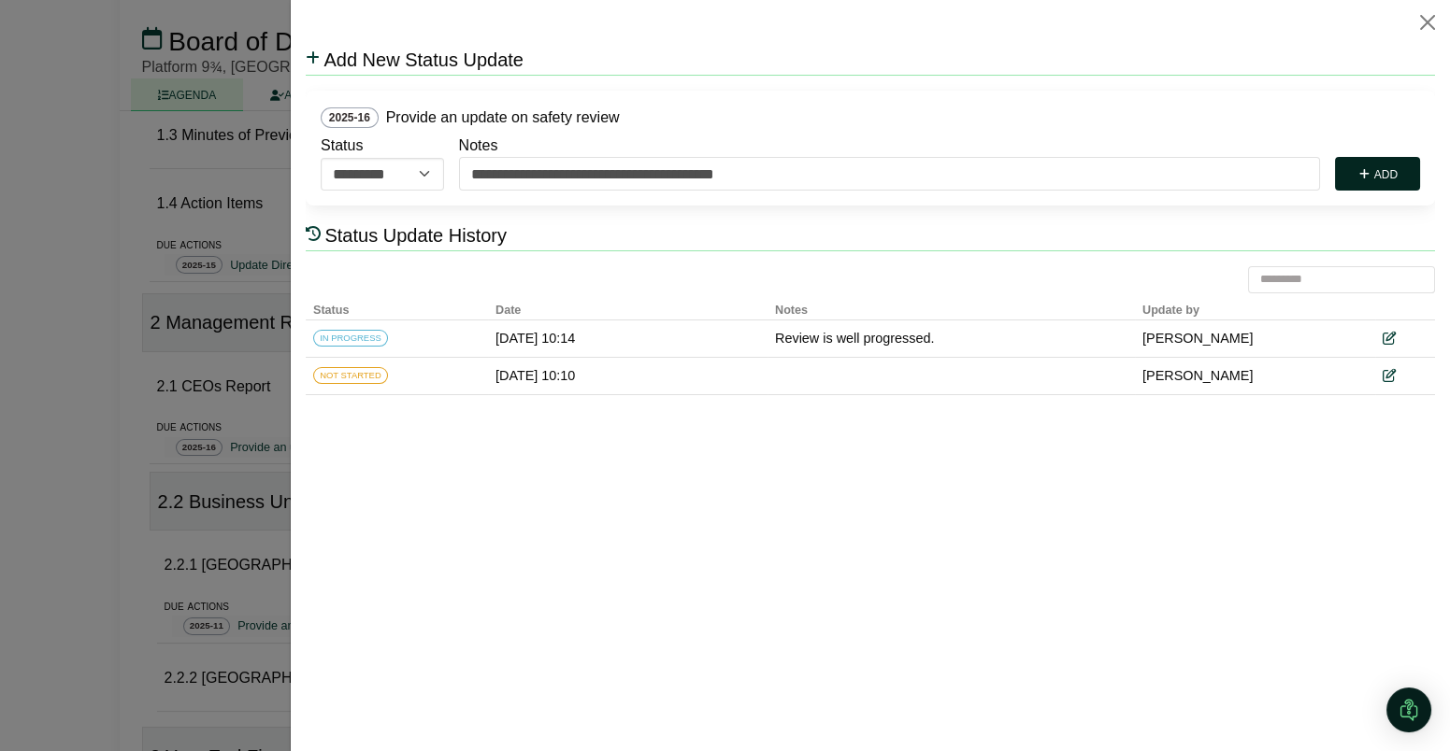
click at [1393, 177] on button "Add" at bounding box center [1377, 174] width 85 height 34
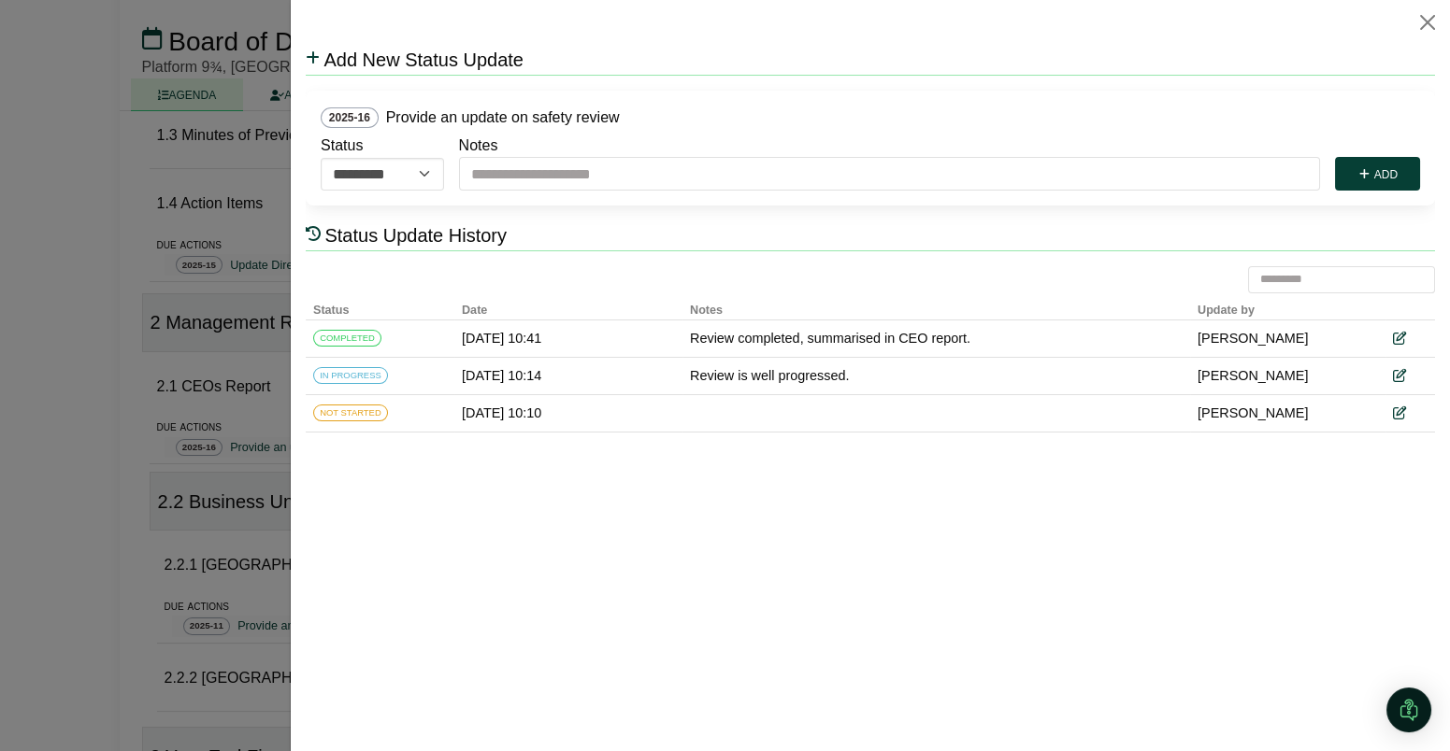
click at [266, 425] on div at bounding box center [725, 375] width 1450 height 751
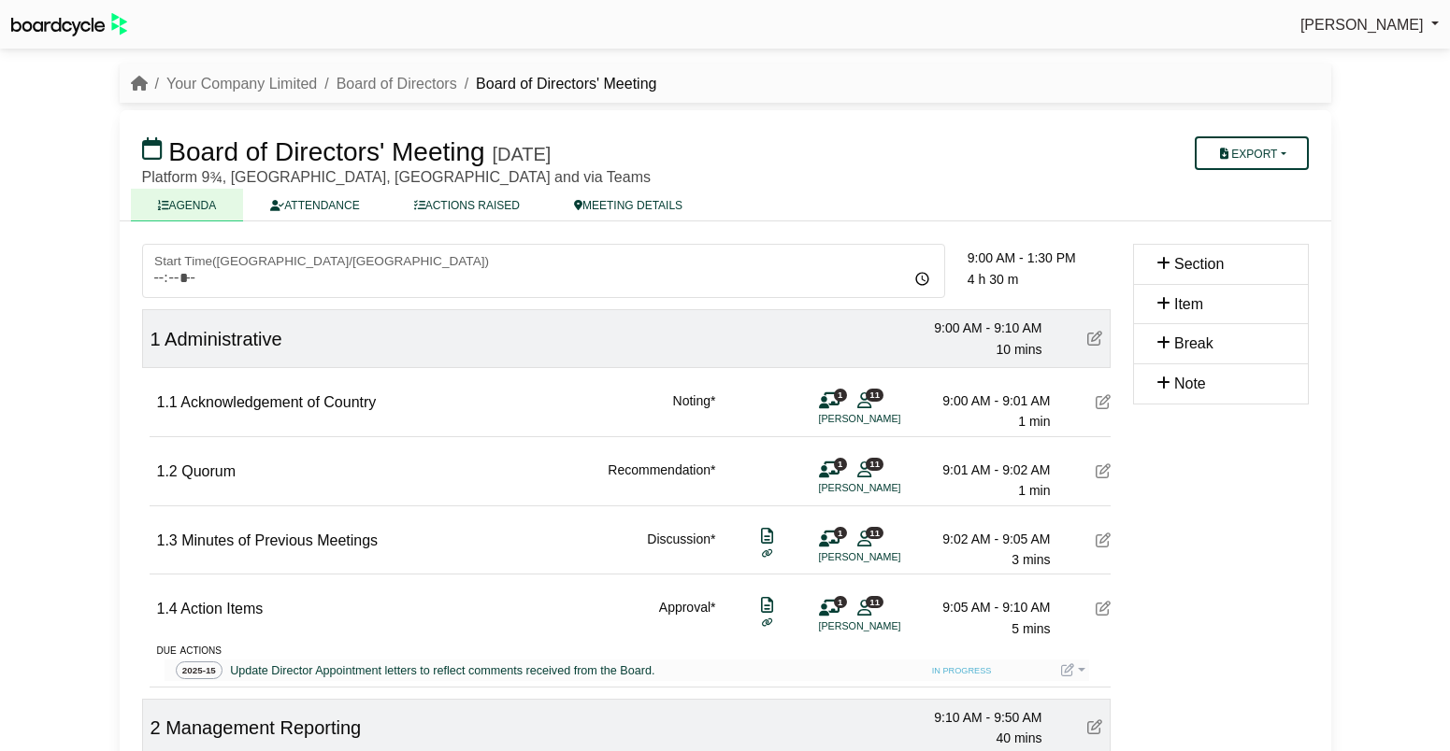
scroll to position [406, 0]
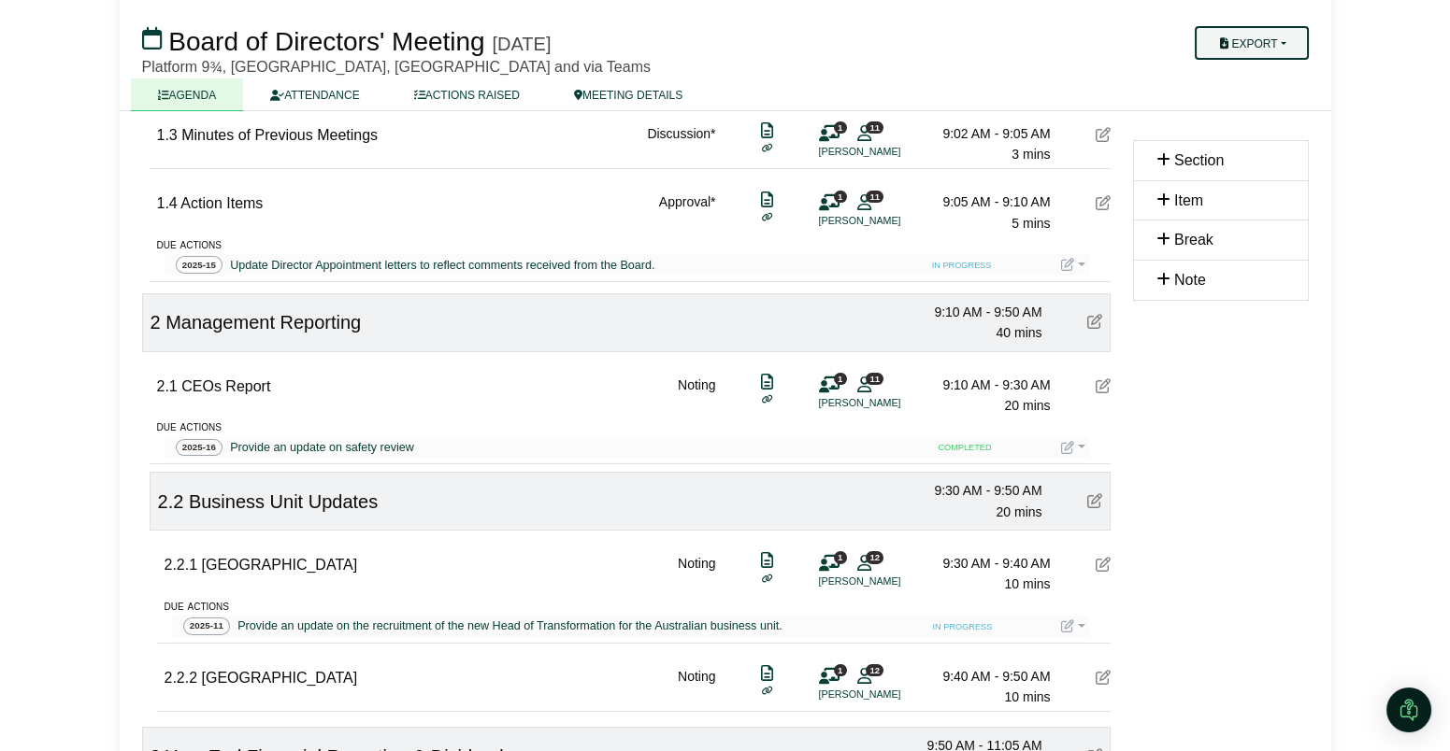
click at [1275, 38] on button "Export" at bounding box center [1250, 43] width 113 height 34
click at [1256, 159] on link "Actions" at bounding box center [1270, 159] width 163 height 28
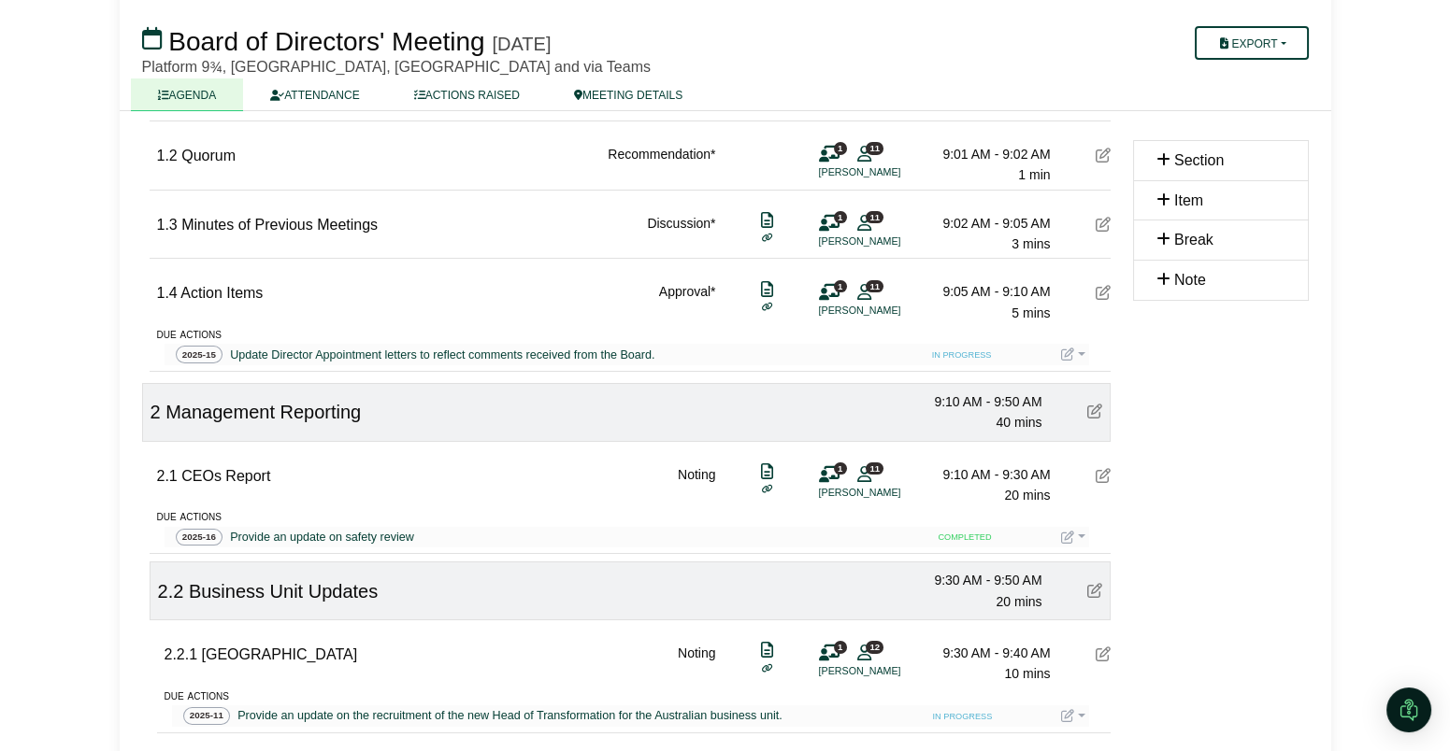
scroll to position [305, 0]
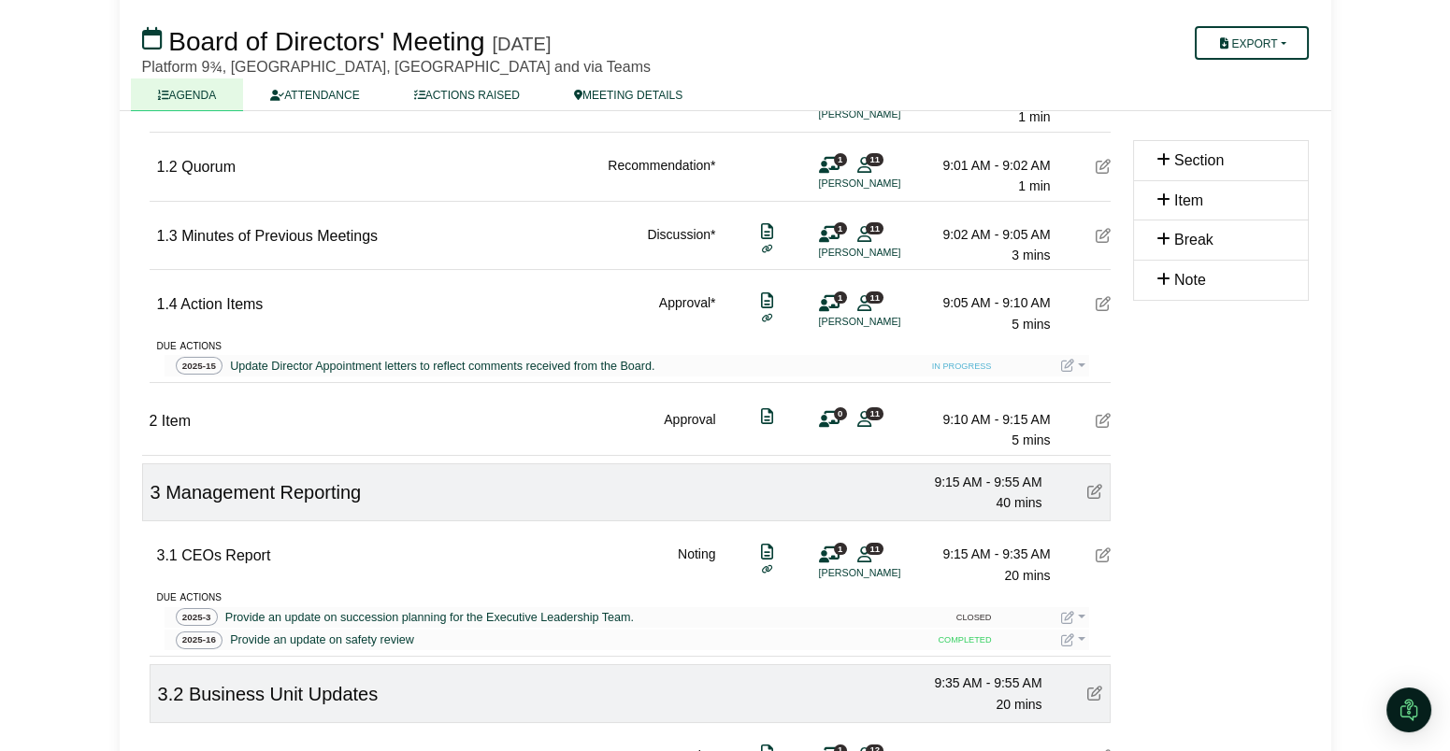
click at [1099, 422] on icon at bounding box center [1102, 420] width 15 height 15
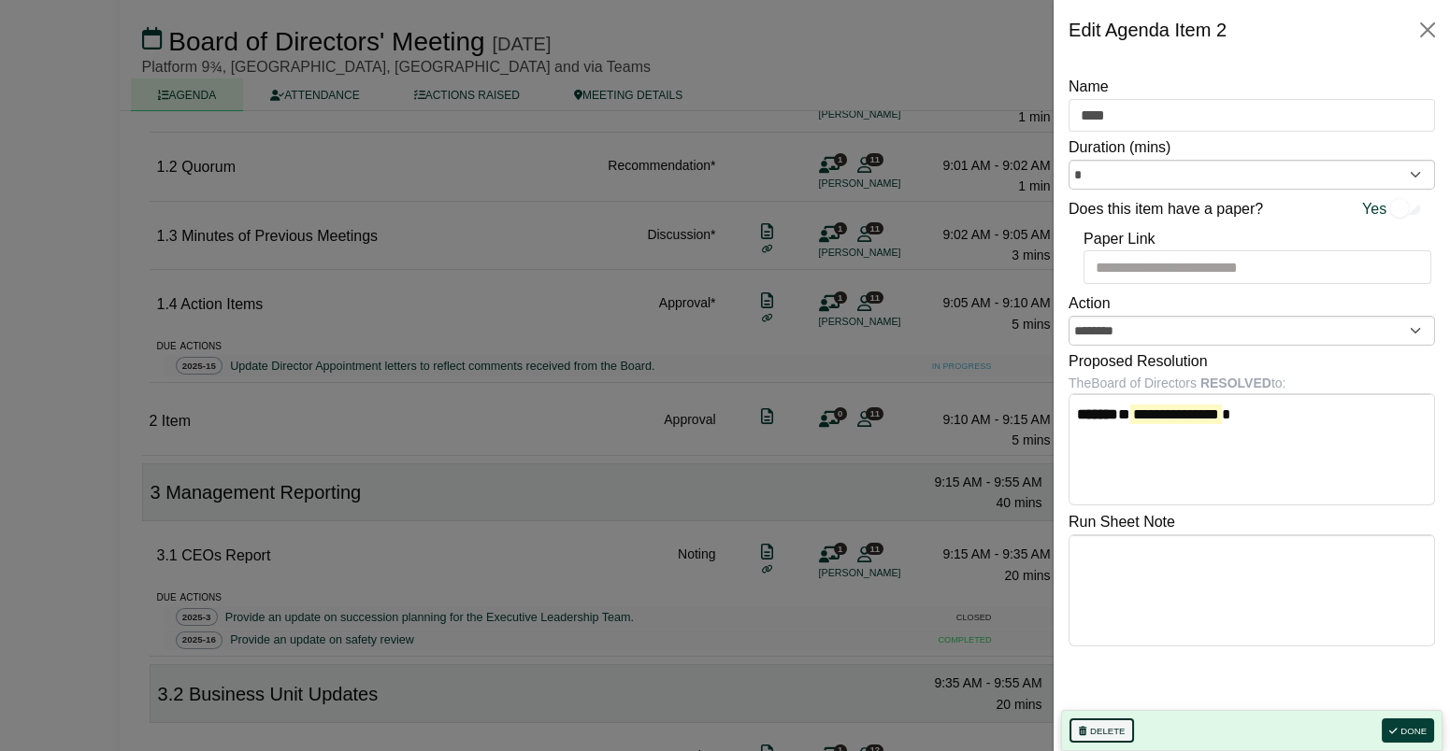
click at [1113, 729] on button "Delete" at bounding box center [1101, 731] width 64 height 24
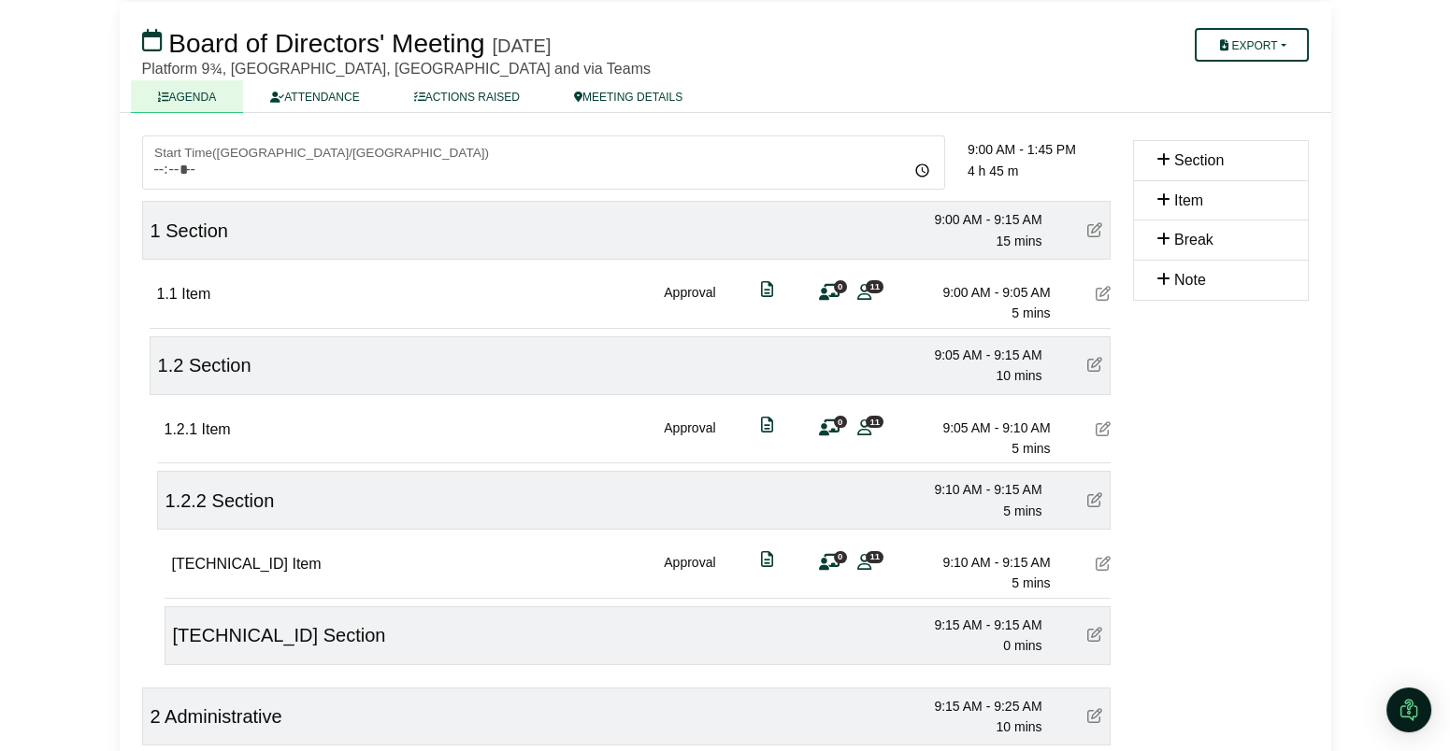
scroll to position [111, 0]
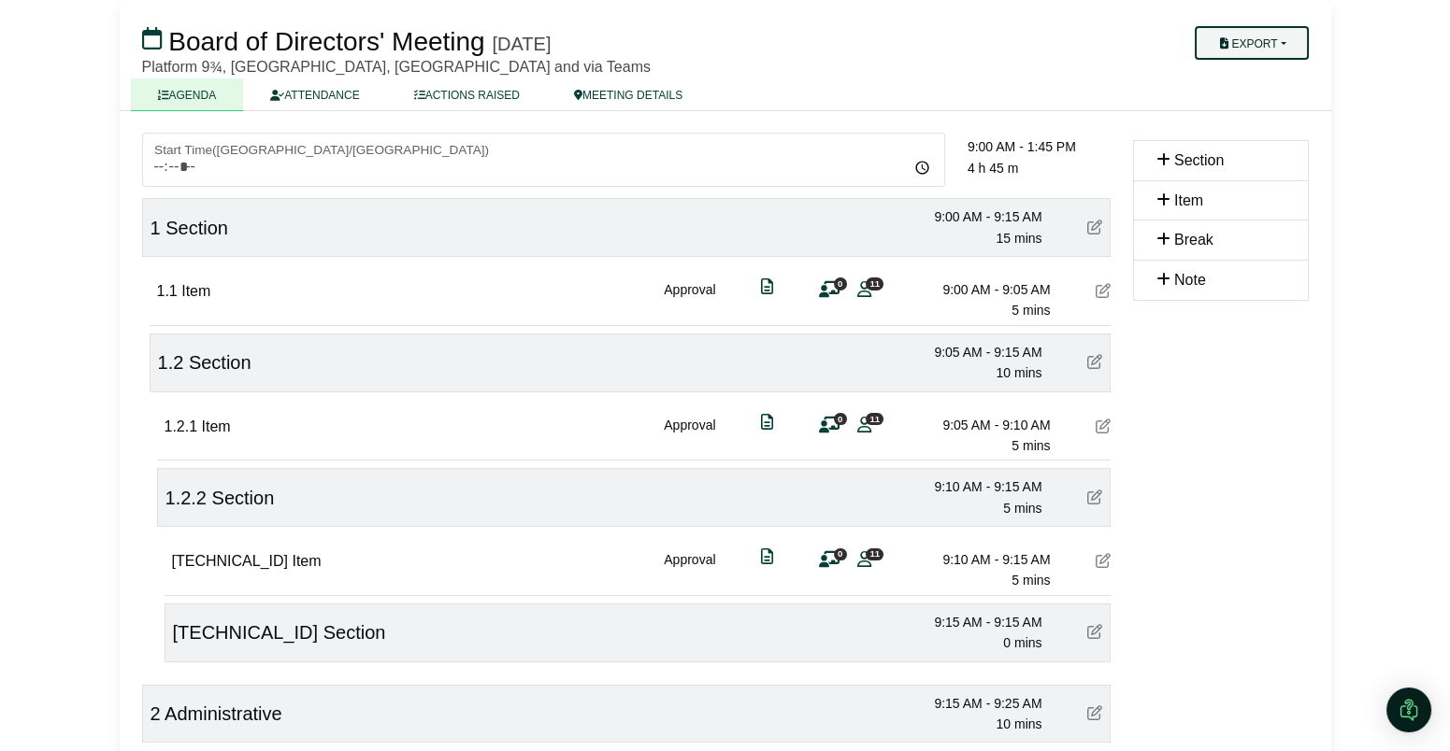
click at [1291, 35] on button "Export" at bounding box center [1250, 43] width 113 height 34
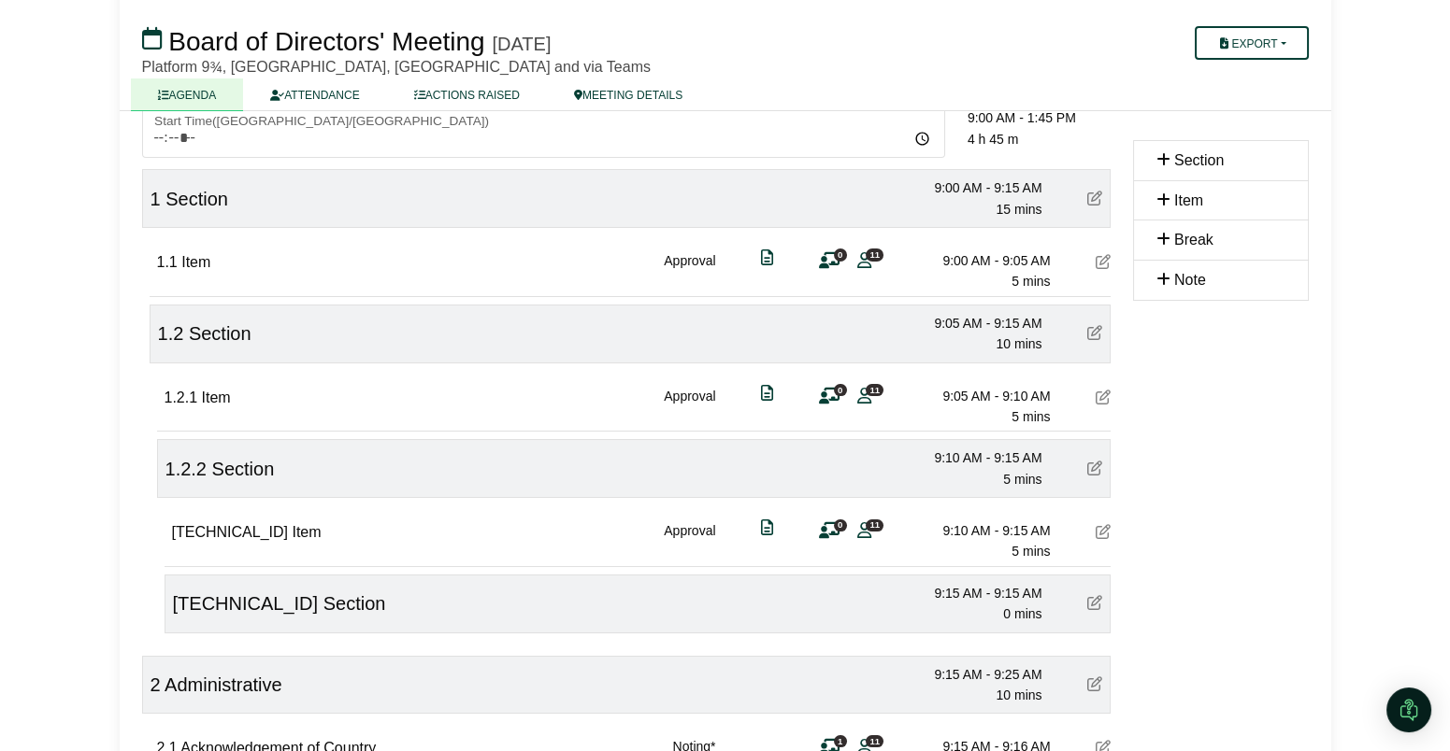
scroll to position [145, 0]
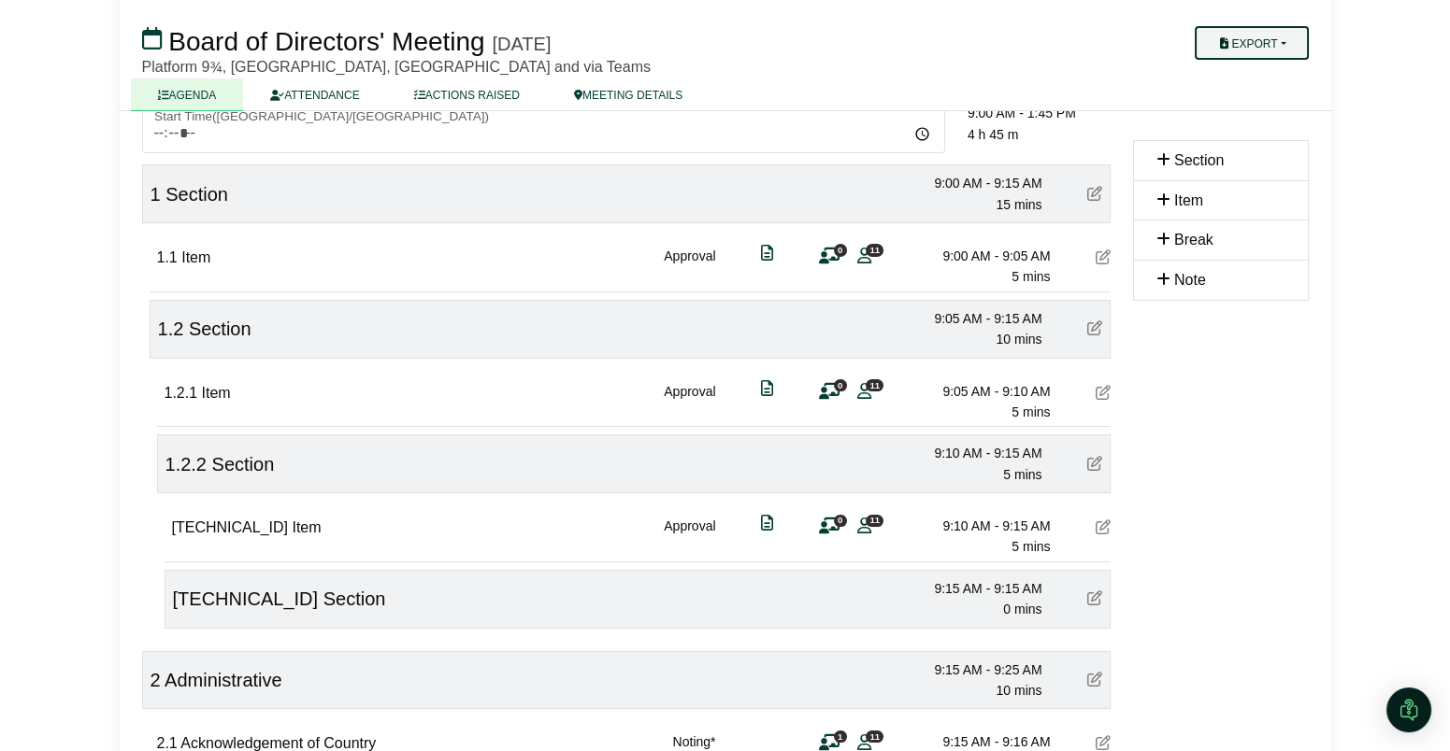
click at [1279, 32] on button "Export" at bounding box center [1250, 43] width 113 height 34
click at [1271, 81] on link "Agenda" at bounding box center [1270, 75] width 163 height 28
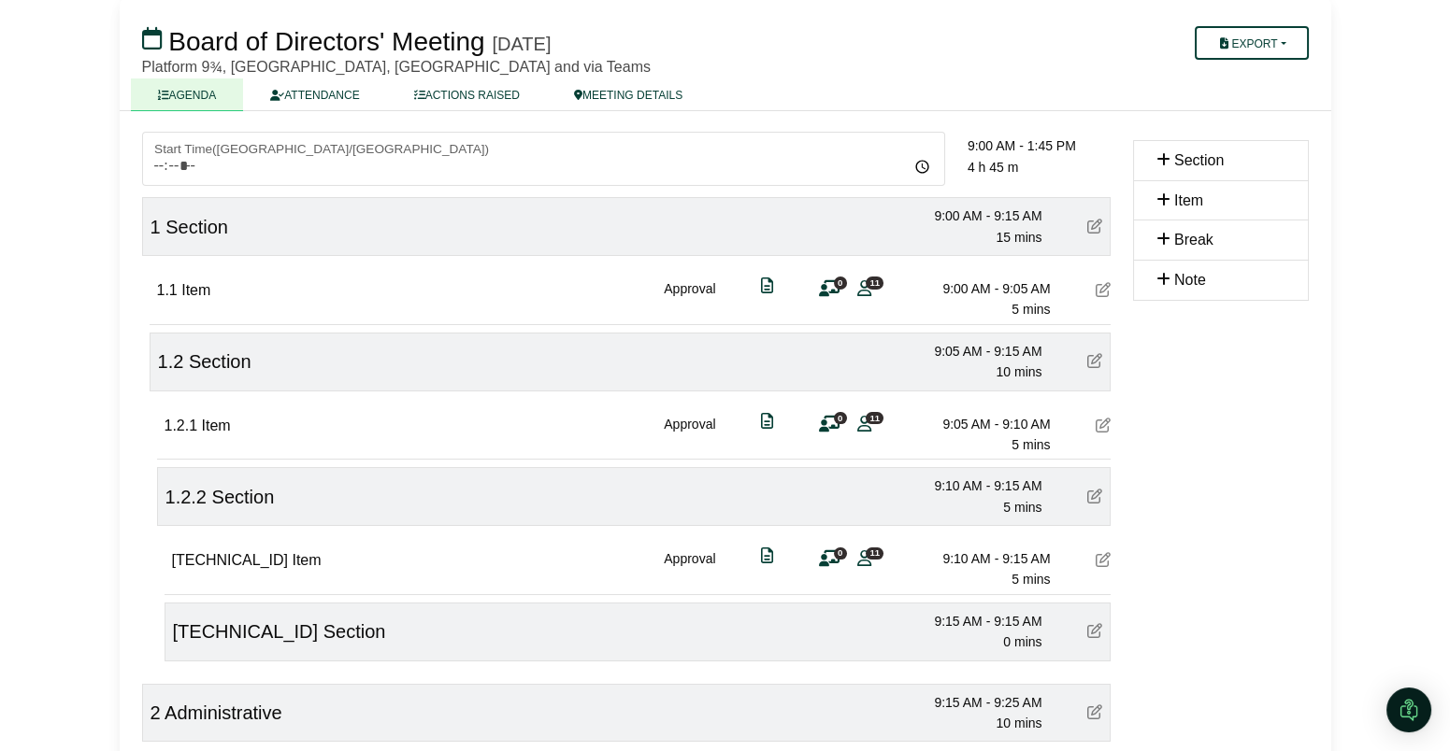
scroll to position [105, 0]
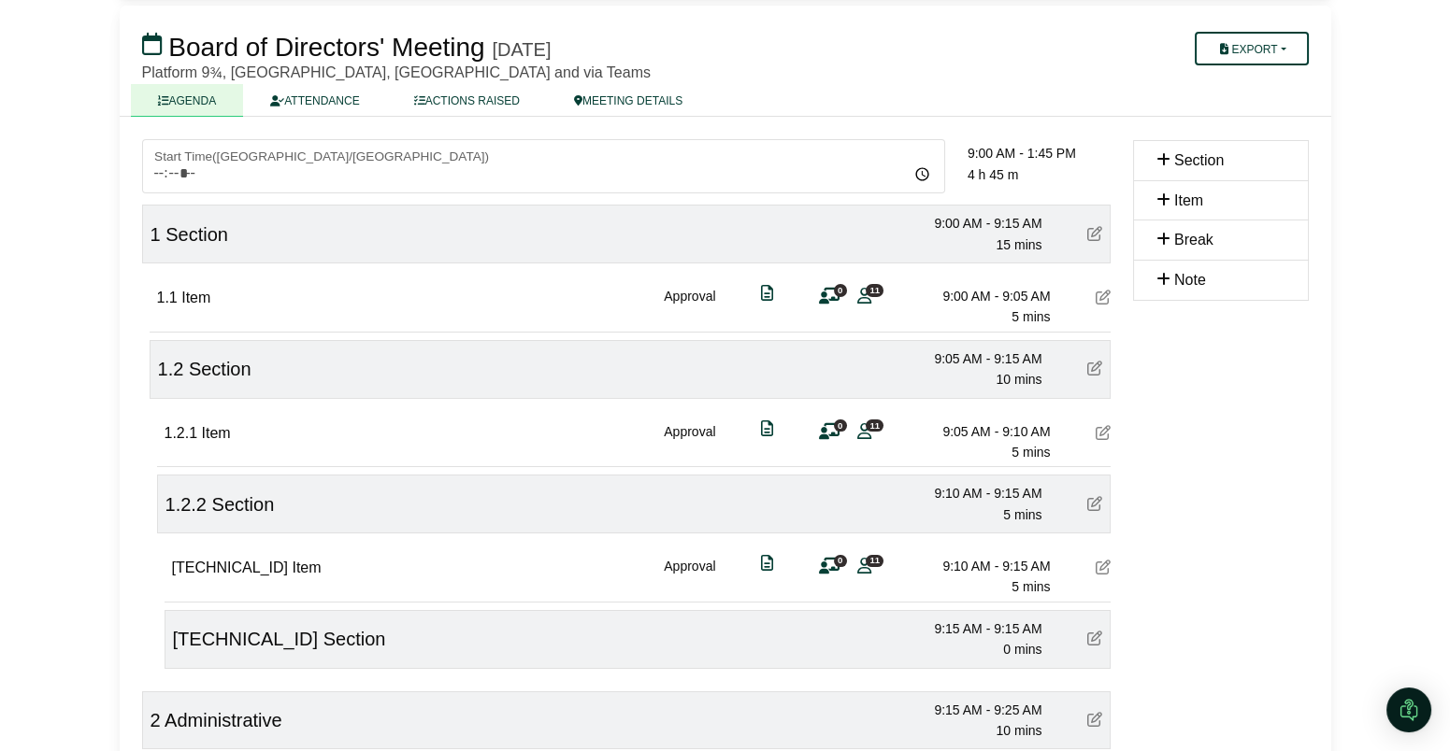
click at [1096, 228] on icon at bounding box center [1094, 233] width 15 height 15
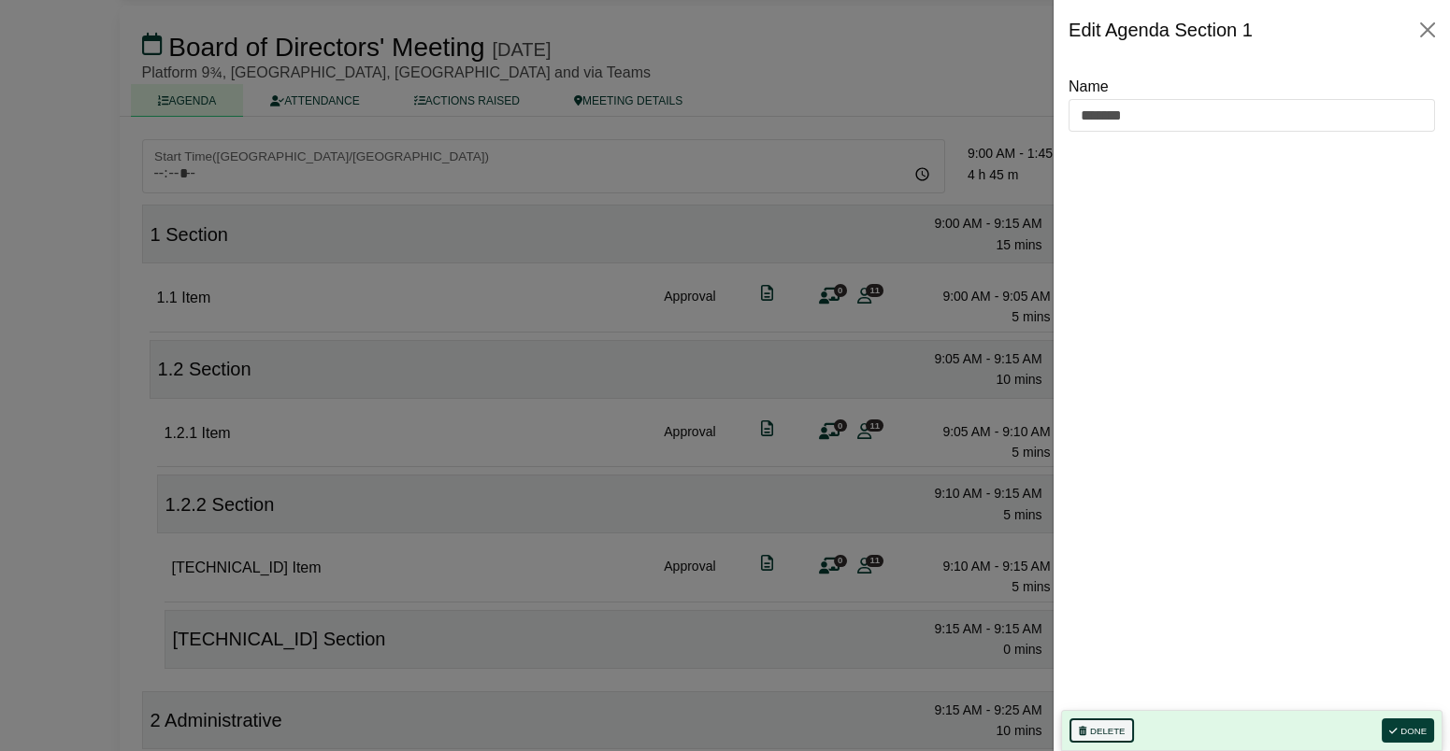
click at [1105, 736] on button "Delete" at bounding box center [1101, 731] width 64 height 24
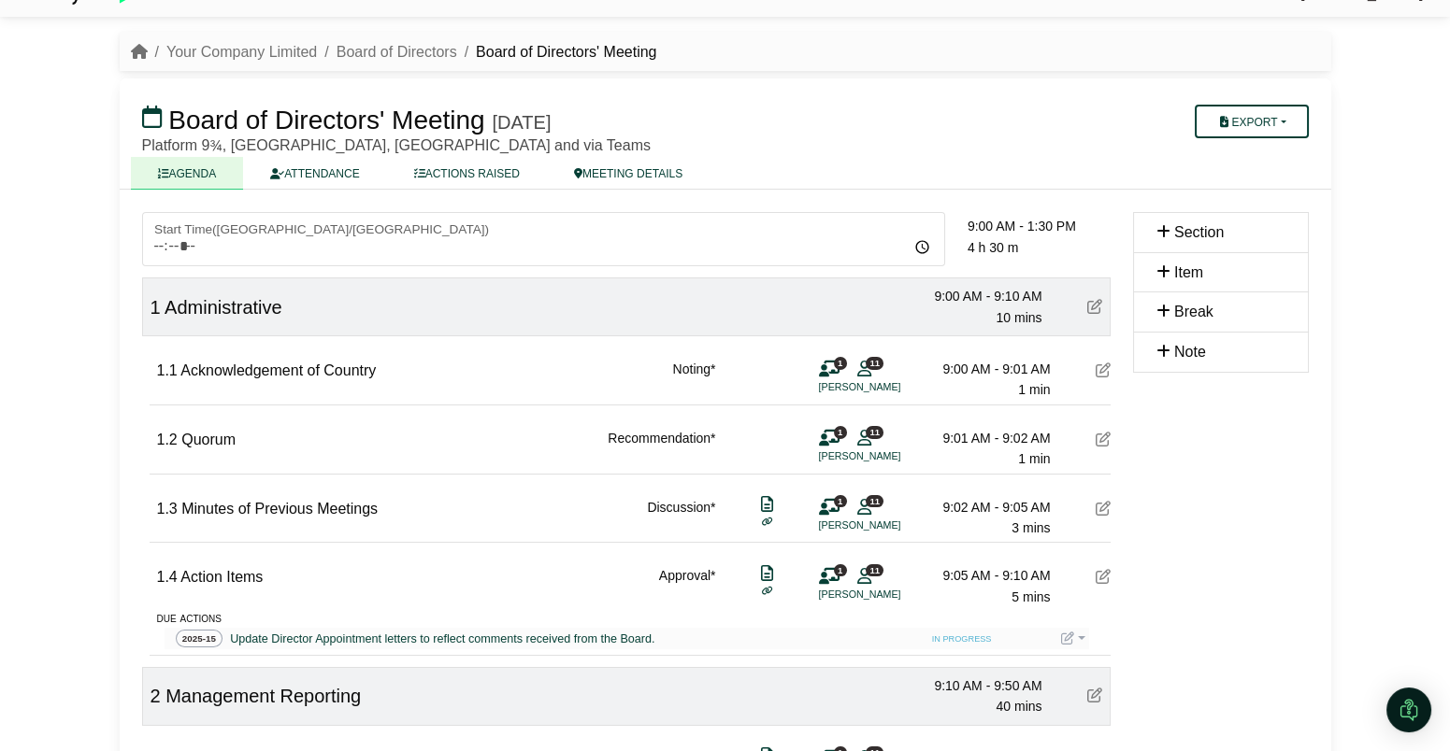
scroll to position [0, 0]
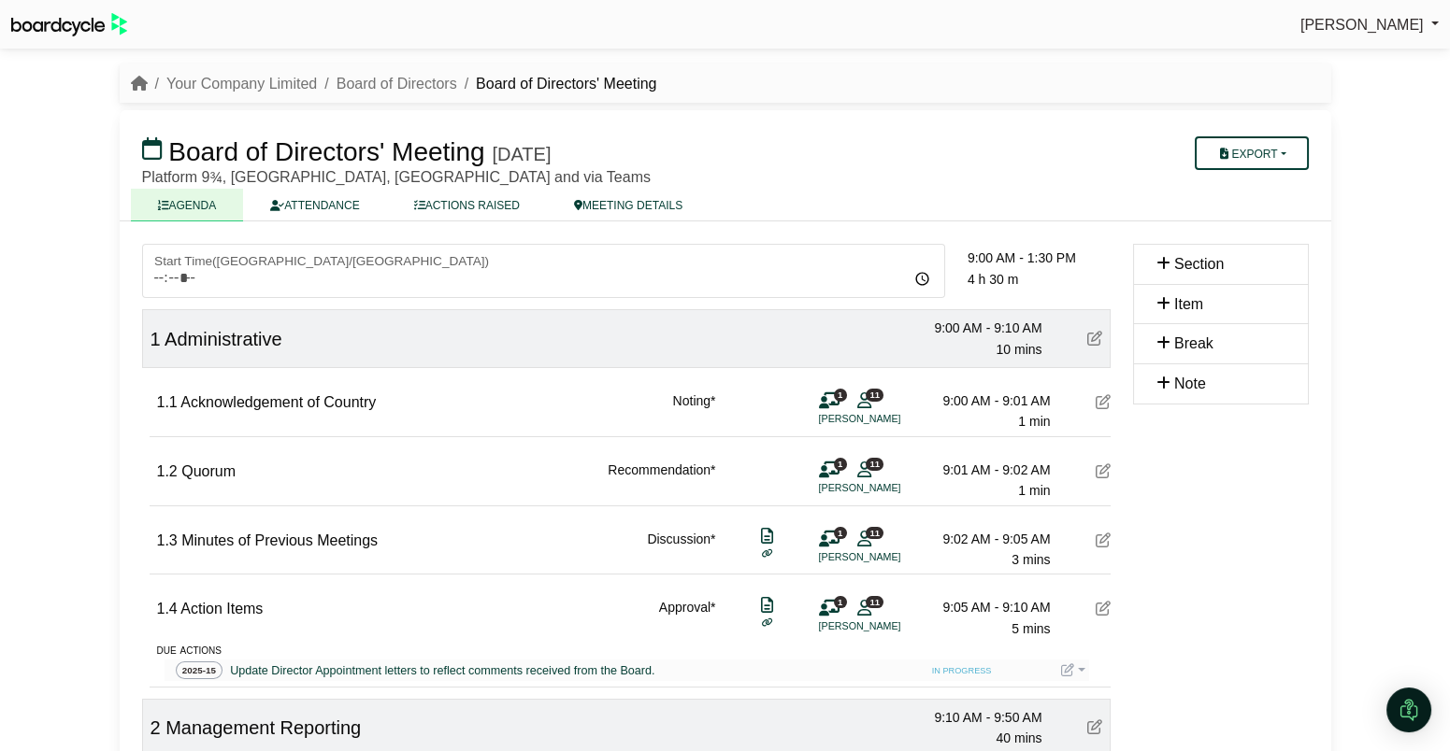
click at [81, 128] on div "Richard Conway Sign Out Your Company Limited Board of Directors Board of Direct…" at bounding box center [725, 375] width 1450 height 751
click at [136, 89] on icon "breadcrumb" at bounding box center [139, 83] width 17 height 15
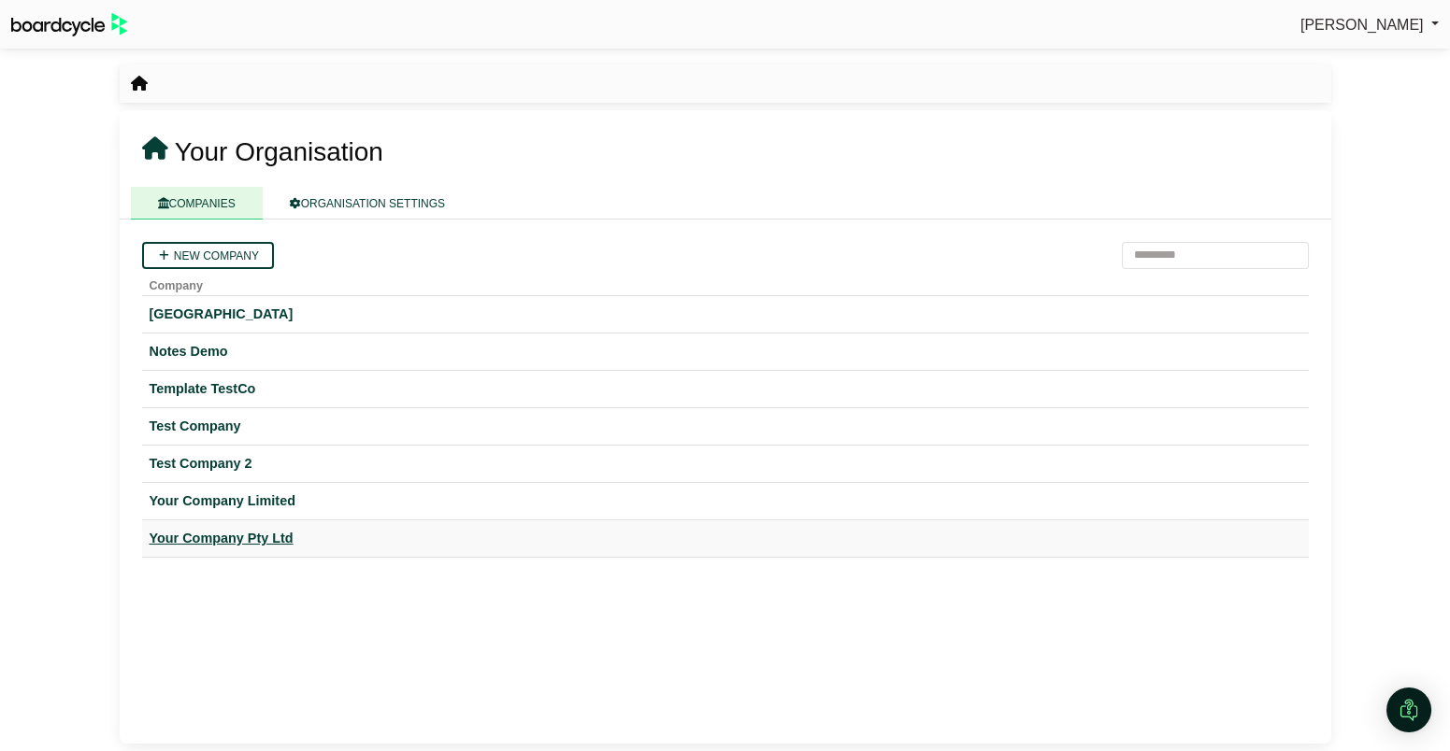
click at [206, 539] on div "Your Company Pty Ltd" at bounding box center [725, 538] width 1151 height 21
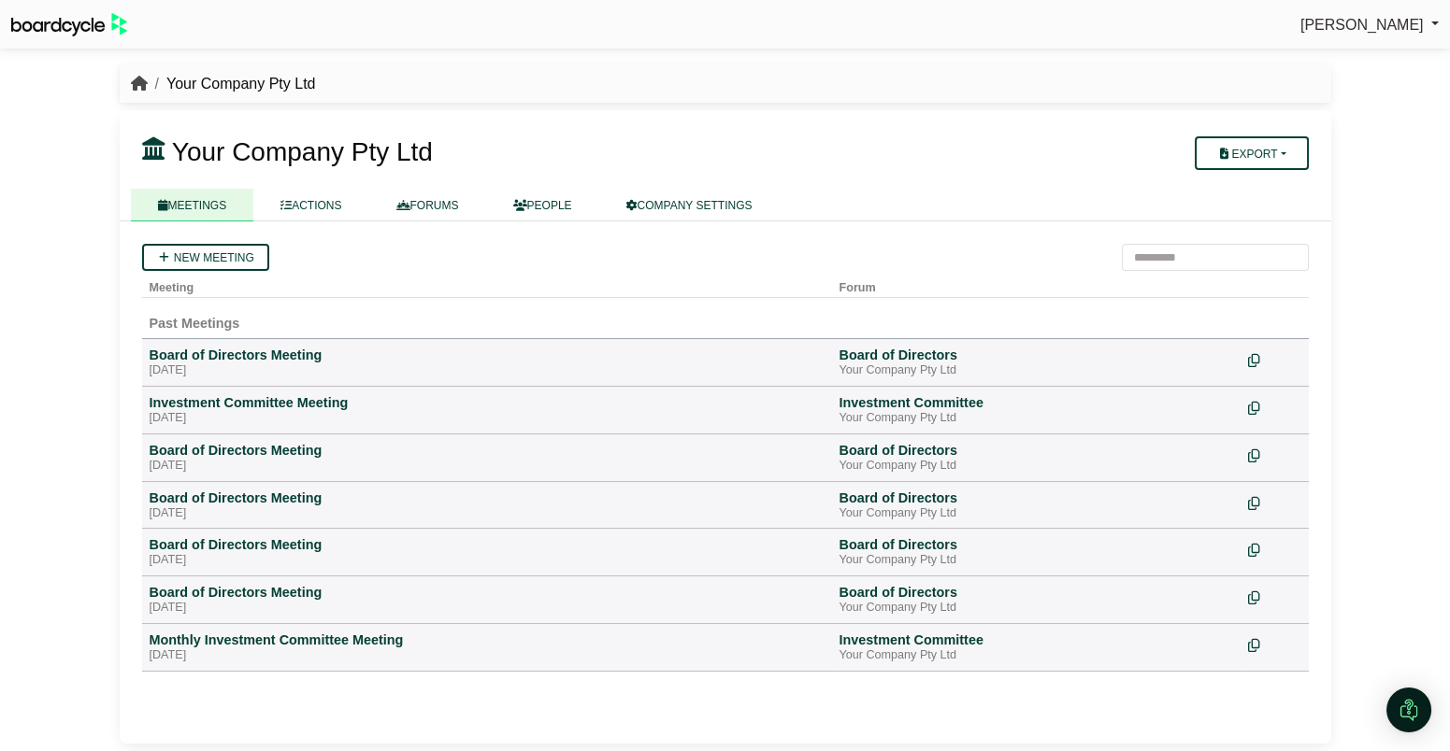
click at [142, 82] on icon "breadcrumb" at bounding box center [139, 83] width 17 height 15
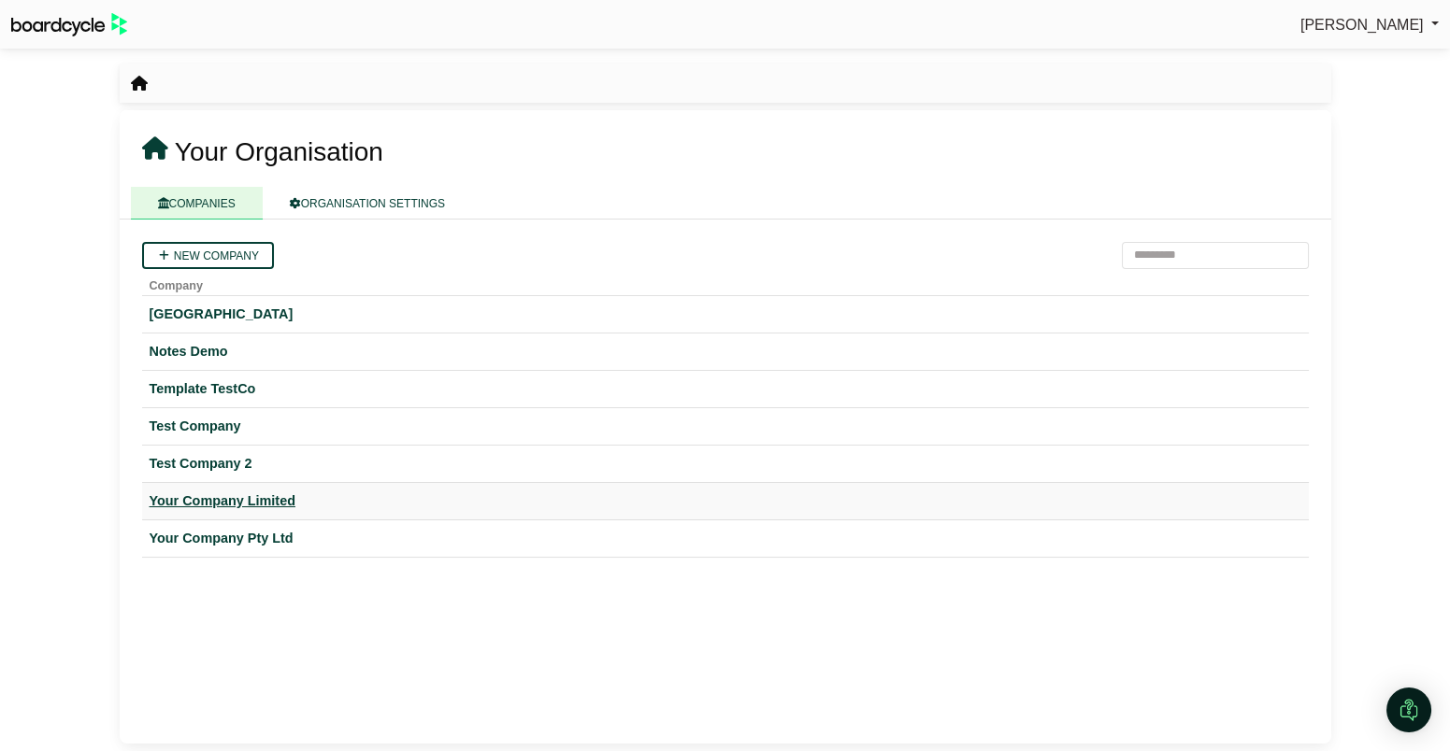
click at [184, 498] on div "Your Company Limited" at bounding box center [725, 501] width 1151 height 21
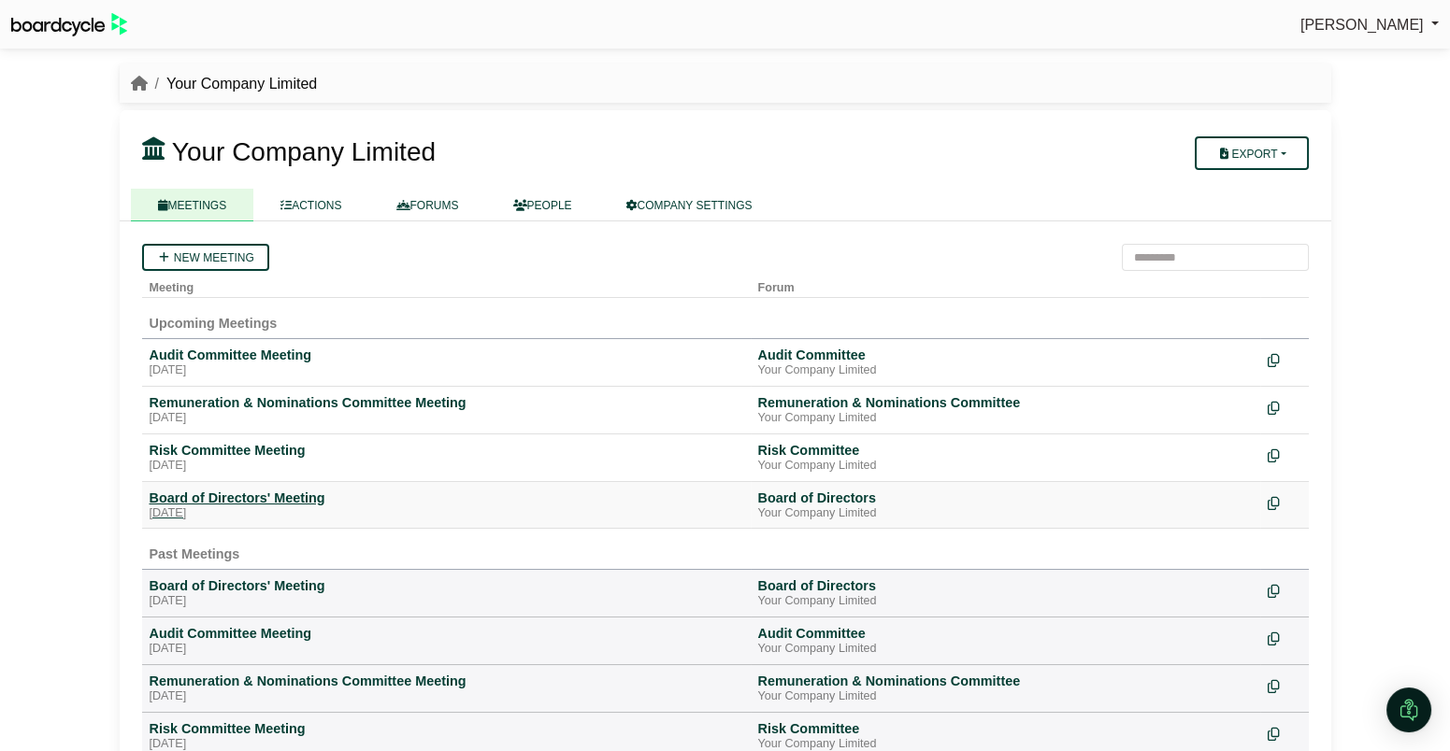
click at [204, 499] on div "Board of Directors' Meeting" at bounding box center [446, 498] width 593 height 17
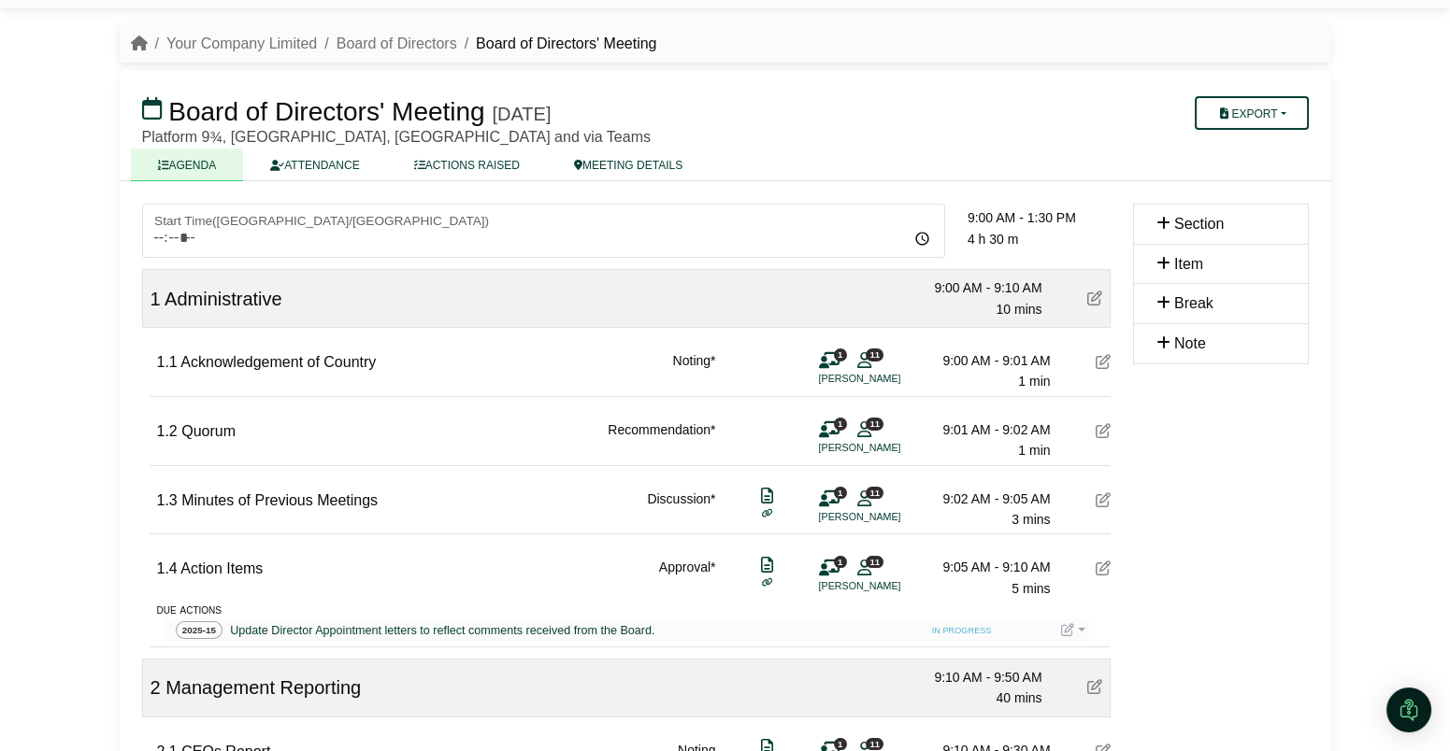
scroll to position [46, 0]
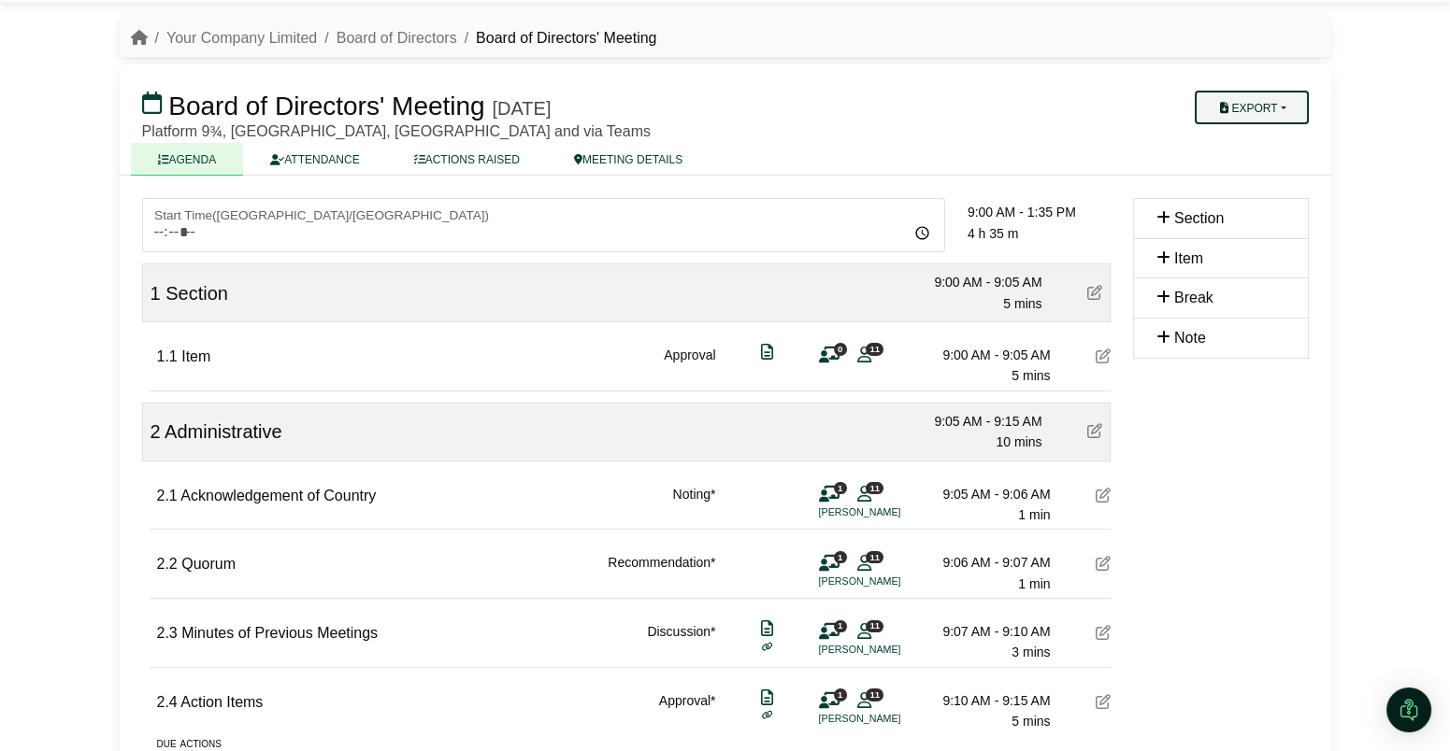
click at [1292, 103] on button "Export" at bounding box center [1250, 108] width 113 height 34
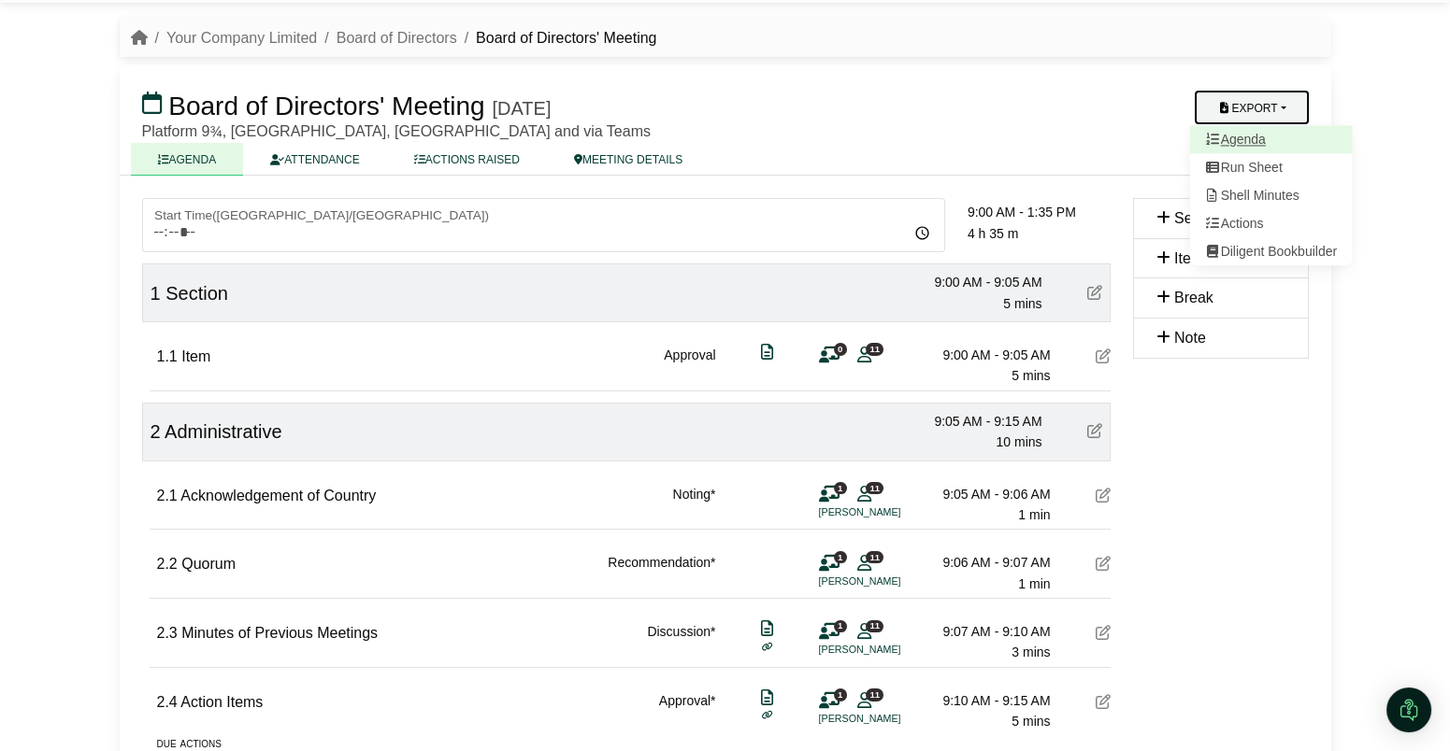
click at [1275, 139] on link "Agenda" at bounding box center [1270, 140] width 163 height 28
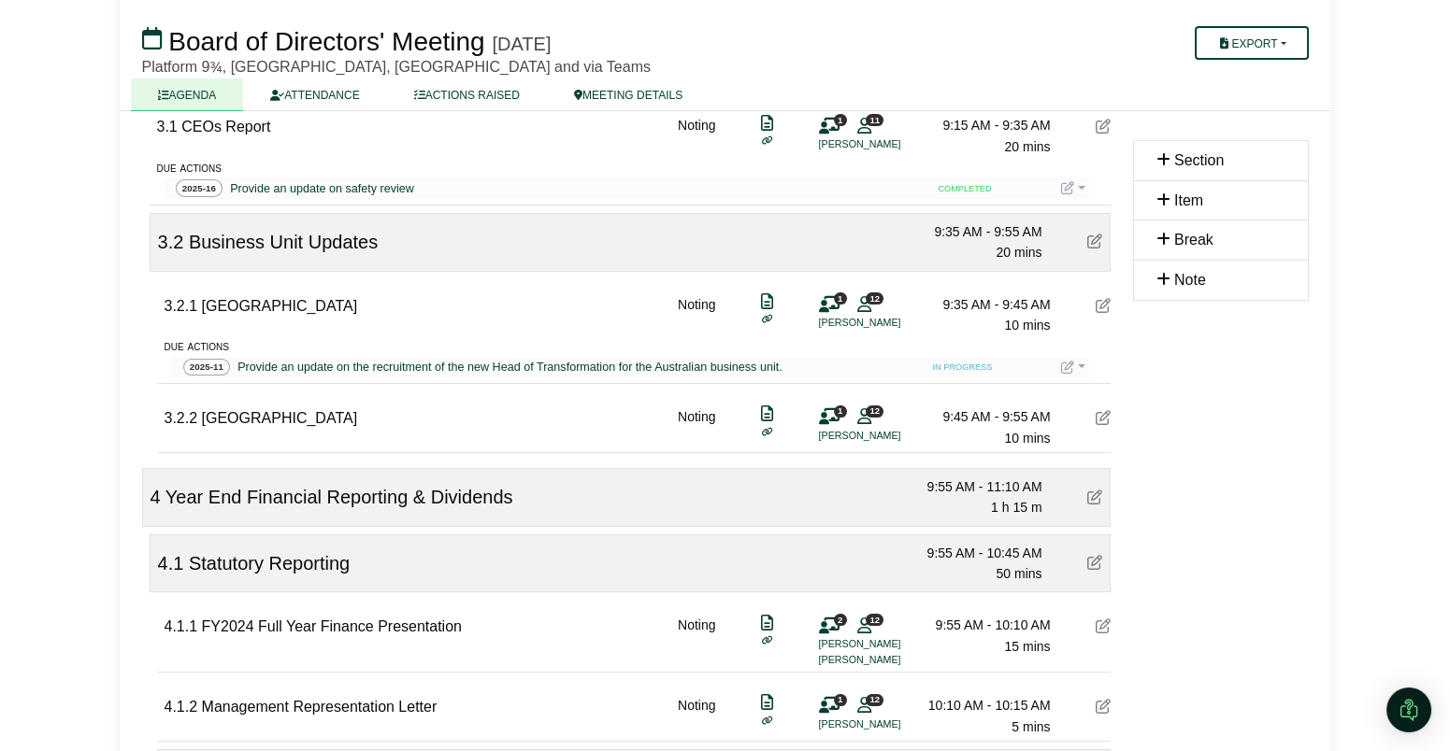
scroll to position [847, 0]
